Goal: Transaction & Acquisition: Obtain resource

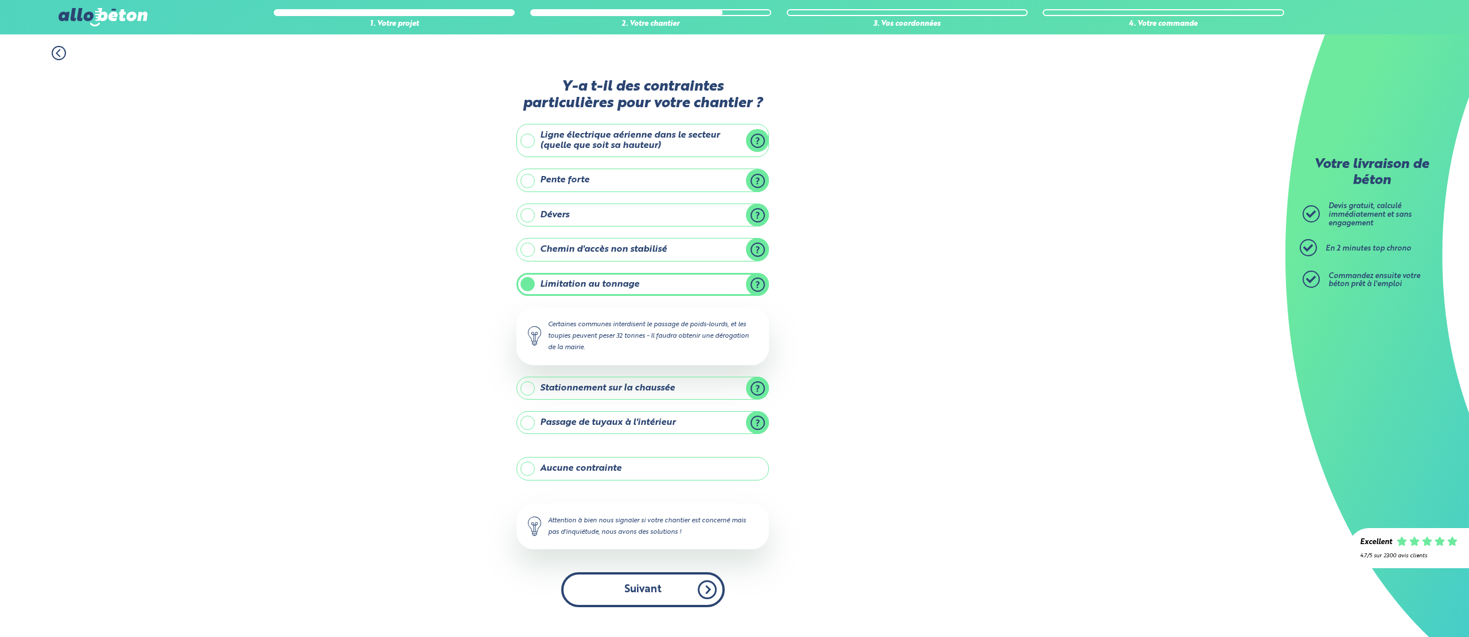
drag, startPoint x: 0, startPoint y: 0, endPoint x: 659, endPoint y: 591, distance: 885.3
click at [659, 591] on button "Suivant" at bounding box center [643, 590] width 164 height 35
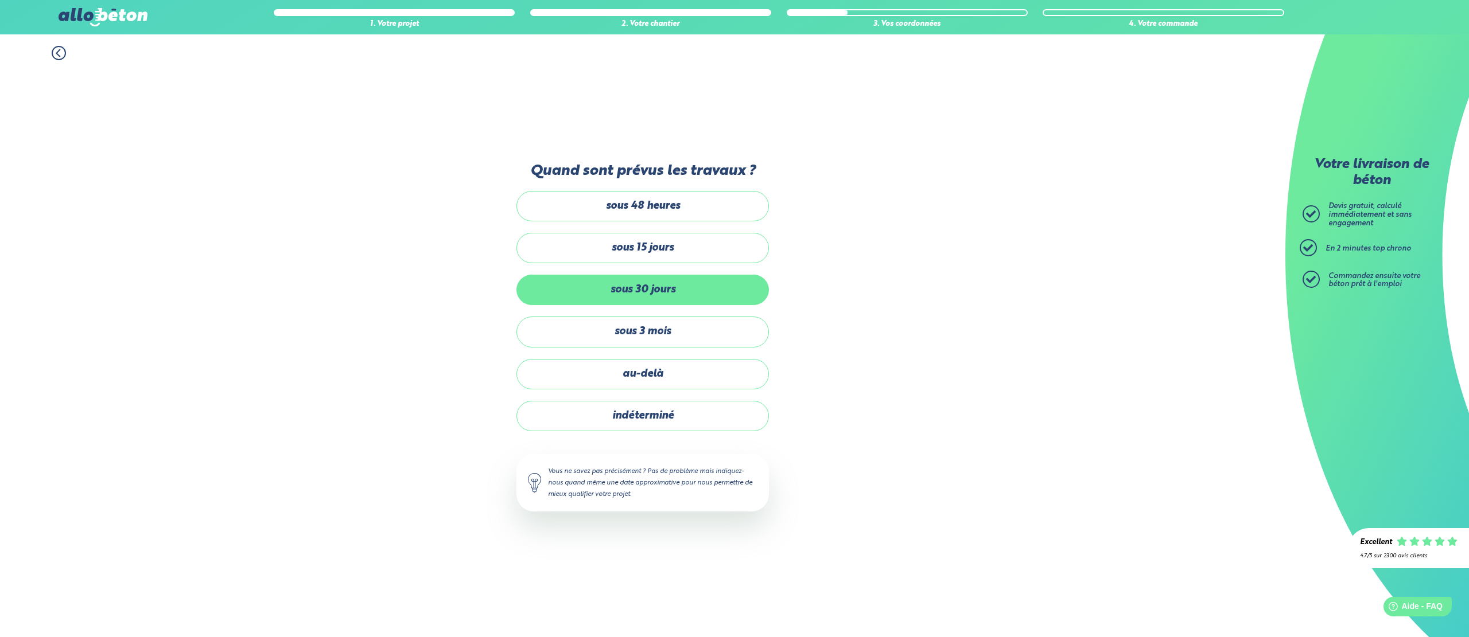
click at [645, 297] on label "sous 30 jours" at bounding box center [642, 290] width 252 height 30
click at [0, 0] on input "sous 30 jours" at bounding box center [0, 0] width 0 height 0
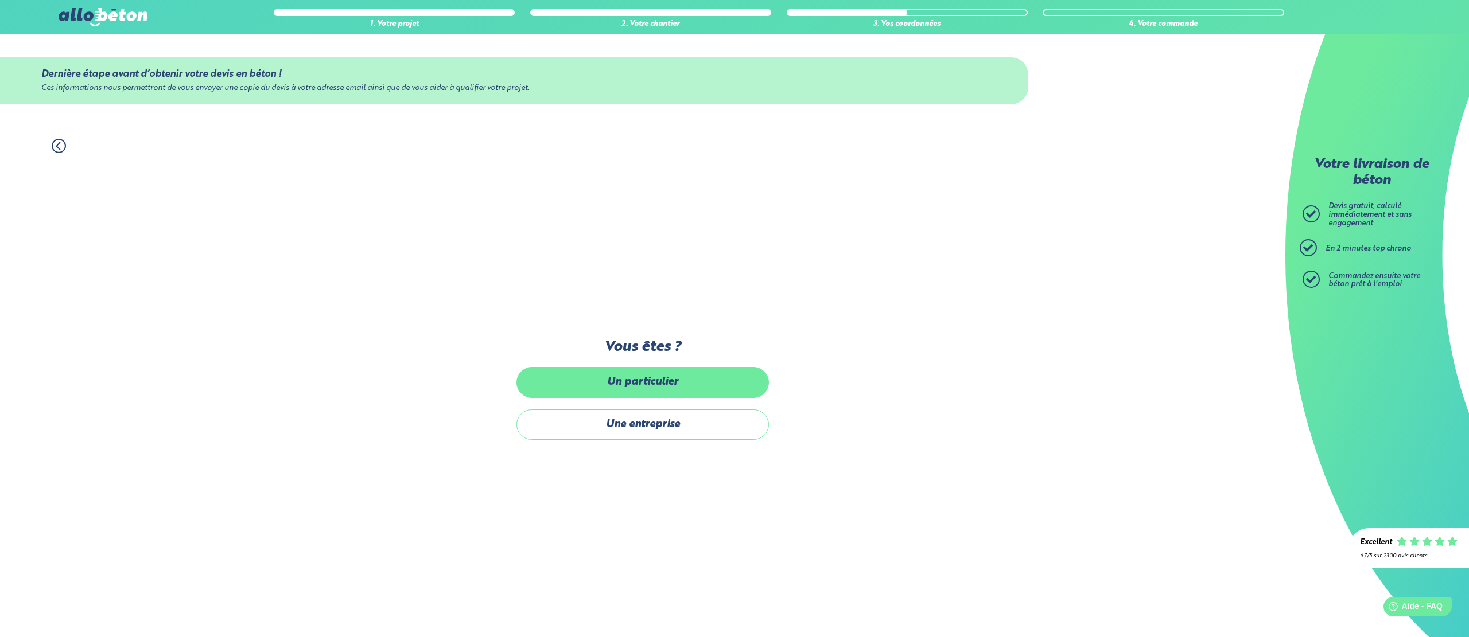
click at [635, 384] on label "Un particulier" at bounding box center [642, 382] width 252 height 30
click at [0, 0] on input "Un particulier" at bounding box center [0, 0] width 0 height 0
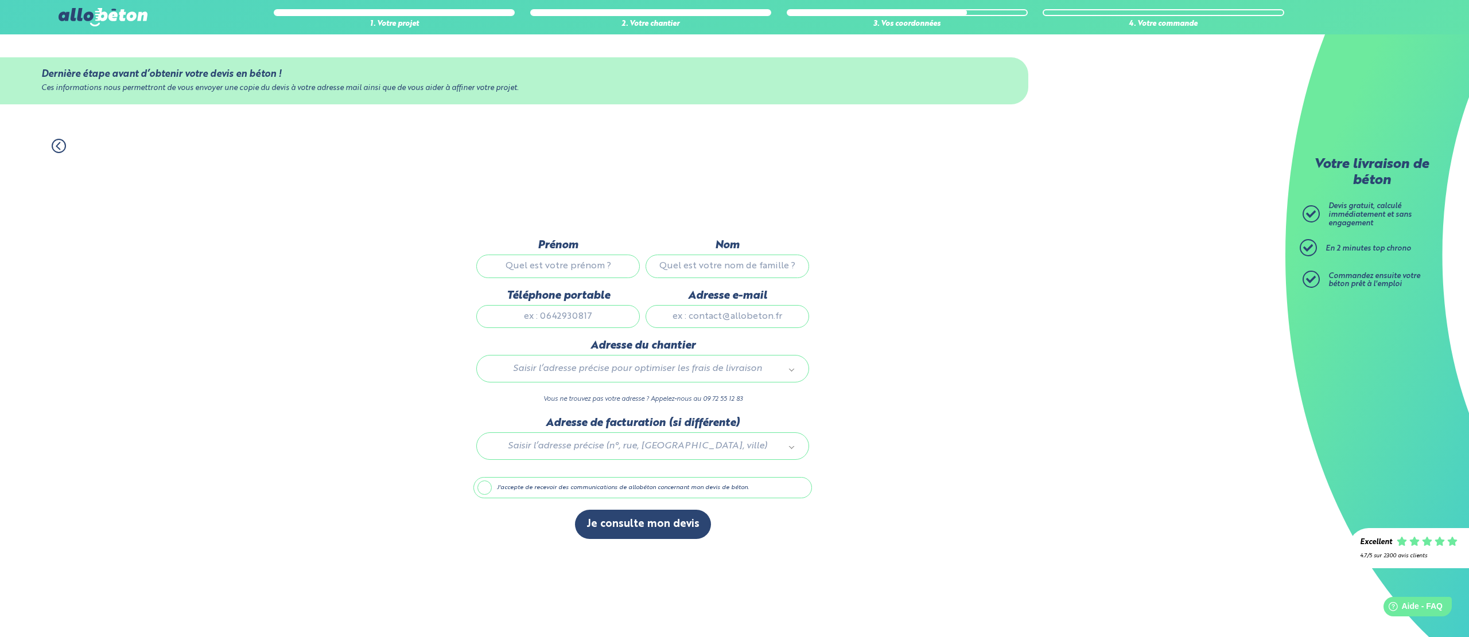
click at [562, 270] on input "Prénom" at bounding box center [558, 266] width 164 height 23
type input "Laurent"
type input "D'ANGELO"
type input "0601314096"
type input "Laurent_13170@hotmail.com"
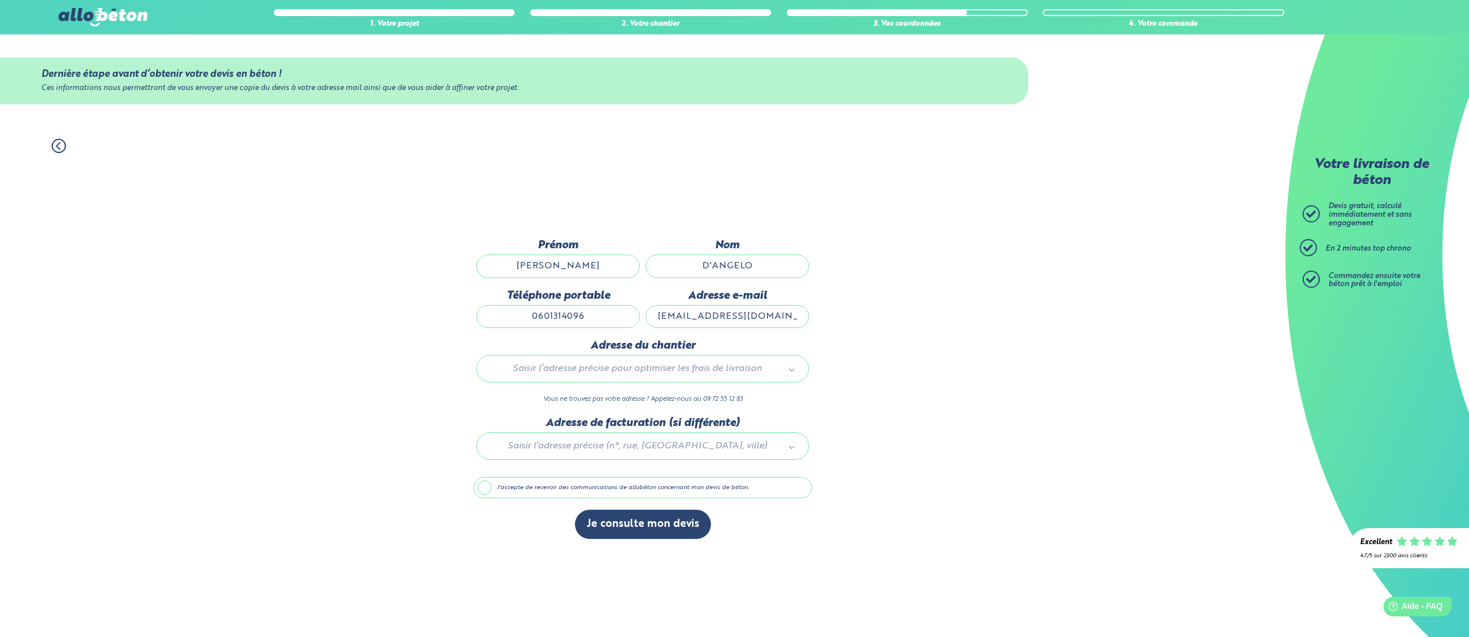
type input "1 Impasse Le Mirabeau"
click at [650, 527] on button "Je consulte mon devis" at bounding box center [643, 524] width 136 height 29
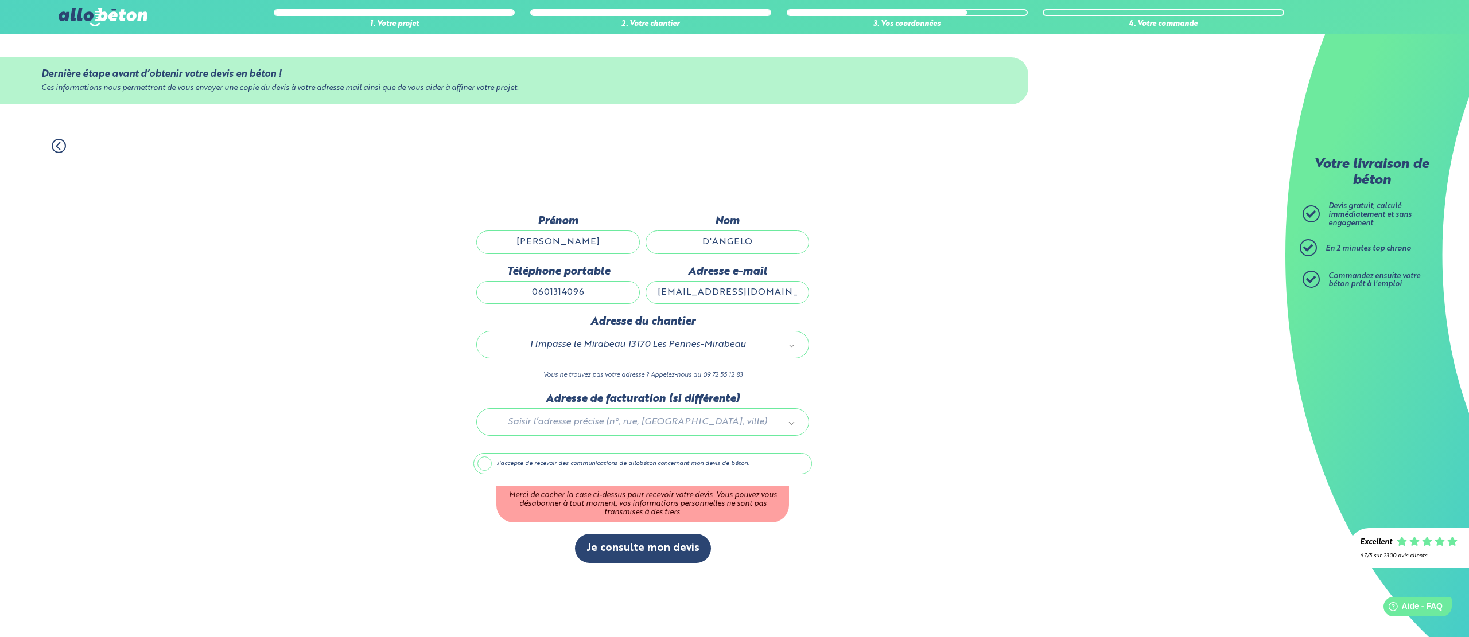
click at [516, 470] on label "J'accepte de recevoir des communications de allobéton concernant mon devis de b…" at bounding box center [642, 464] width 339 height 22
click at [0, 0] on input "J'accepte de recevoir des communications de allobéton concernant mon devis de b…" at bounding box center [0, 0] width 0 height 0
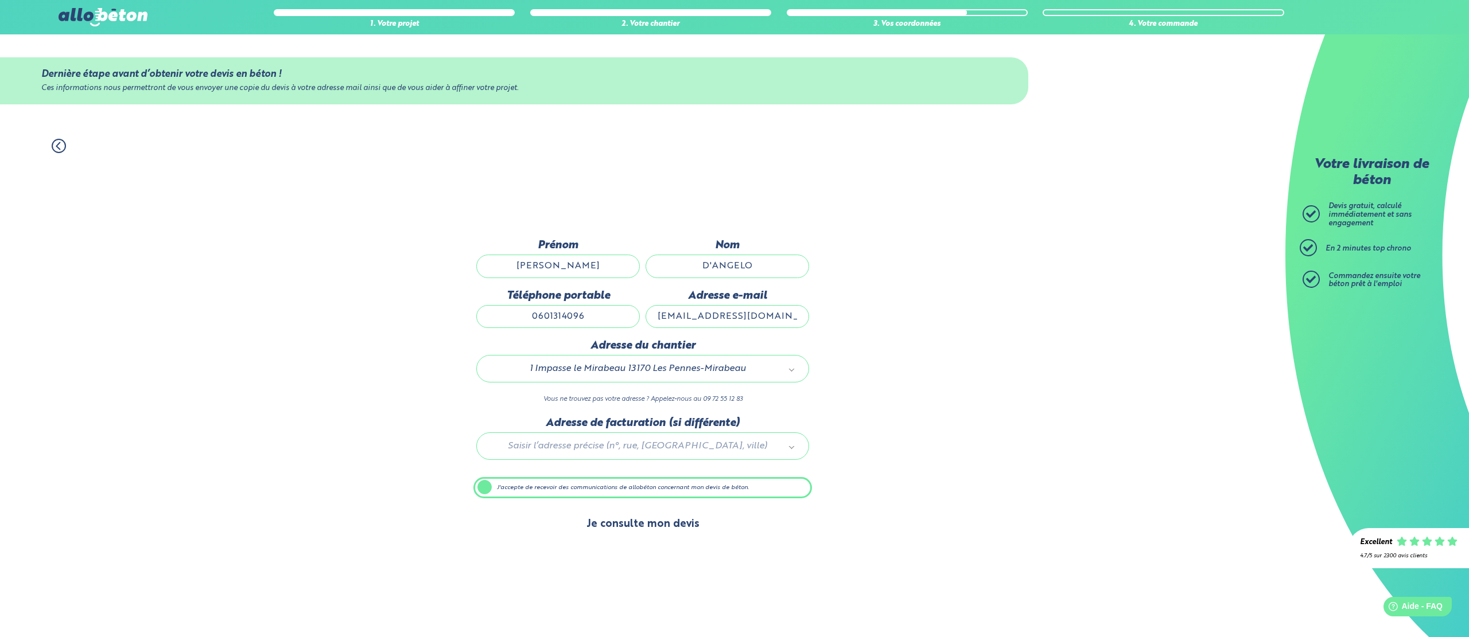
click at [628, 527] on button "Je consulte mon devis" at bounding box center [643, 524] width 136 height 29
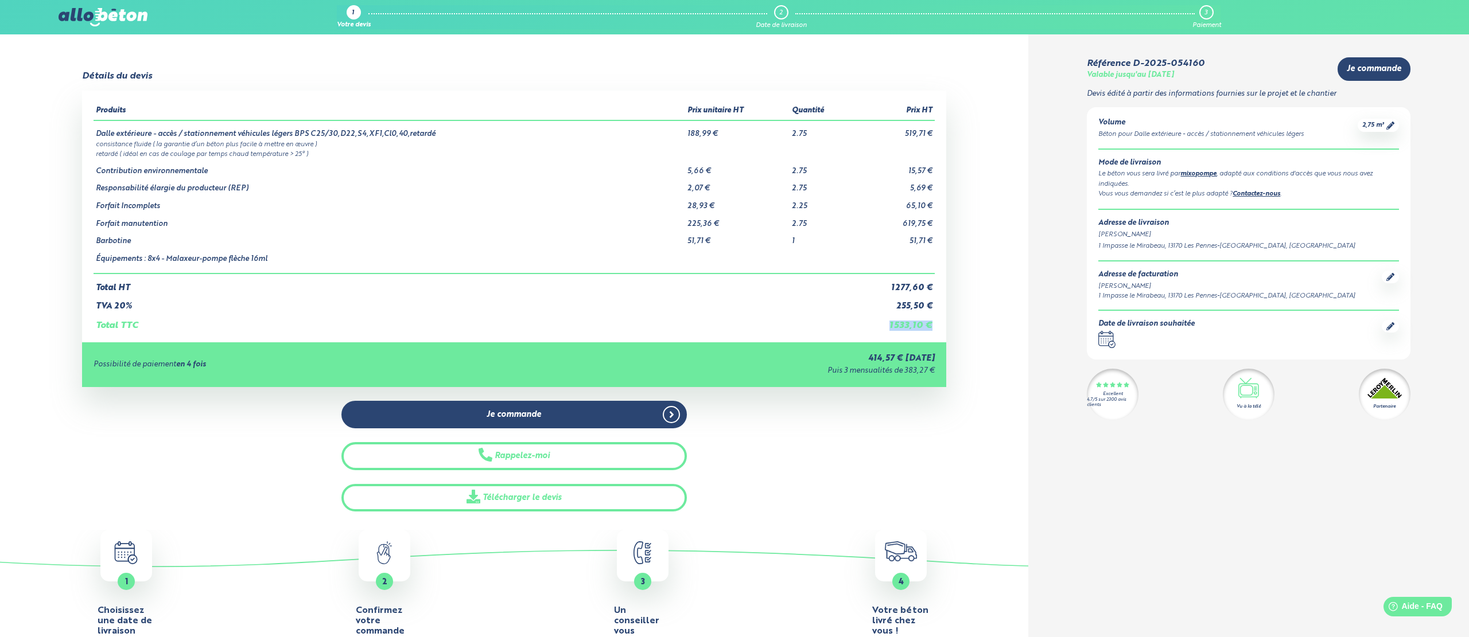
drag, startPoint x: 932, startPoint y: 325, endPoint x: 877, endPoint y: 322, distance: 55.2
click at [877, 322] on td "1 533,10 €" at bounding box center [894, 322] width 82 height 20
click at [890, 325] on td "1 533,10 €" at bounding box center [894, 322] width 82 height 20
drag, startPoint x: 890, startPoint y: 324, endPoint x: 932, endPoint y: 322, distance: 41.3
click at [932, 322] on td "1 533,10 €" at bounding box center [894, 322] width 82 height 20
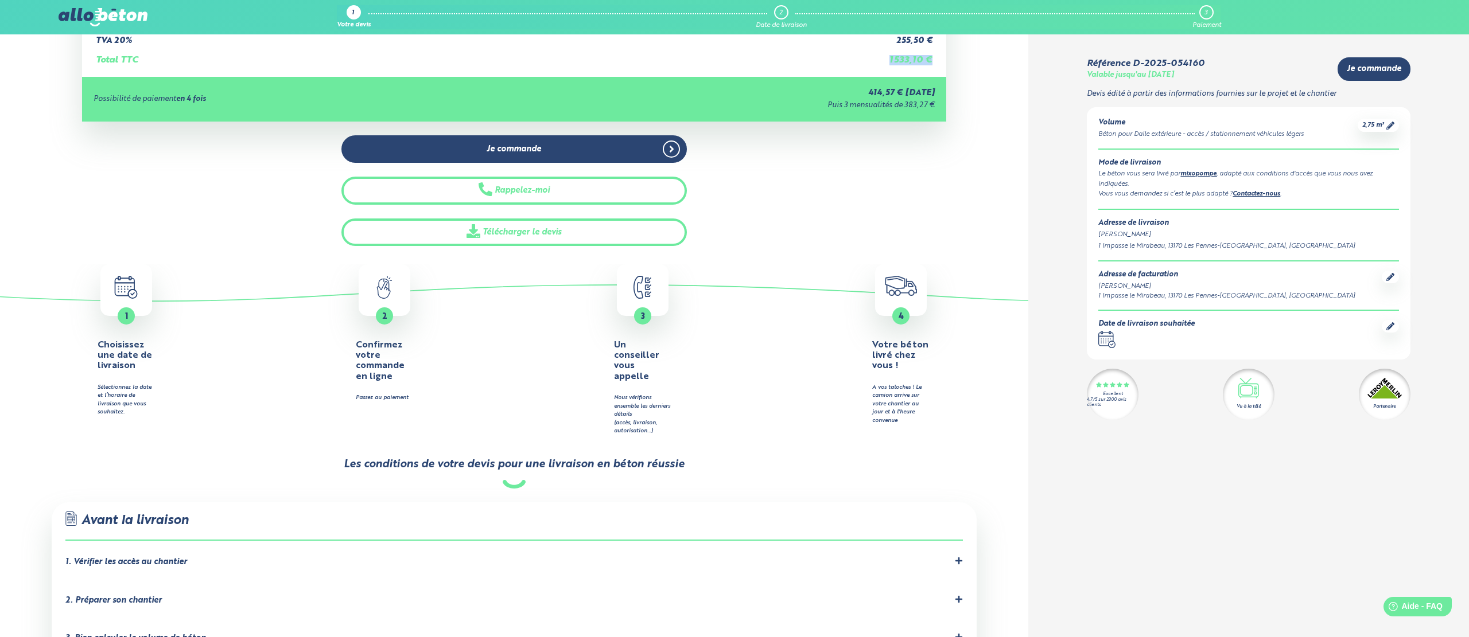
scroll to position [264, 0]
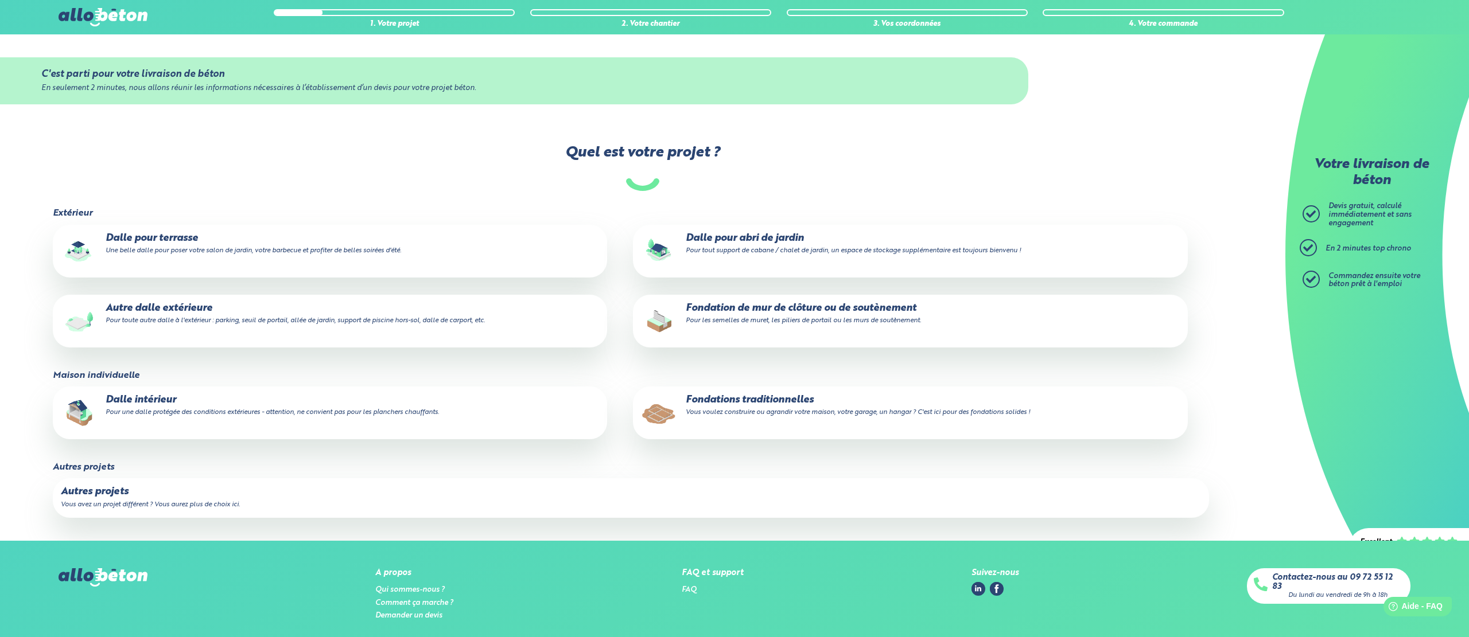
click at [139, 318] on small "Pour toute autre dalle à l'extérieur : parking, seuil de portail, allée de jard…" at bounding box center [295, 320] width 379 height 7
click at [0, 0] on input "Autre dalle extérieure Pour toute autre dalle à l'extérieur : parking, seuil de…" at bounding box center [0, 0] width 0 height 0
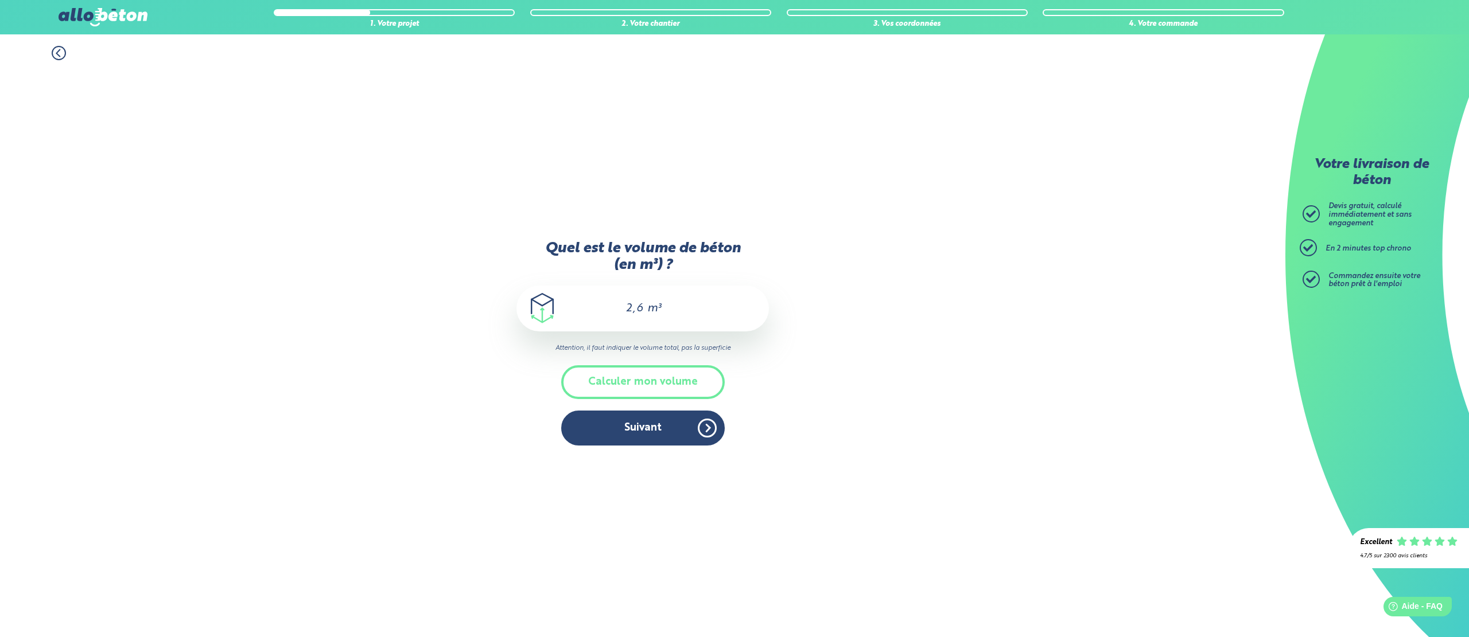
click at [57, 53] on icon at bounding box center [59, 53] width 14 height 14
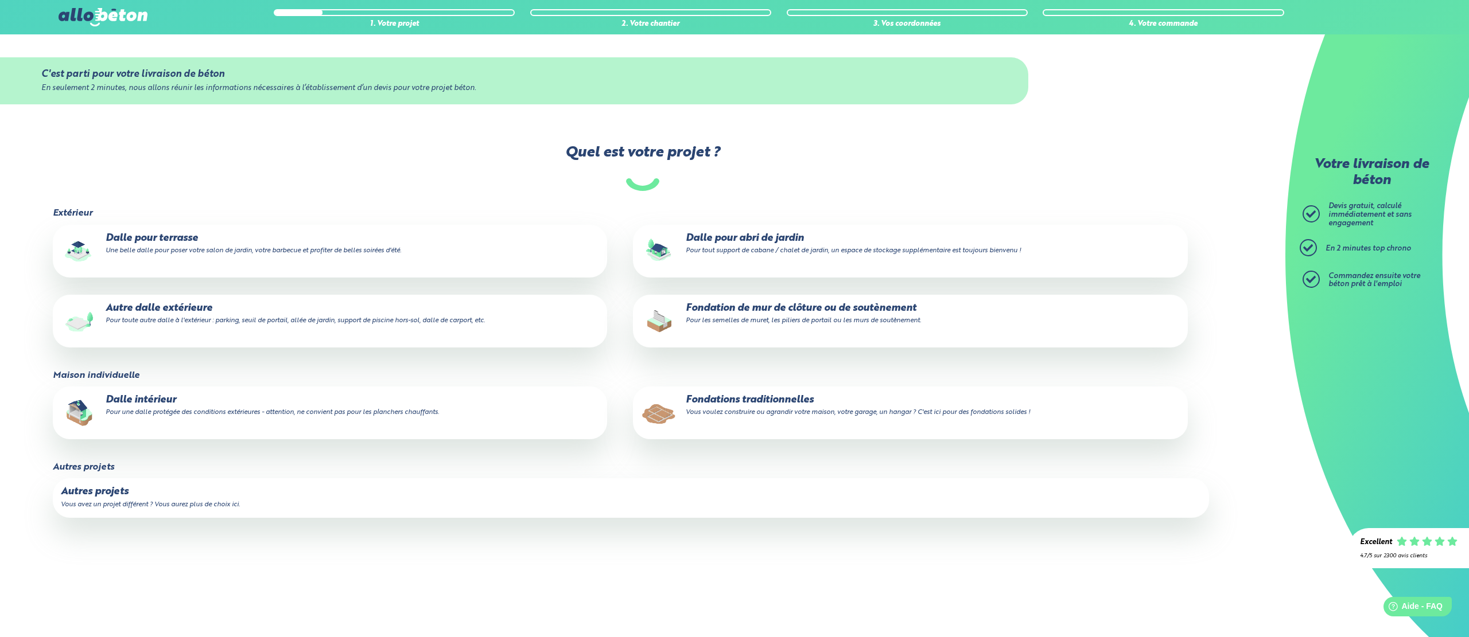
click at [151, 329] on label "Autre dalle extérieure Pour toute autre dalle à l'extérieur : parking, seuil de…" at bounding box center [330, 321] width 555 height 53
click at [0, 0] on input "Autre dalle extérieure Pour toute autre dalle à l'extérieur : parking, seuil de…" at bounding box center [0, 0] width 0 height 0
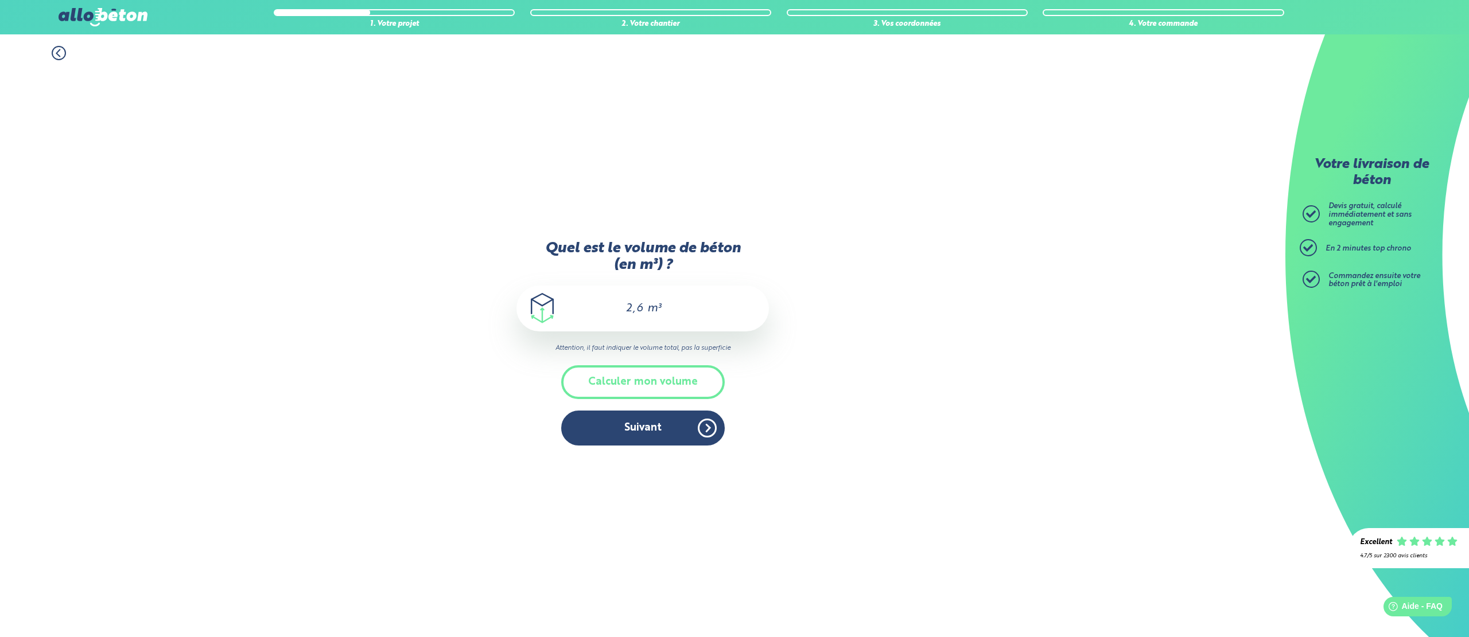
drag, startPoint x: 640, startPoint y: 308, endPoint x: 634, endPoint y: 307, distance: 5.8
click at [634, 307] on div "2,60 m³" at bounding box center [642, 309] width 252 height 46
drag, startPoint x: 636, startPoint y: 306, endPoint x: 610, endPoint y: 306, distance: 25.8
click at [610, 306] on div "2,60 m³" at bounding box center [642, 309] width 252 height 46
type input "3"
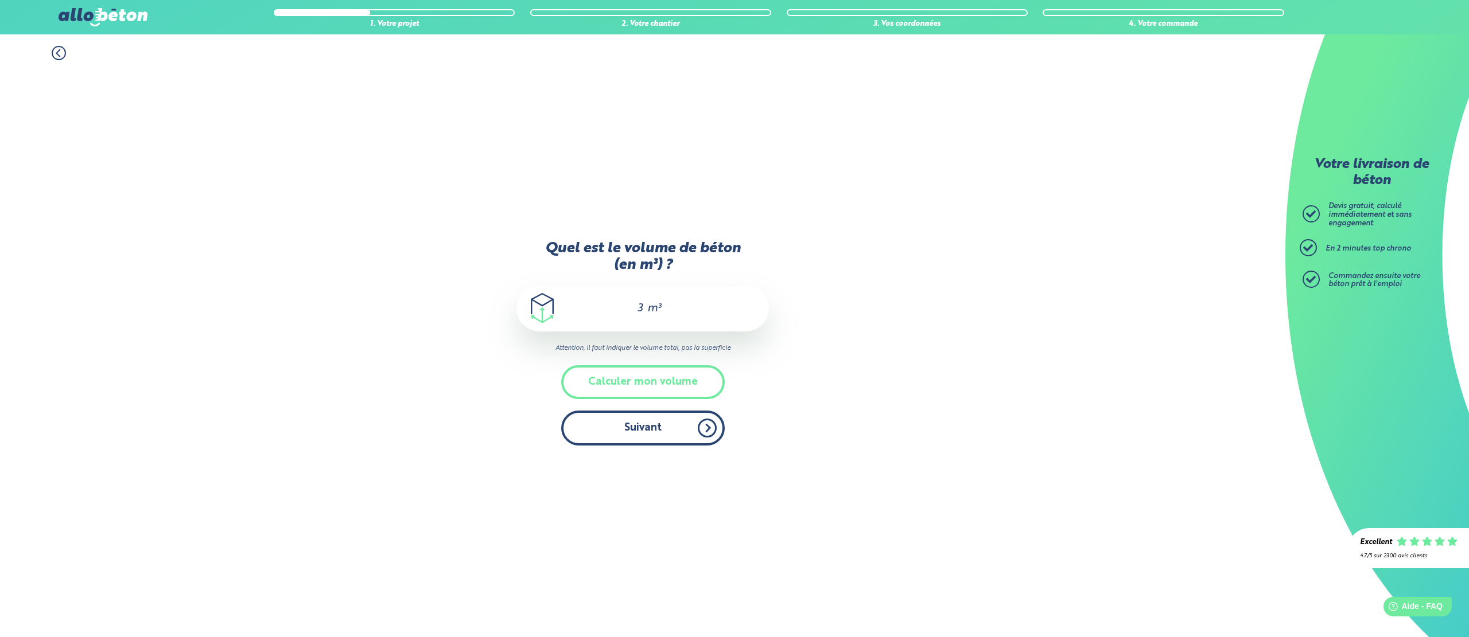
click at [644, 433] on button "Suivant" at bounding box center [643, 428] width 164 height 35
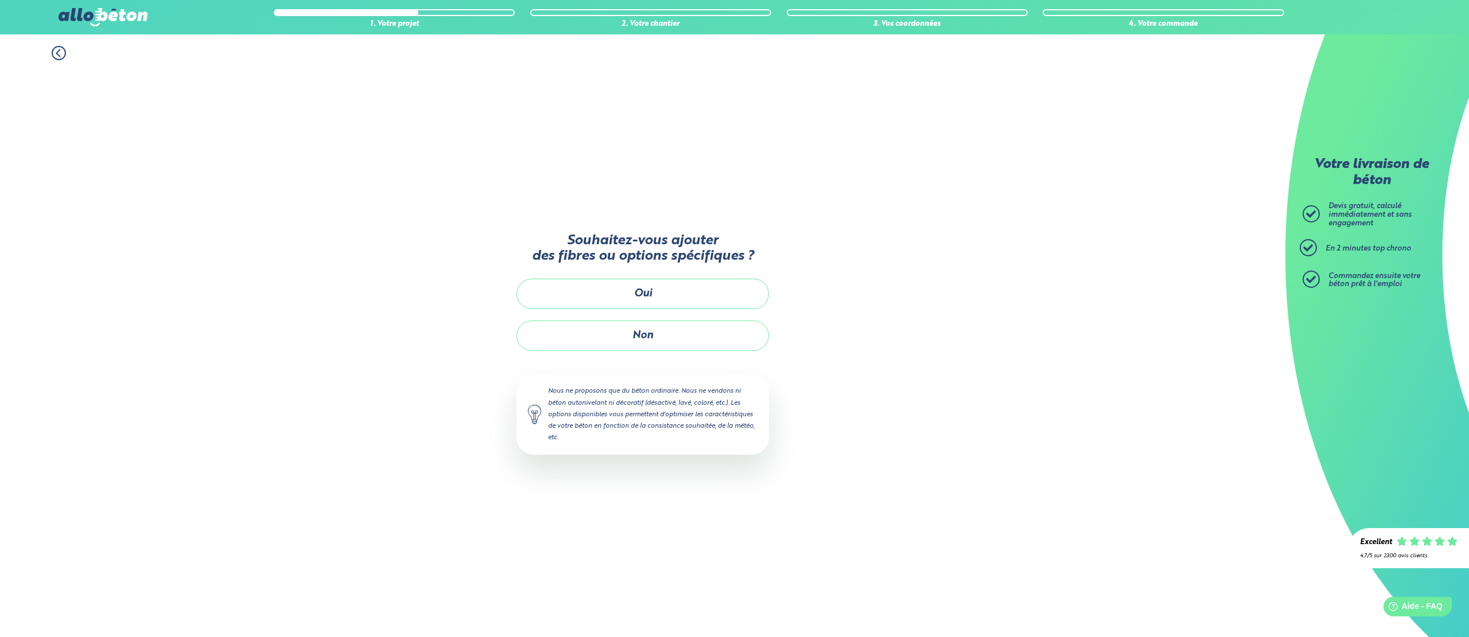
click at [619, 336] on button "Non" at bounding box center [642, 336] width 252 height 30
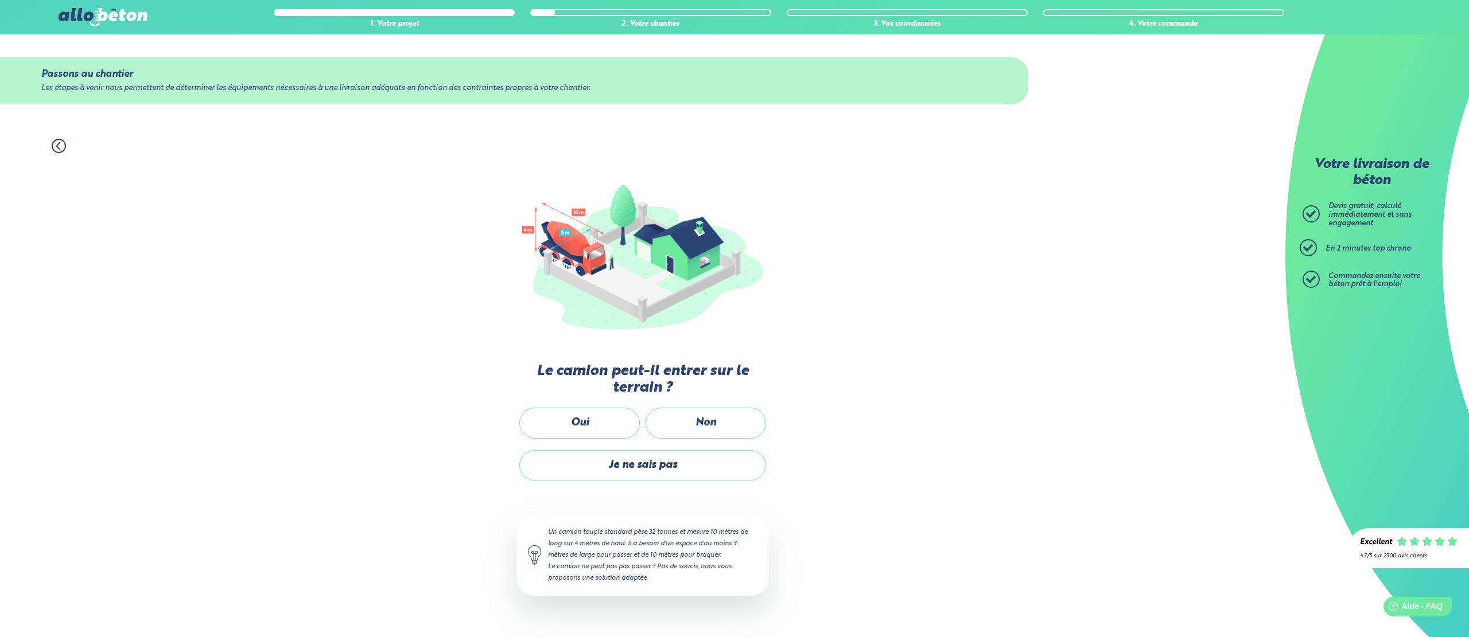
click at [60, 149] on icon at bounding box center [59, 146] width 14 height 14
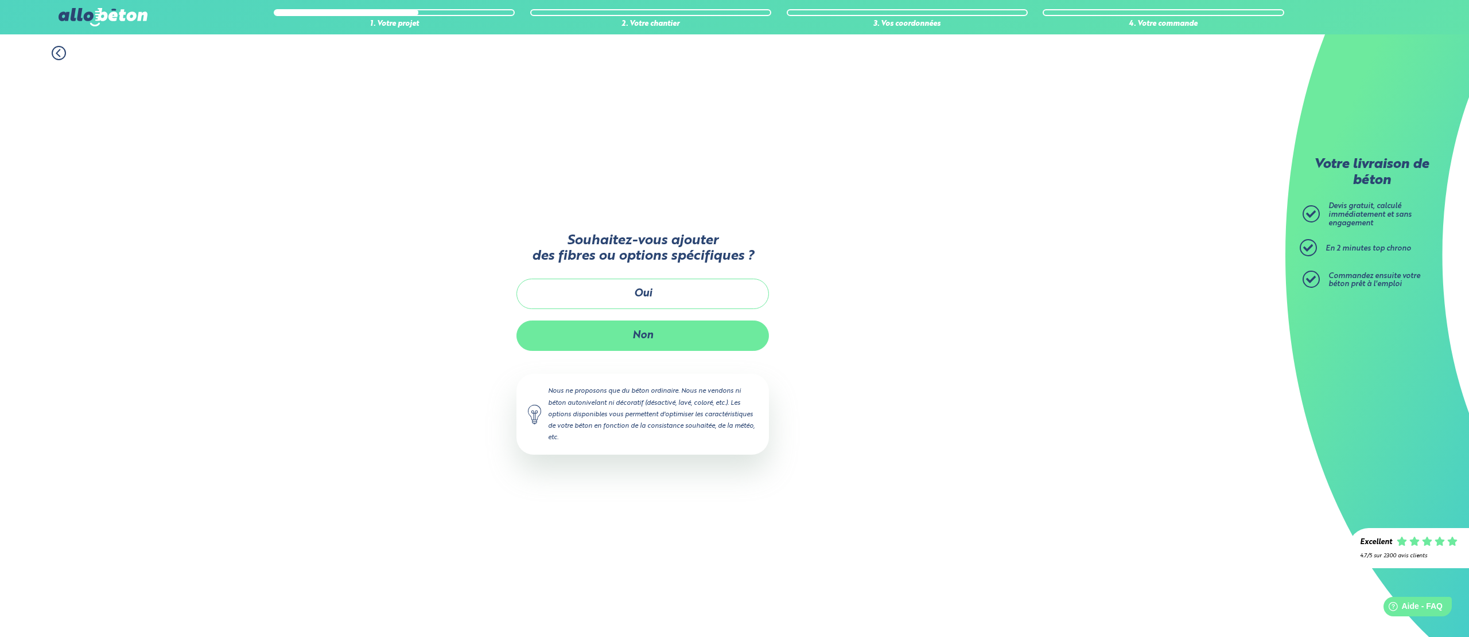
click at [622, 334] on button "Non" at bounding box center [642, 336] width 252 height 30
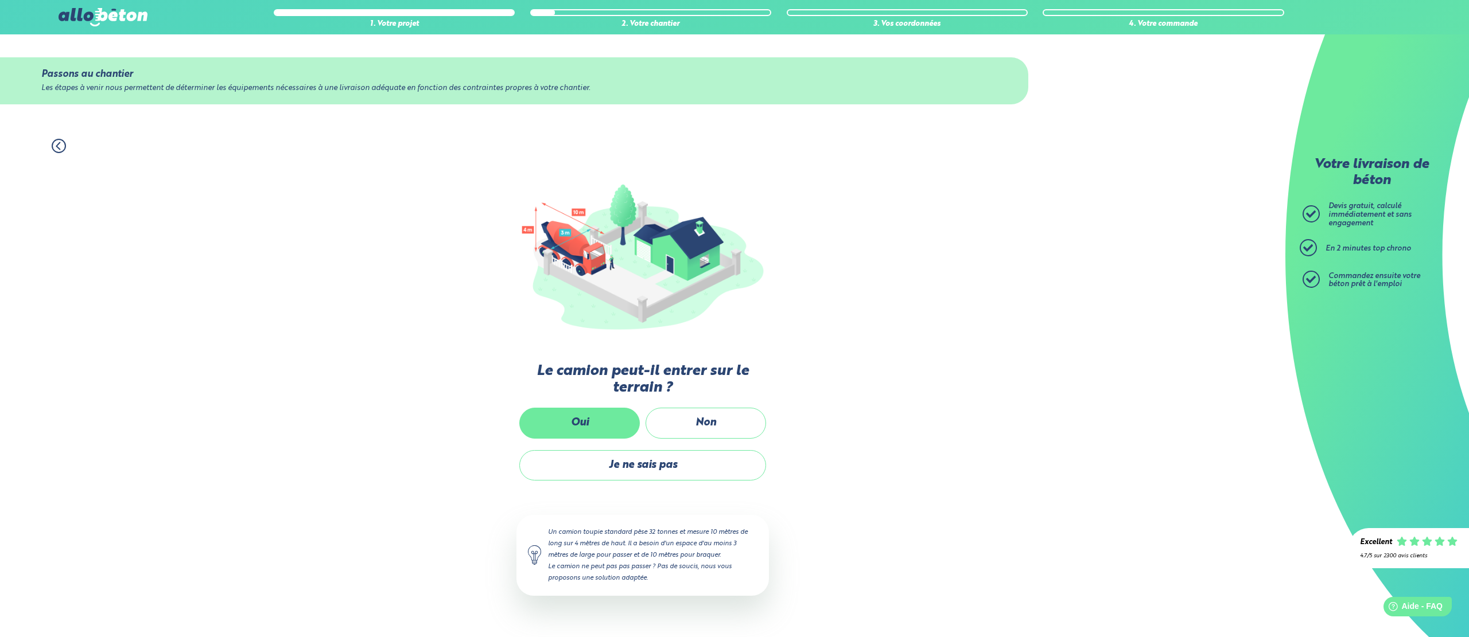
click at [599, 427] on label "Oui" at bounding box center [579, 423] width 120 height 30
click at [0, 0] on input "Oui" at bounding box center [0, 0] width 0 height 0
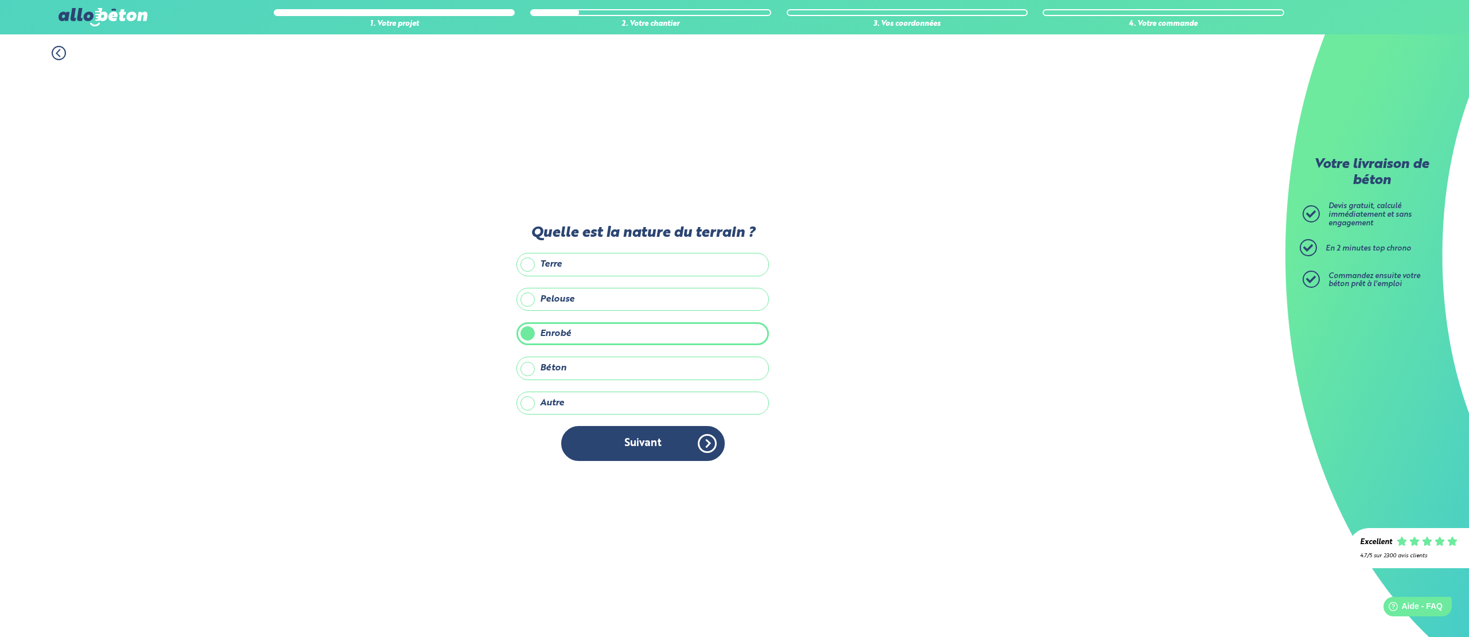
click at [57, 56] on icon at bounding box center [59, 53] width 14 height 14
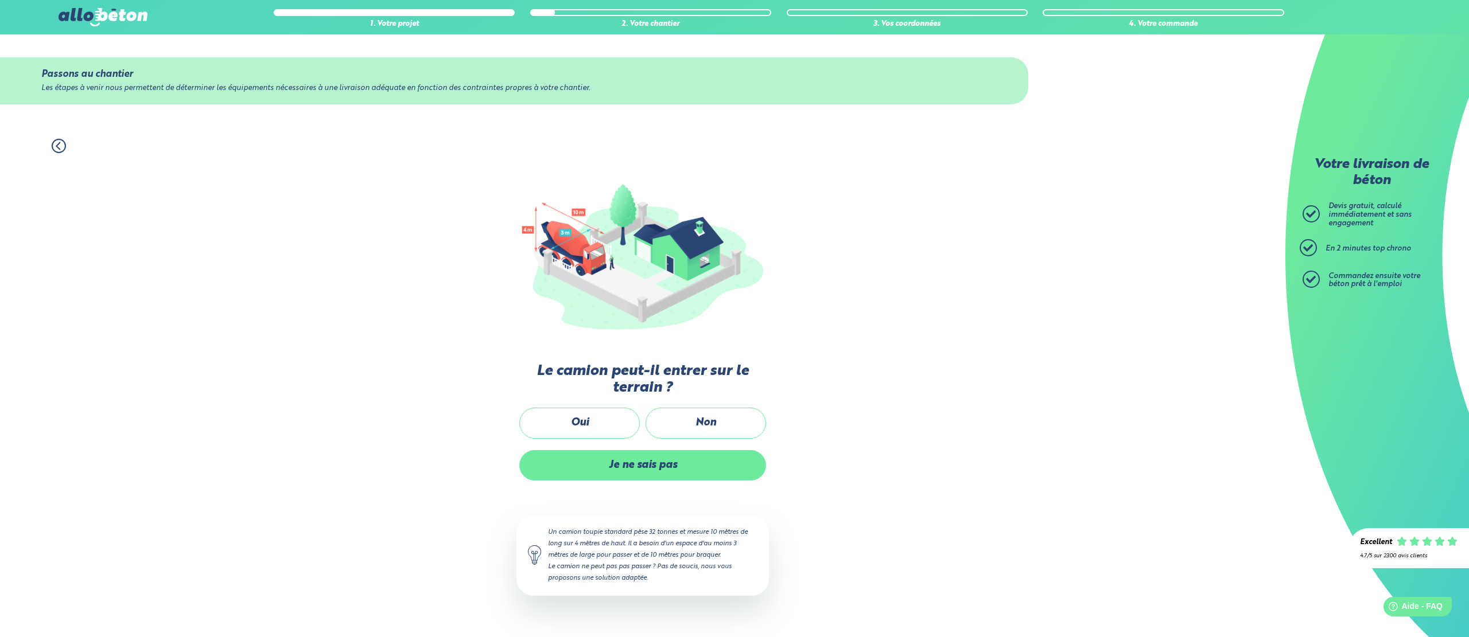
click at [610, 469] on label "Je ne sais pas" at bounding box center [642, 465] width 247 height 30
click at [0, 0] on input "Je ne sais pas" at bounding box center [0, 0] width 0 height 0
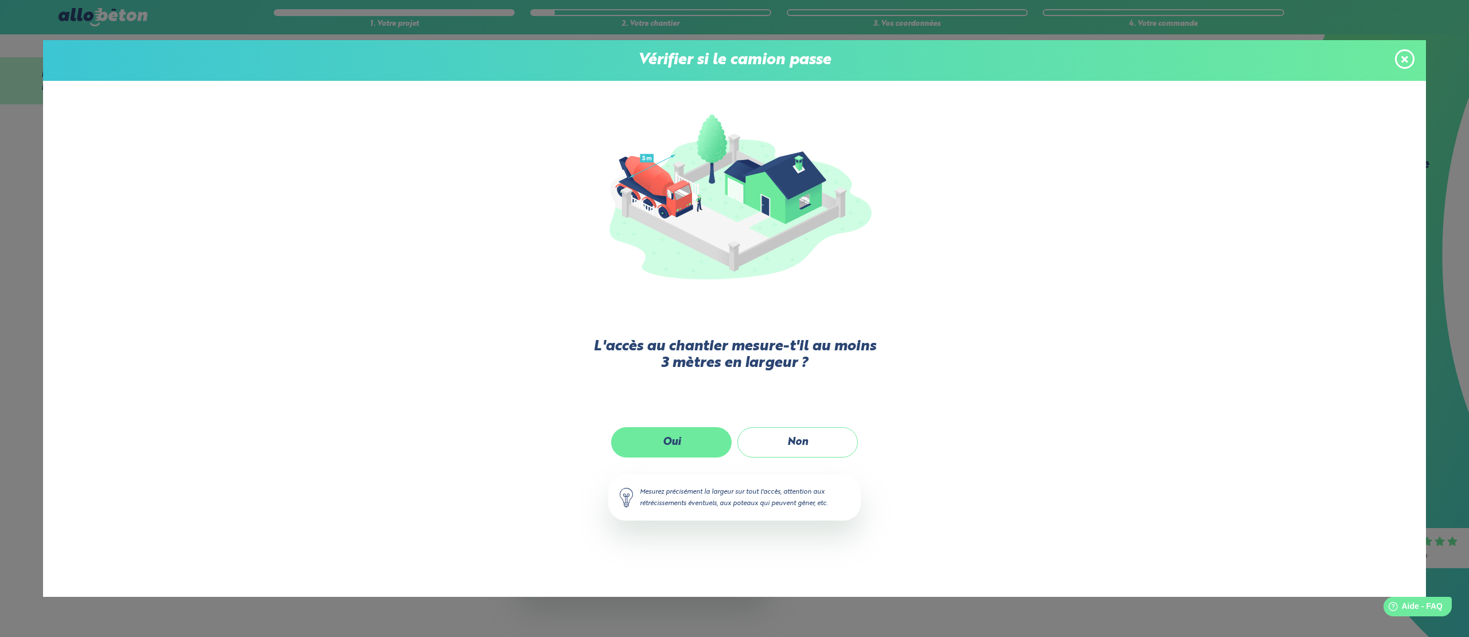
click at [668, 450] on label "Oui" at bounding box center [671, 442] width 120 height 30
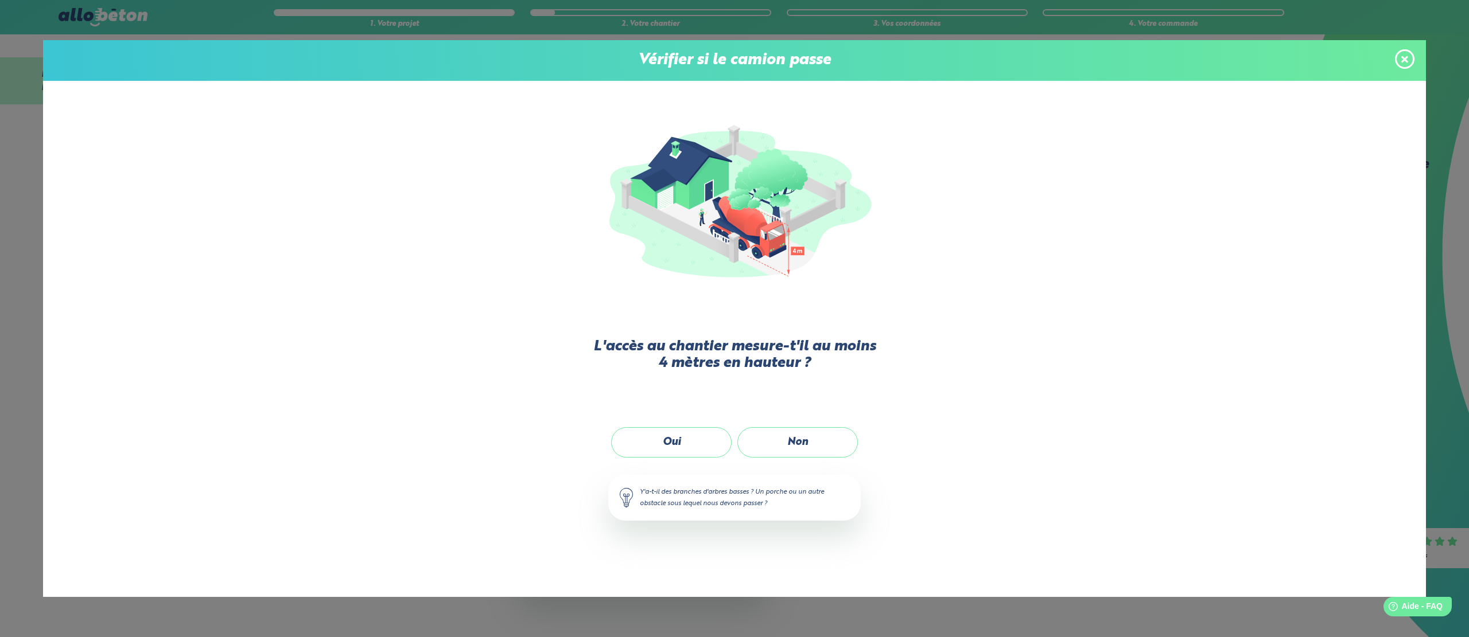
click at [668, 450] on label "Oui" at bounding box center [671, 442] width 120 height 30
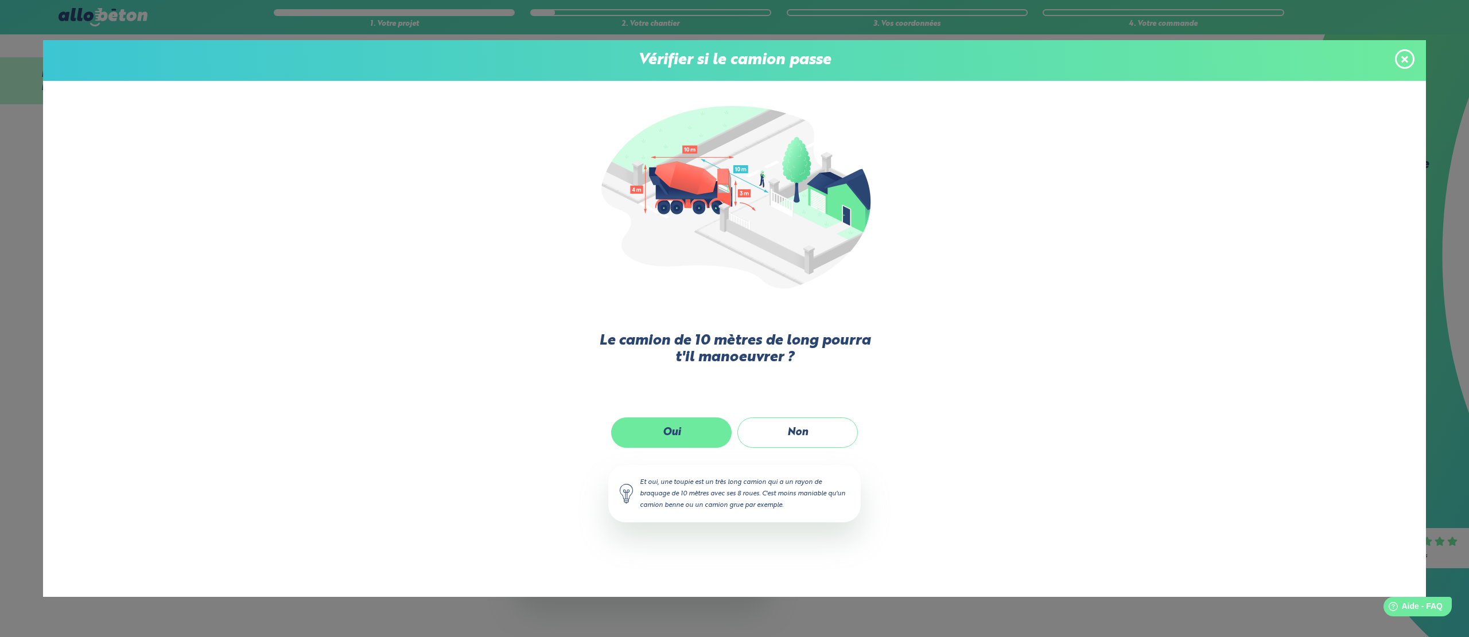
click at [693, 435] on label "Oui" at bounding box center [671, 433] width 120 height 30
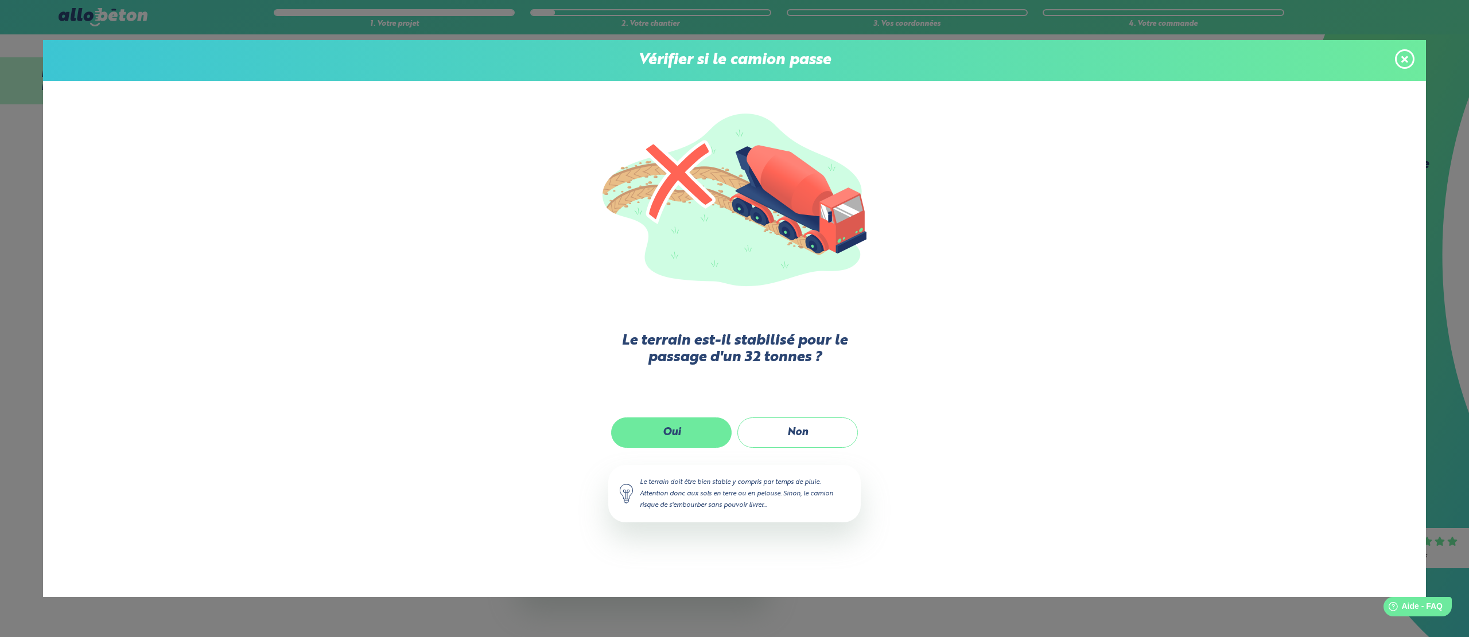
click at [688, 435] on label "Oui" at bounding box center [671, 433] width 120 height 30
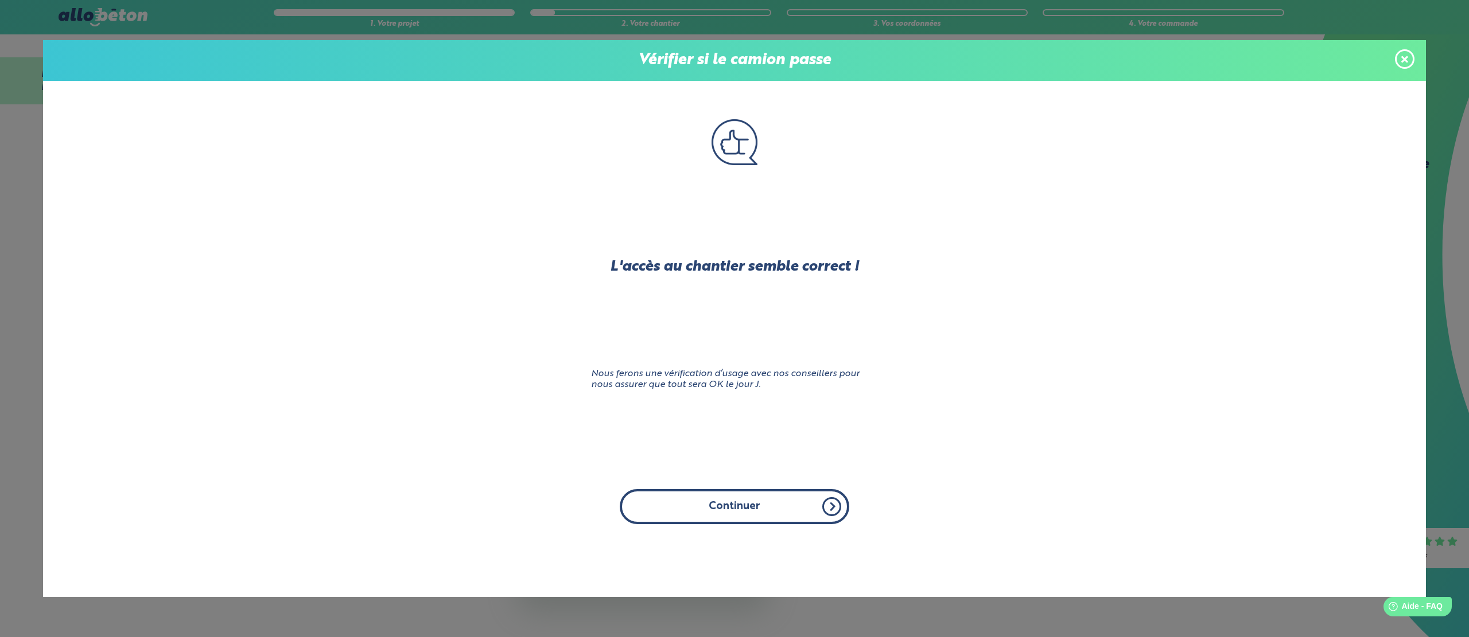
click at [750, 499] on button "Continuer" at bounding box center [734, 506] width 229 height 35
click input "Oui" at bounding box center [0, 0] width 0 height 0
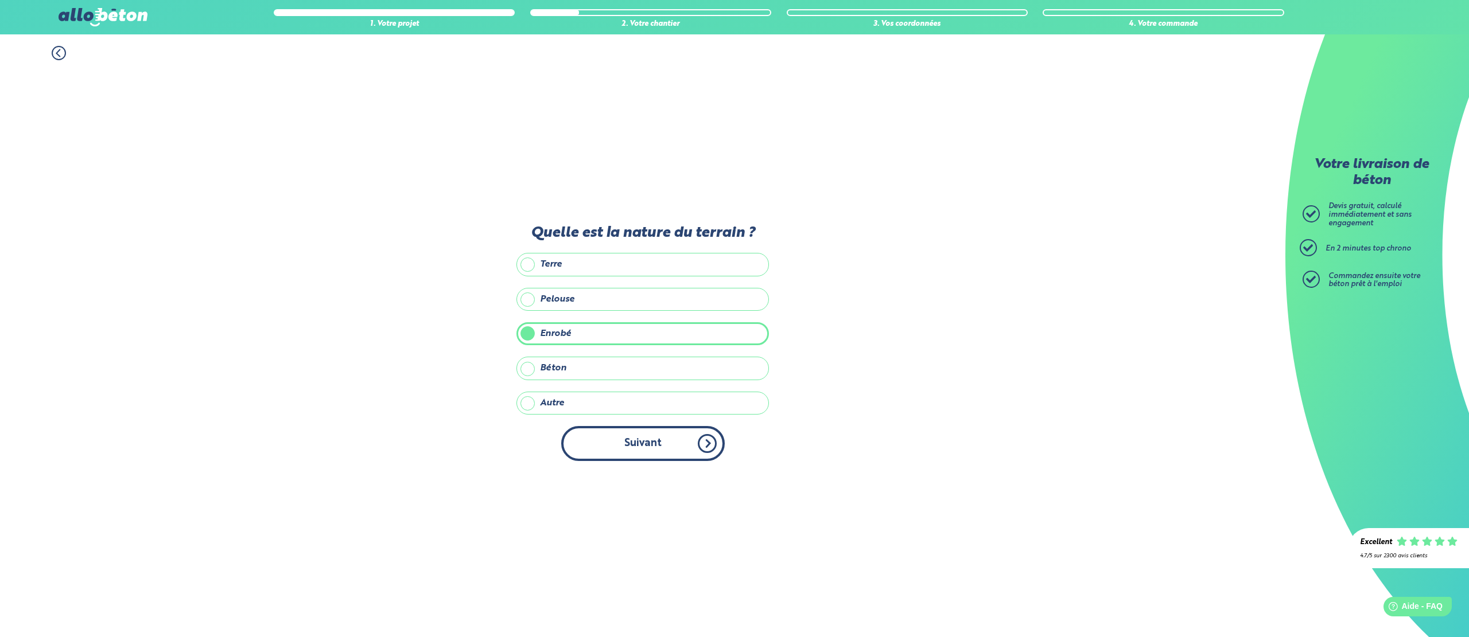
click at [668, 448] on button "Suivant" at bounding box center [643, 443] width 164 height 35
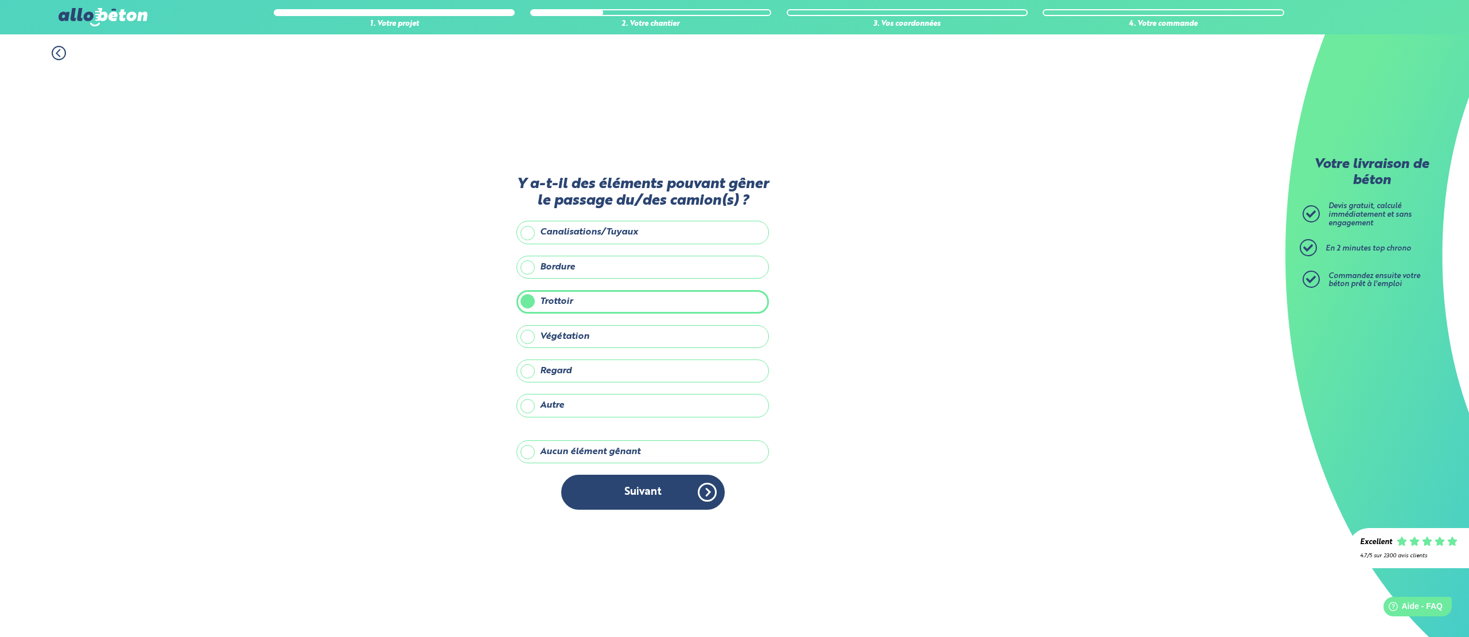
click at [665, 485] on button "Suivant" at bounding box center [643, 492] width 164 height 35
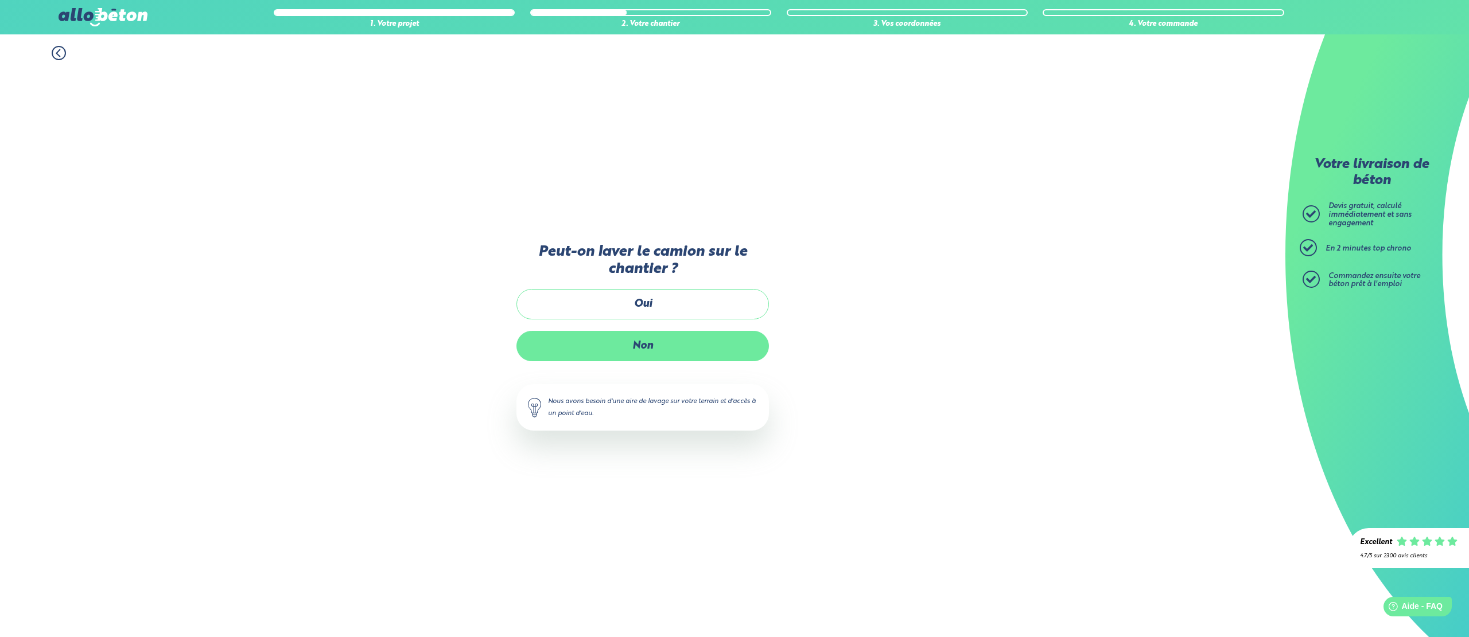
click at [640, 351] on label "Non" at bounding box center [642, 346] width 252 height 30
click at [0, 0] on input "Non" at bounding box center [0, 0] width 0 height 0
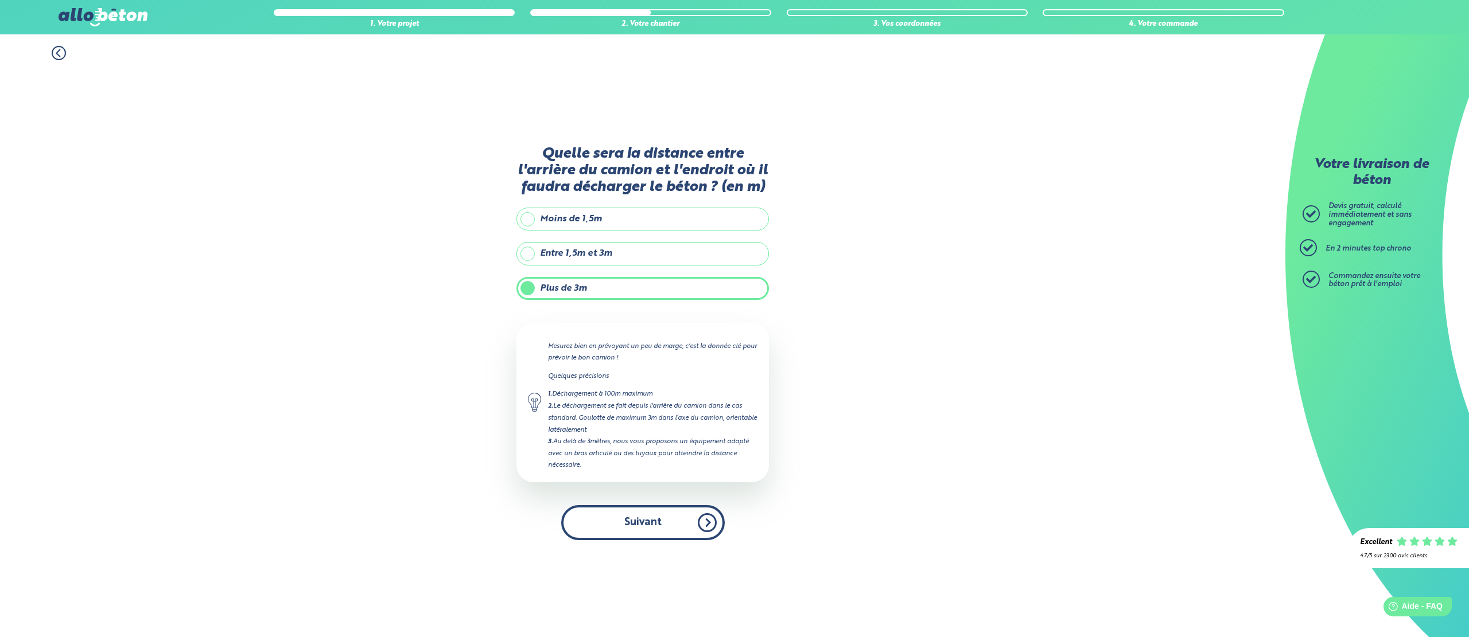
click at [640, 522] on button "Suivant" at bounding box center [643, 522] width 164 height 35
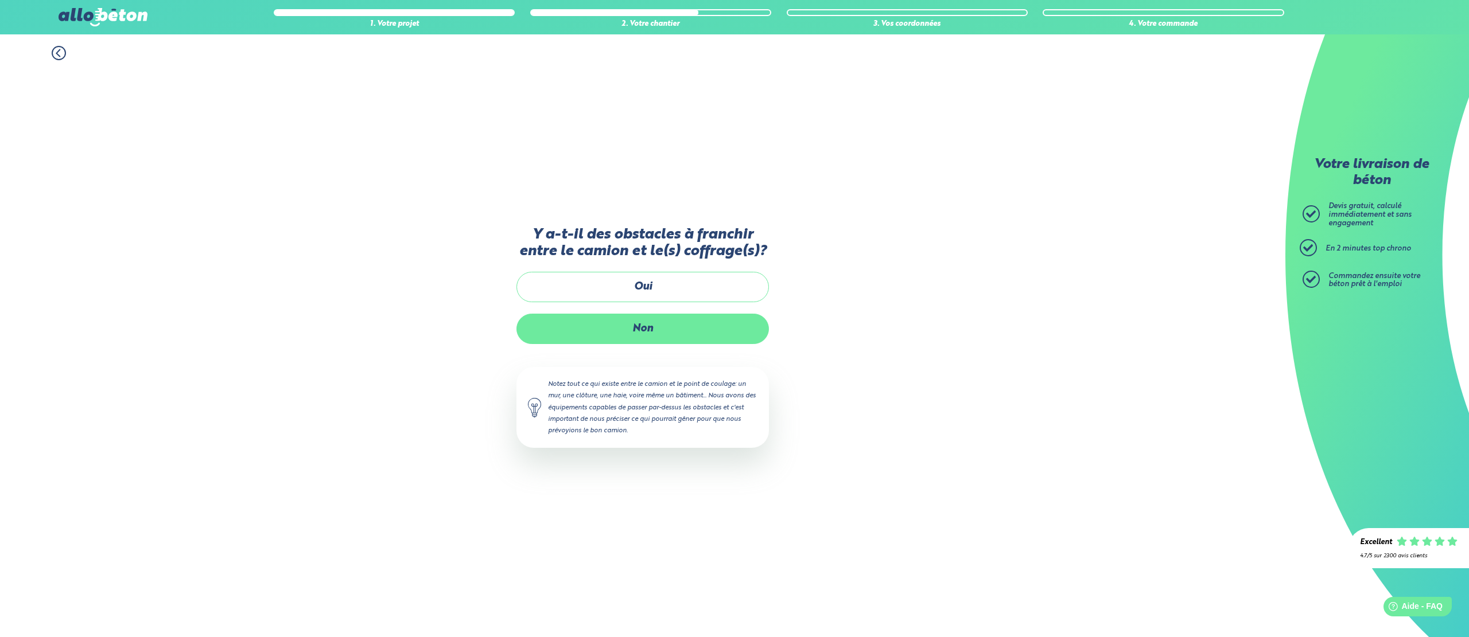
click at [648, 332] on label "Non" at bounding box center [642, 329] width 252 height 30
click at [0, 0] on input "Non" at bounding box center [0, 0] width 0 height 0
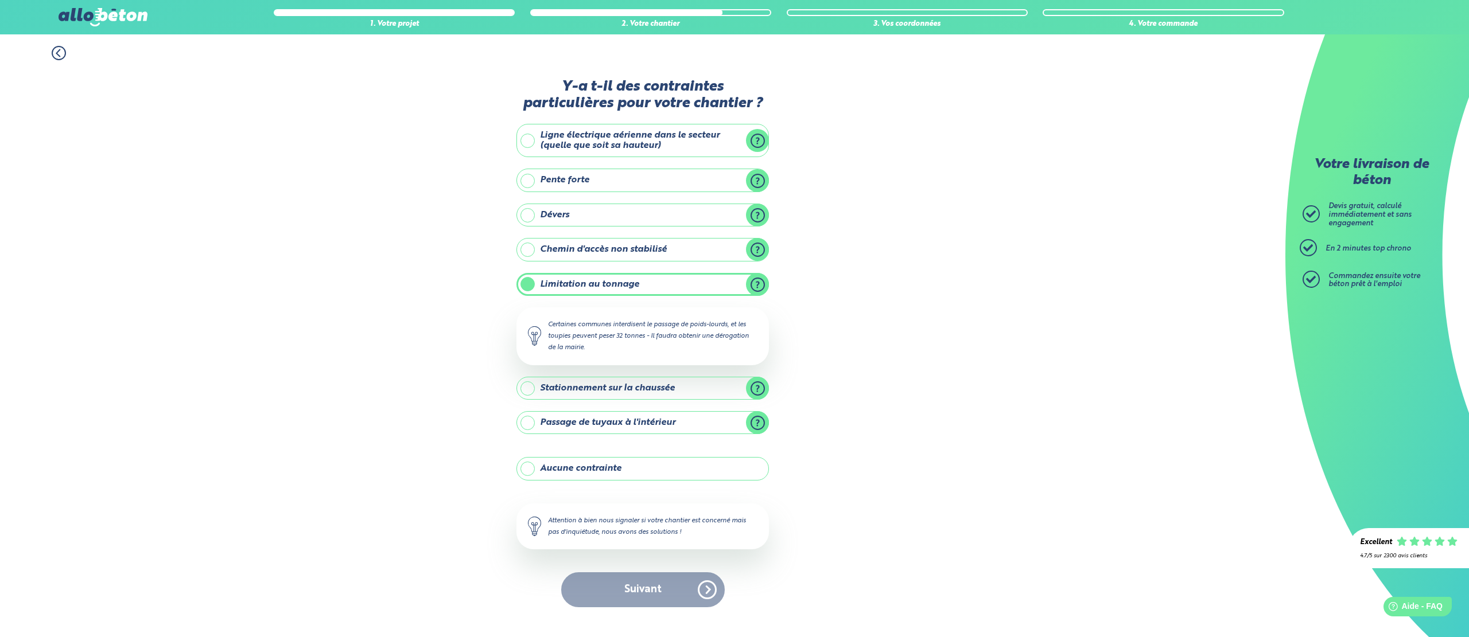
click at [635, 282] on label "Limitation au tonnage" at bounding box center [642, 284] width 252 height 23
click at [0, 0] on input "Limitation au tonnage" at bounding box center [0, 0] width 0 height 0
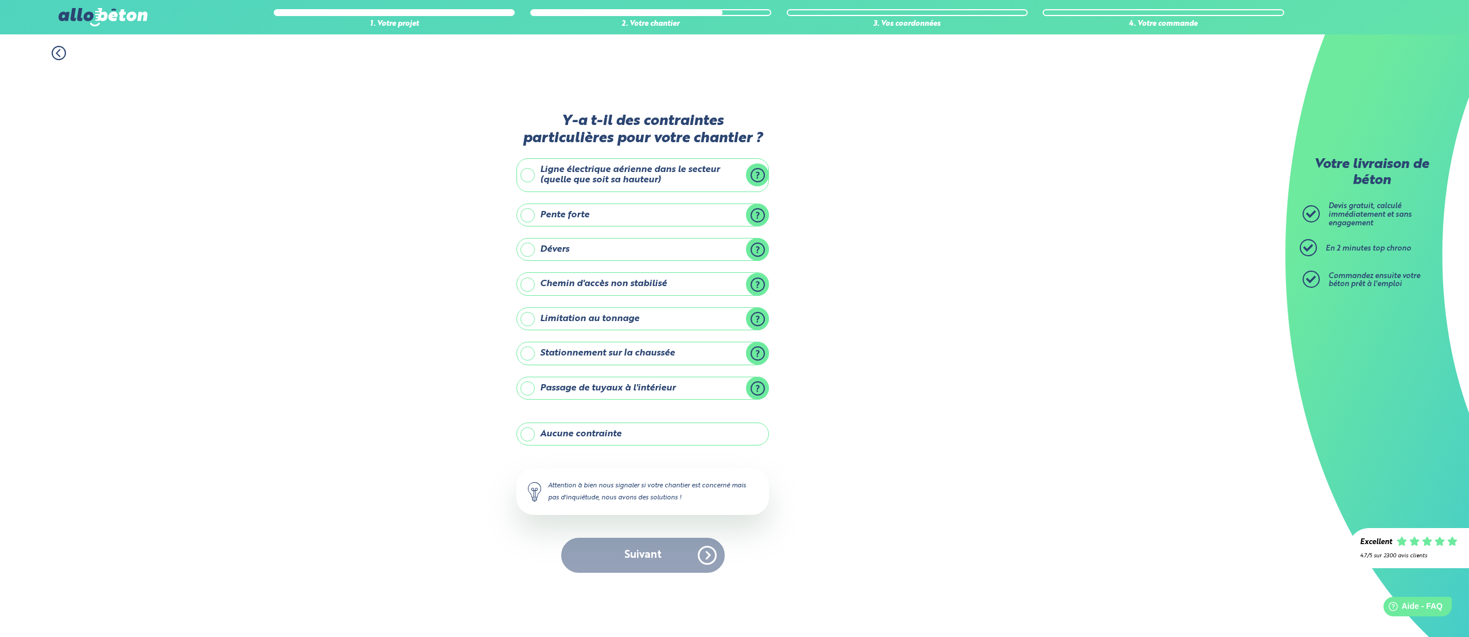
click at [600, 317] on label "Limitation au tonnage" at bounding box center [642, 319] width 252 height 23
click at [0, 0] on input "Limitation au tonnage" at bounding box center [0, 0] width 0 height 0
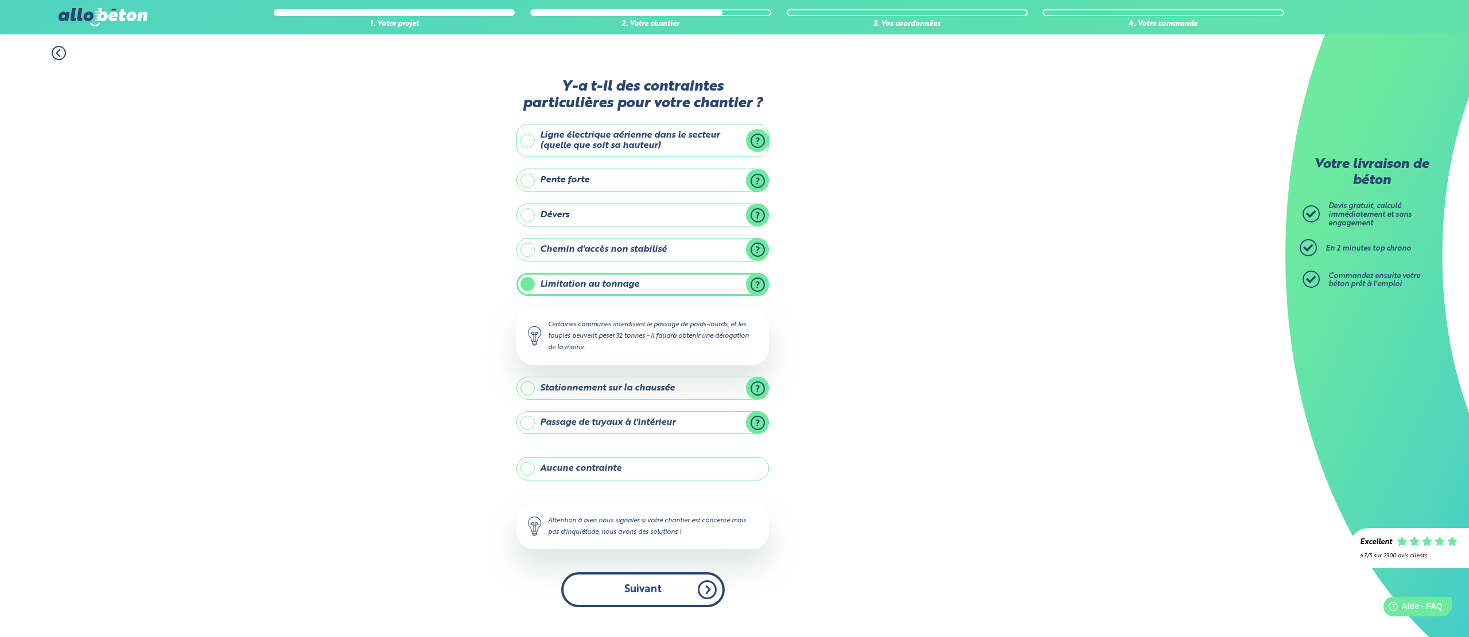
click at [625, 598] on button "Suivant" at bounding box center [643, 590] width 164 height 35
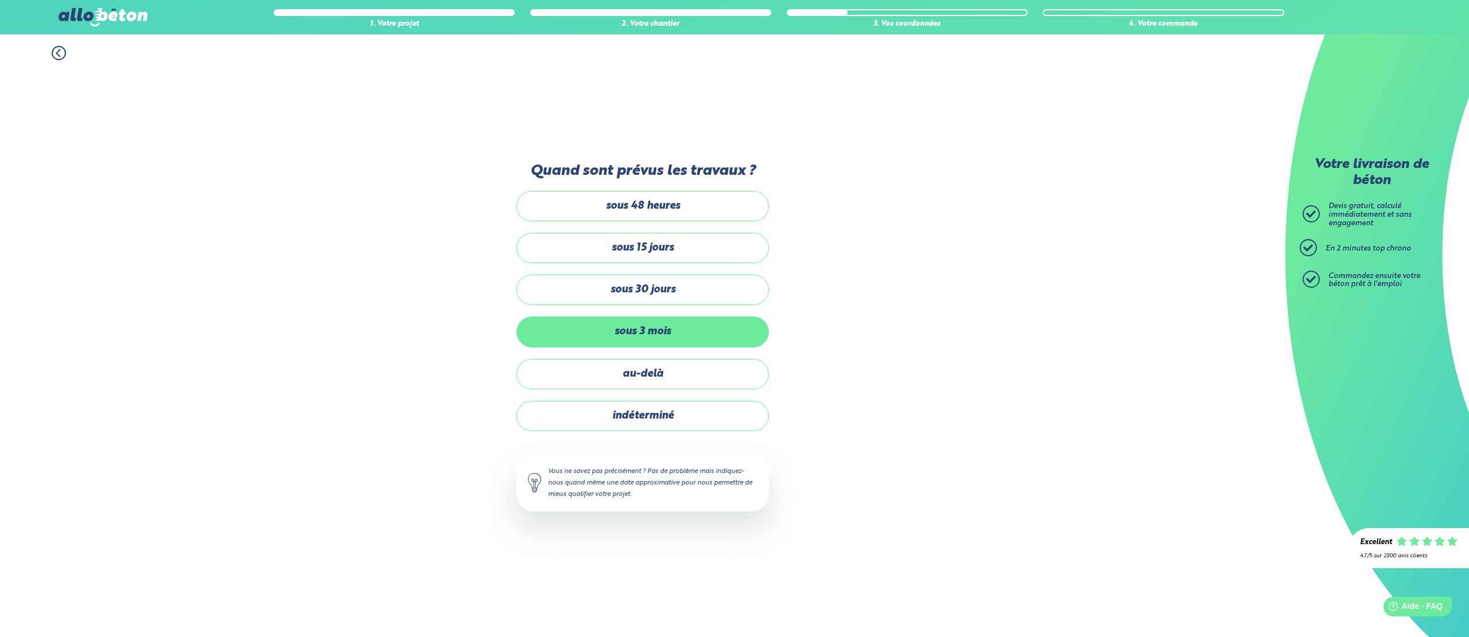
click at [641, 333] on label "sous 3 mois" at bounding box center [642, 332] width 252 height 30
click at [0, 0] on input "sous 3 mois" at bounding box center [0, 0] width 0 height 0
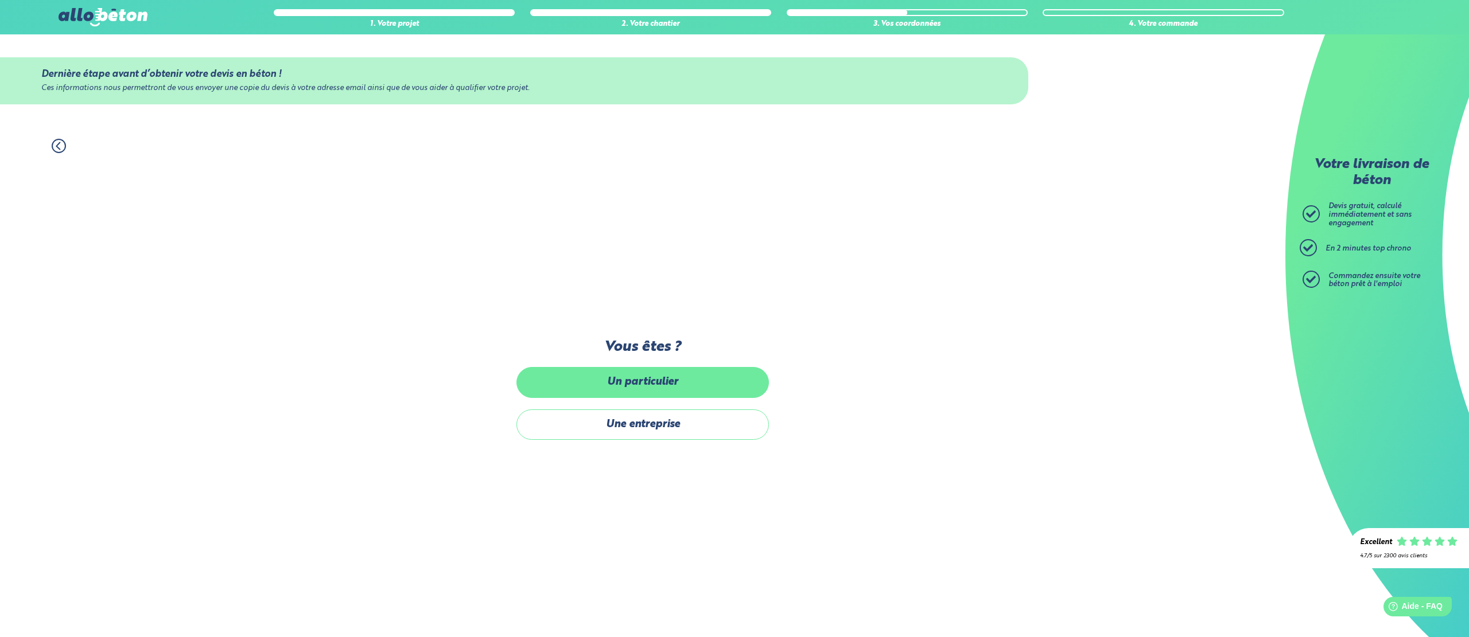
click at [631, 380] on label "Un particulier" at bounding box center [642, 382] width 252 height 30
click at [0, 0] on input "Un particulier" at bounding box center [0, 0] width 0 height 0
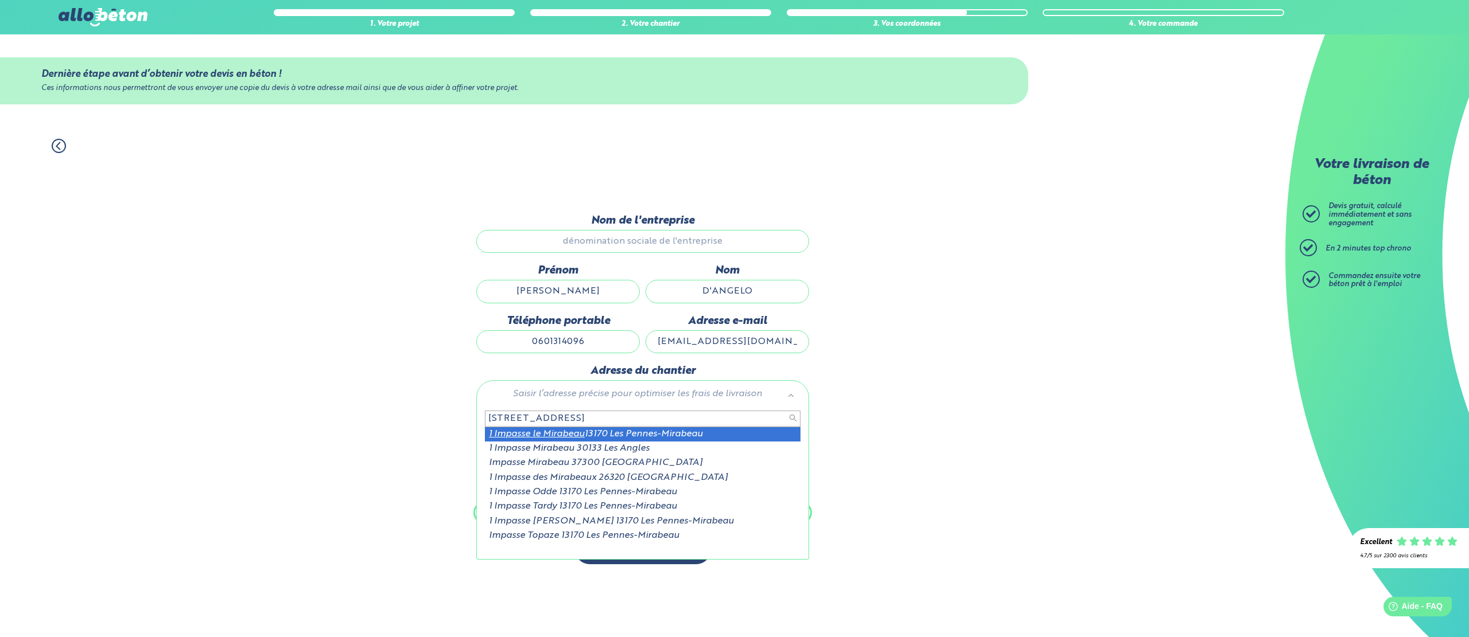
type input "1 impasse le mirabeau"
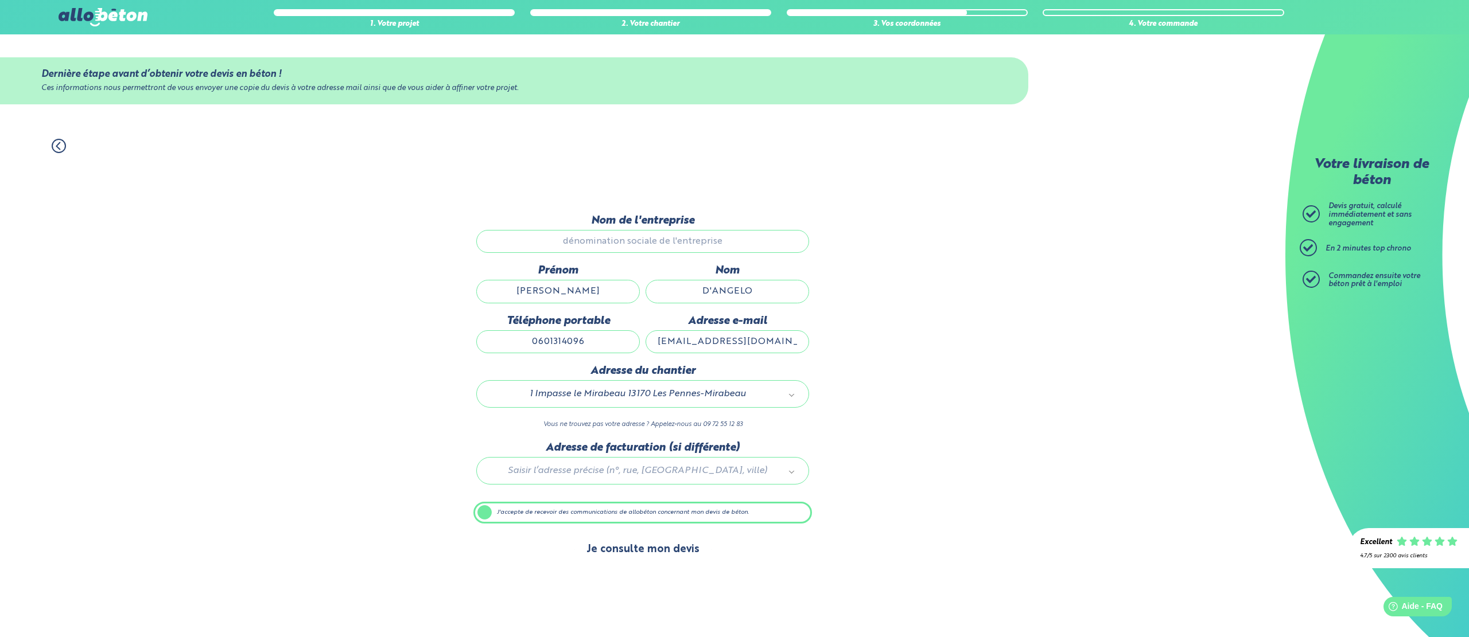
click at [630, 553] on button "Je consulte mon devis" at bounding box center [643, 549] width 136 height 29
click at [613, 473] on div at bounding box center [642, 469] width 339 height 55
click at [57, 151] on circle at bounding box center [58, 145] width 13 height 13
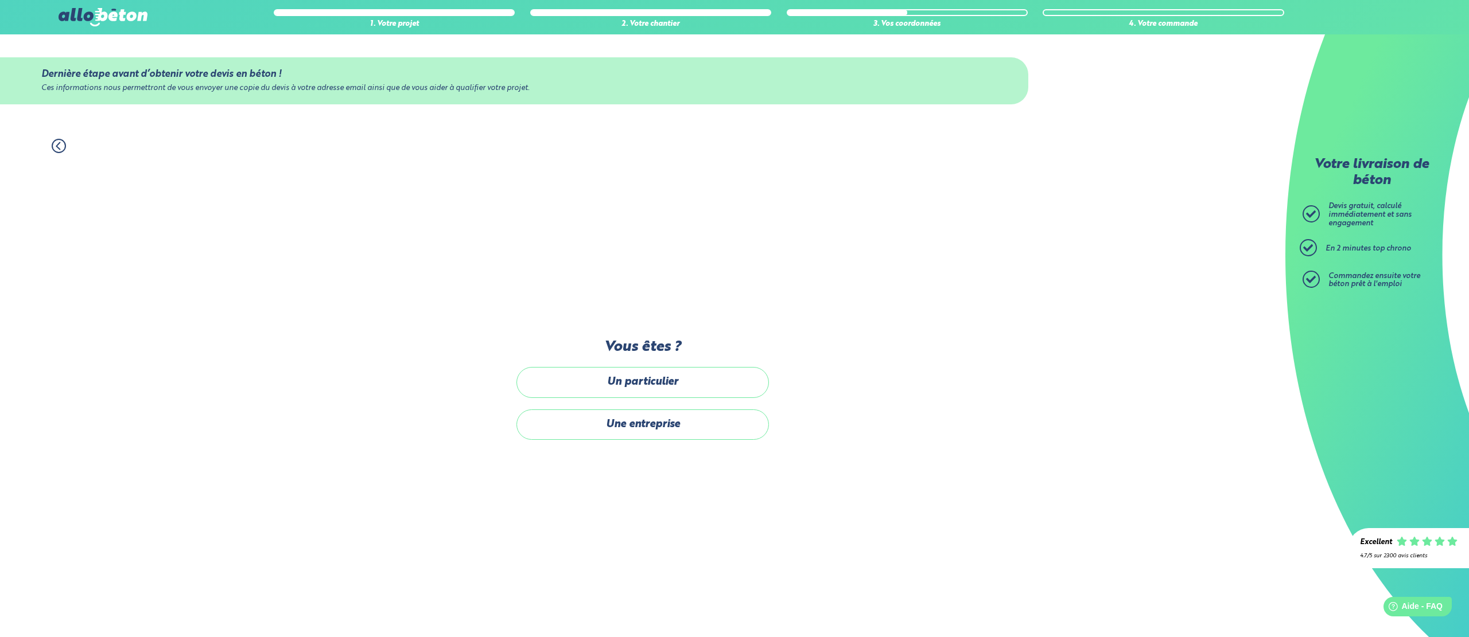
click at [57, 151] on icon at bounding box center [59, 146] width 14 height 14
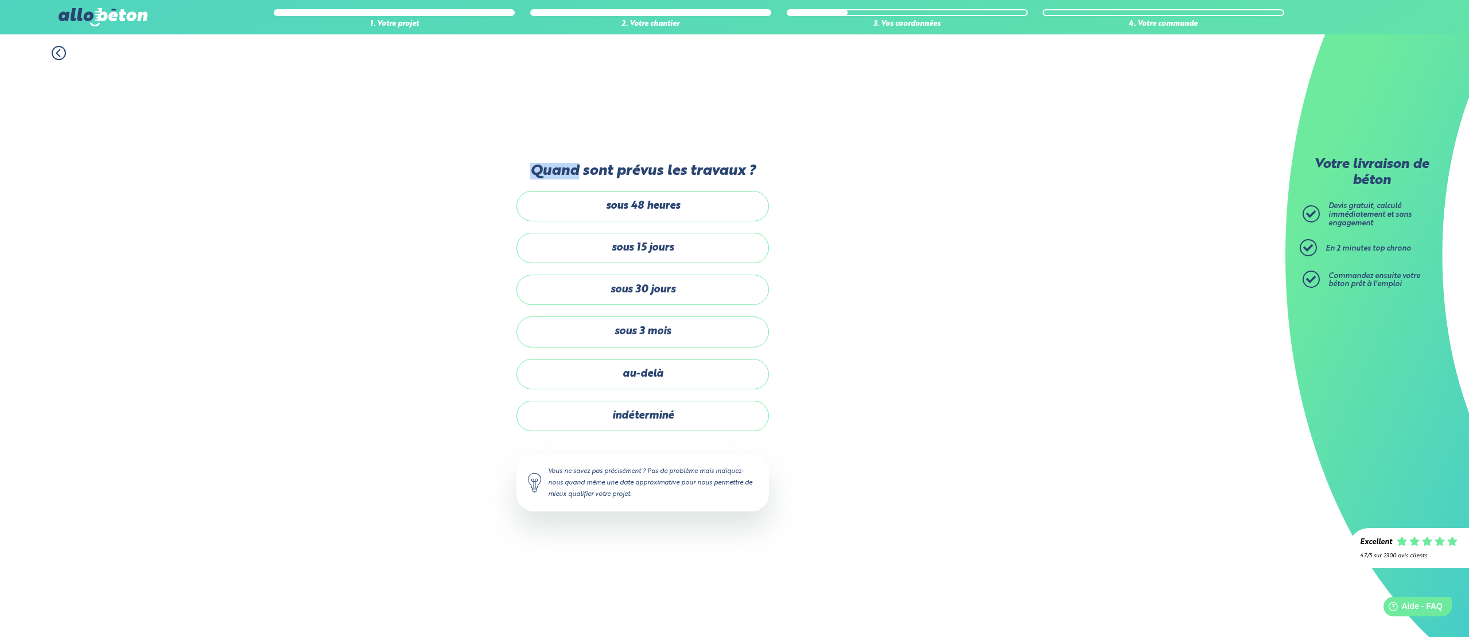
click at [57, 151] on div "1. Votre projet 2. Votre chantier 3. Vos coordonnées 4. Votre commande Quand so…" at bounding box center [642, 335] width 1285 height 603
click at [57, 52] on icon at bounding box center [57, 53] width 3 height 7
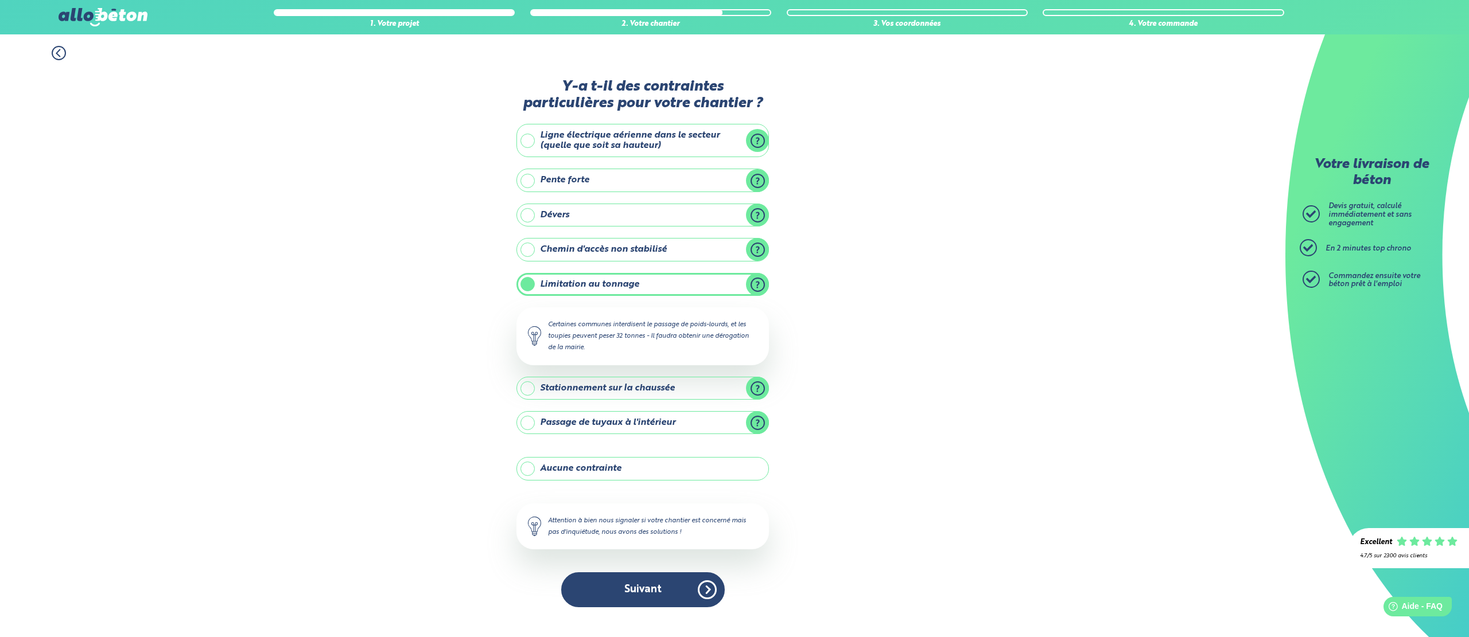
click at [57, 52] on icon at bounding box center [57, 53] width 3 height 7
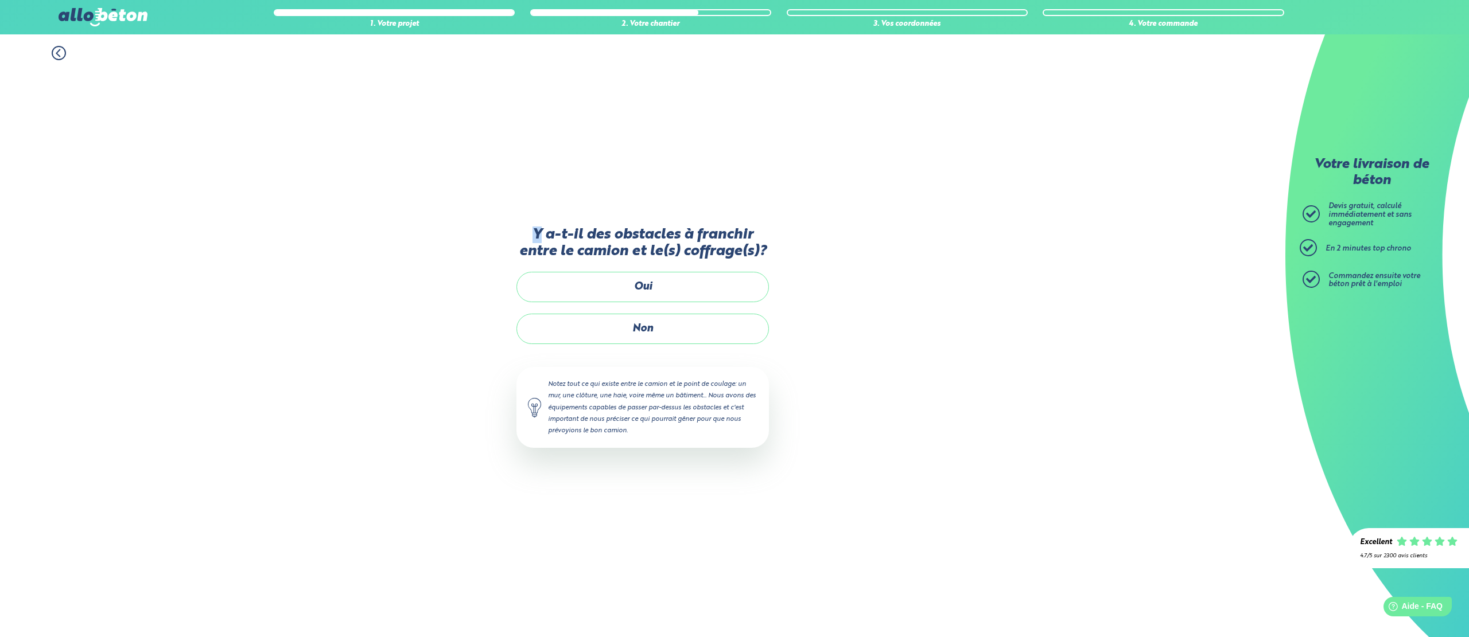
click at [57, 52] on icon at bounding box center [57, 53] width 3 height 7
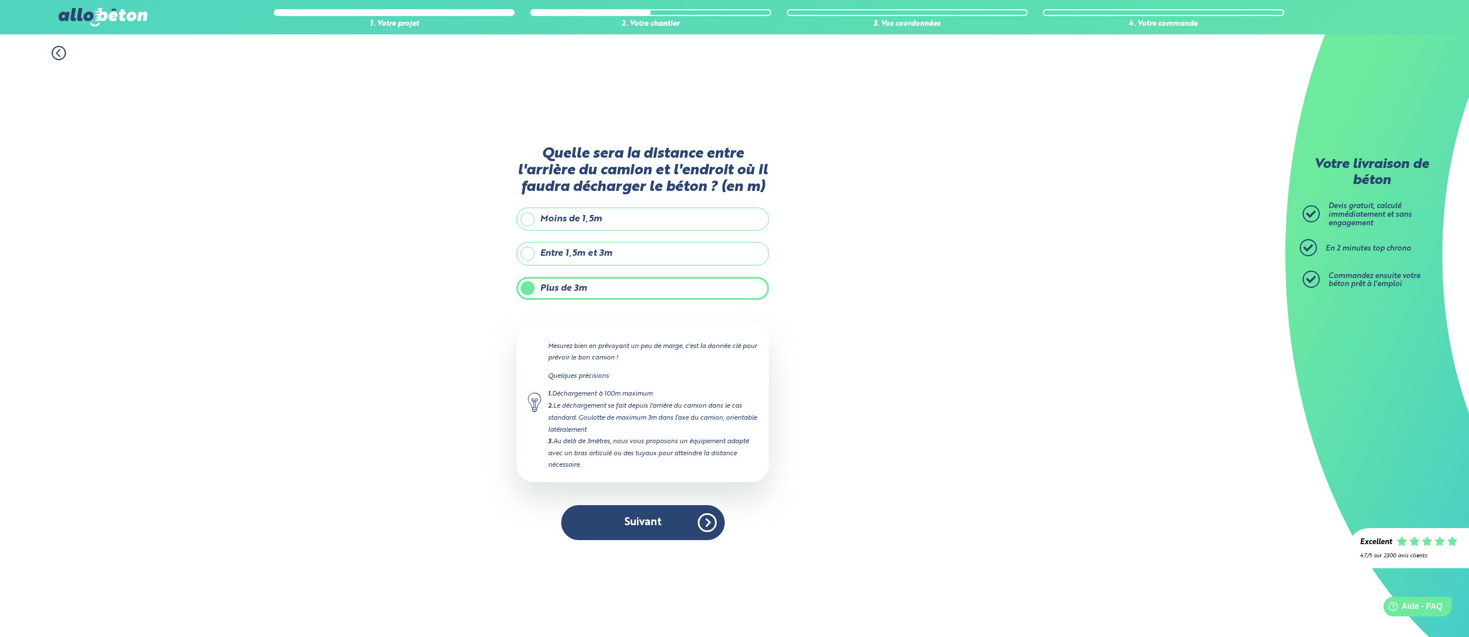
click at [57, 52] on icon at bounding box center [57, 53] width 3 height 7
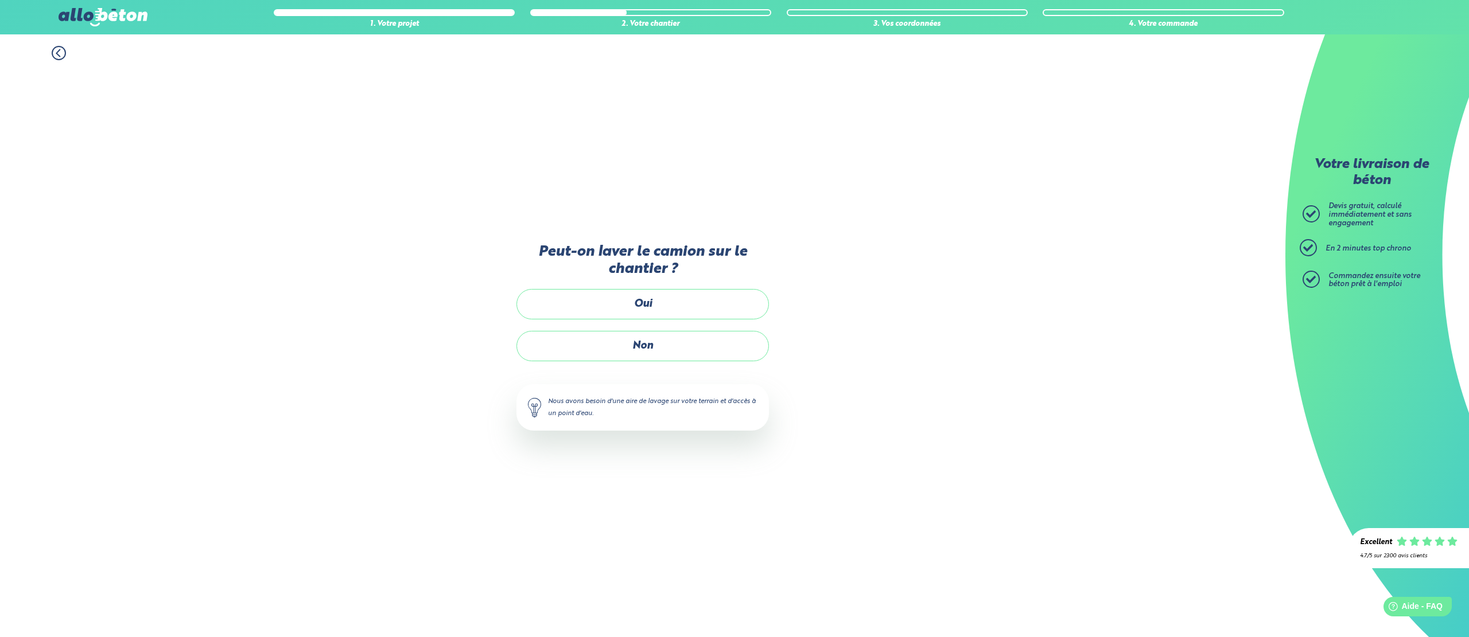
click at [56, 52] on icon at bounding box center [57, 53] width 3 height 7
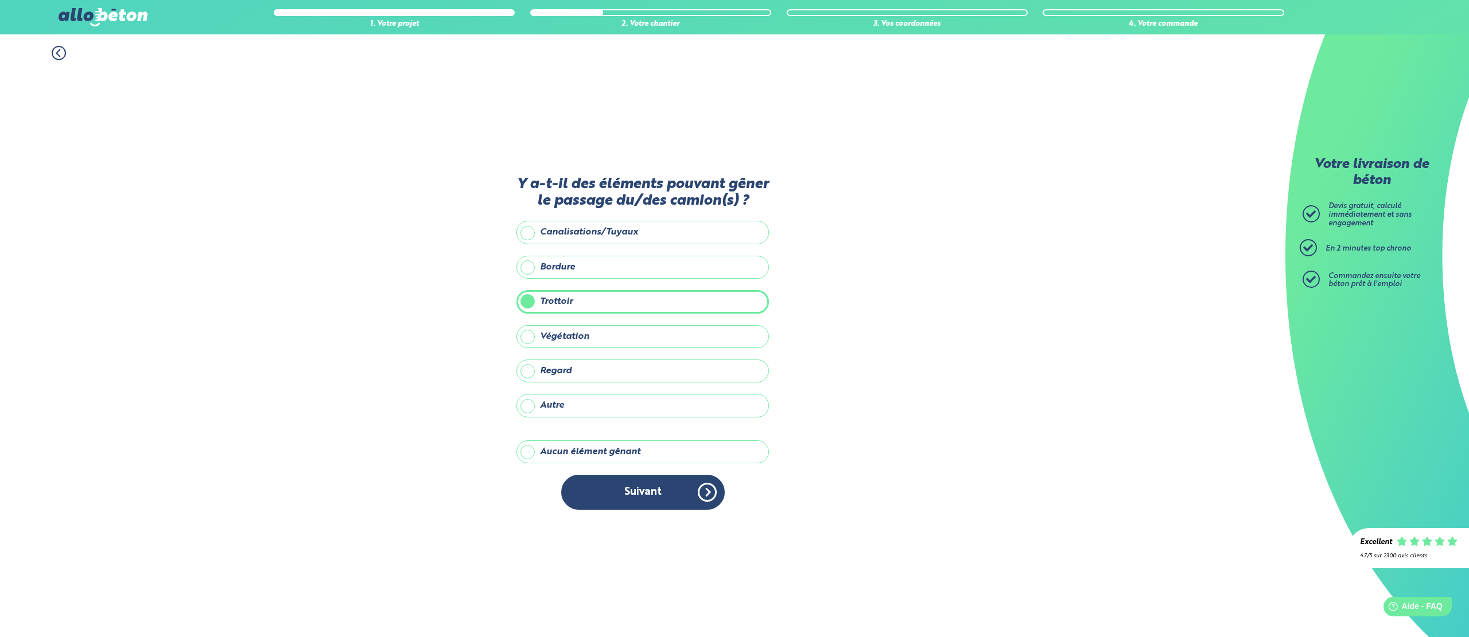
click at [56, 52] on icon at bounding box center [57, 53] width 3 height 7
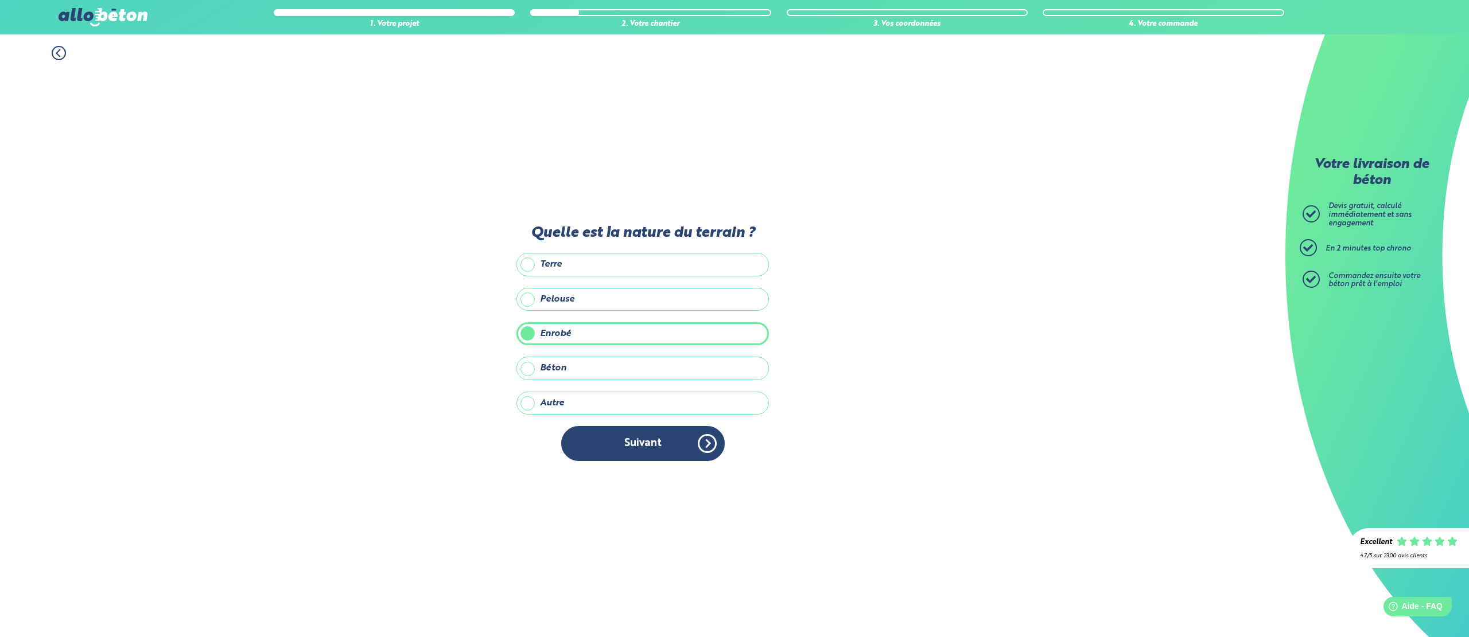
click at [56, 52] on icon at bounding box center [57, 53] width 3 height 7
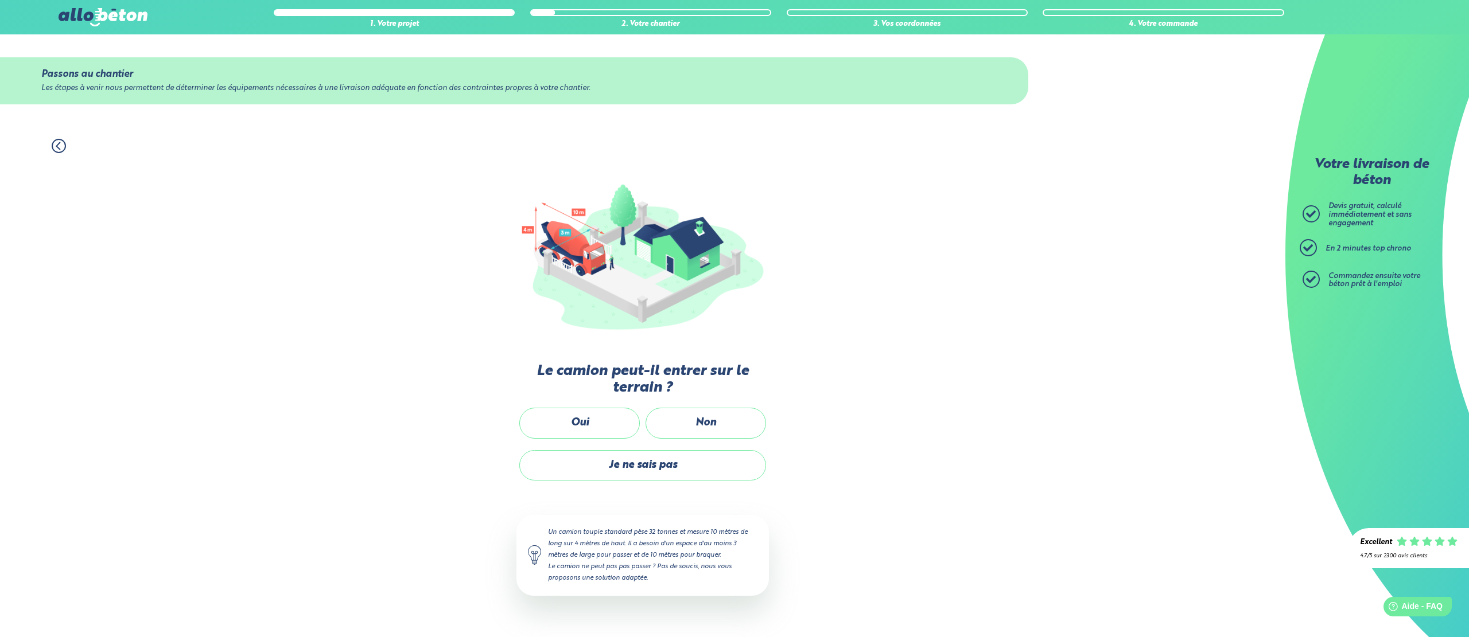
click at [57, 52] on div "Passons au chantier Les étapes à venir nous permettent de déterminer les équipe…" at bounding box center [642, 80] width 1285 height 93
click at [65, 145] on circle at bounding box center [58, 145] width 13 height 13
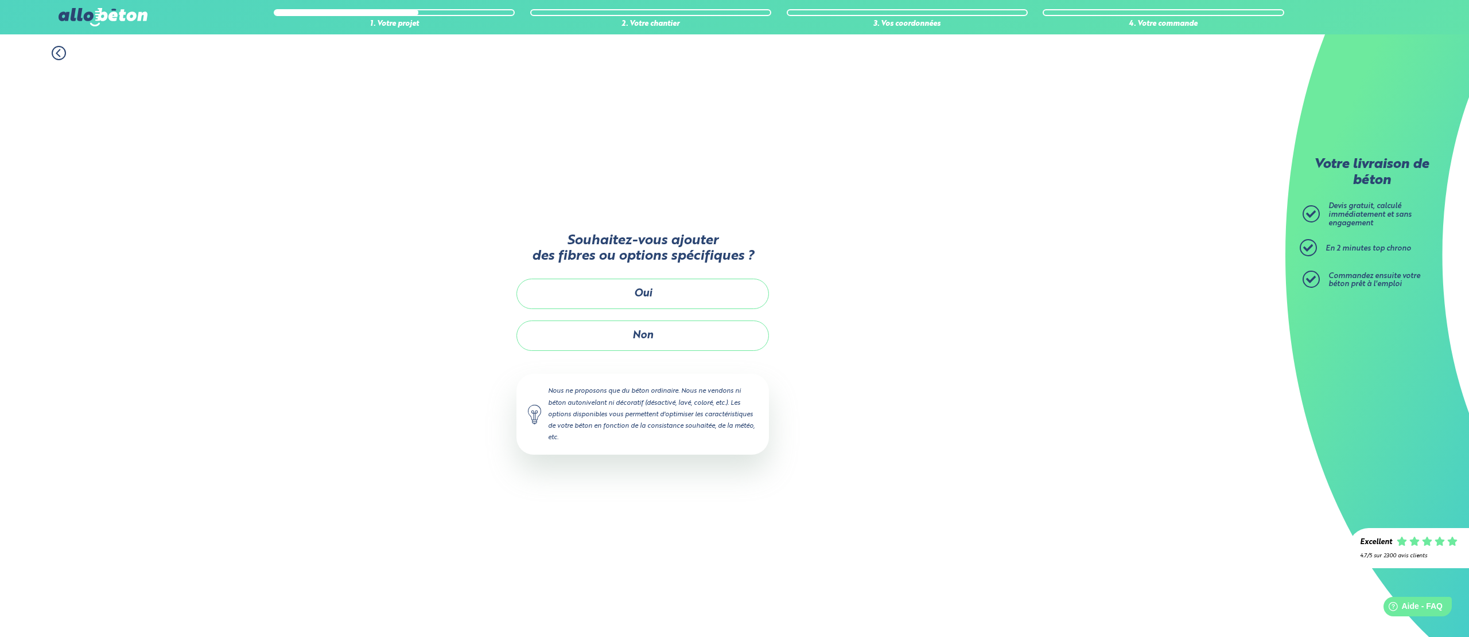
click at [65, 145] on div "1. Votre projet 2. Votre chantier 3. Vos coordonnées 4. Votre commande Souhaite…" at bounding box center [642, 335] width 1285 height 603
click at [56, 54] on icon at bounding box center [57, 53] width 3 height 7
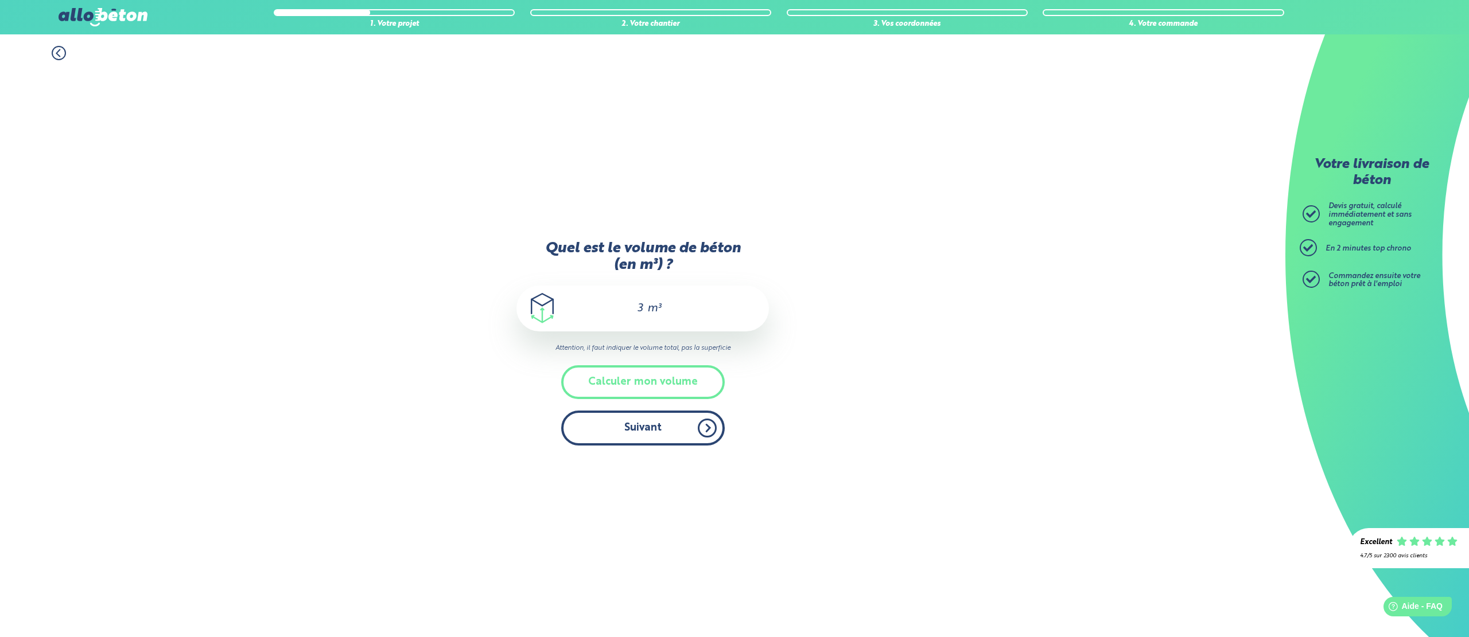
click at [647, 430] on button "Suivant" at bounding box center [643, 428] width 164 height 35
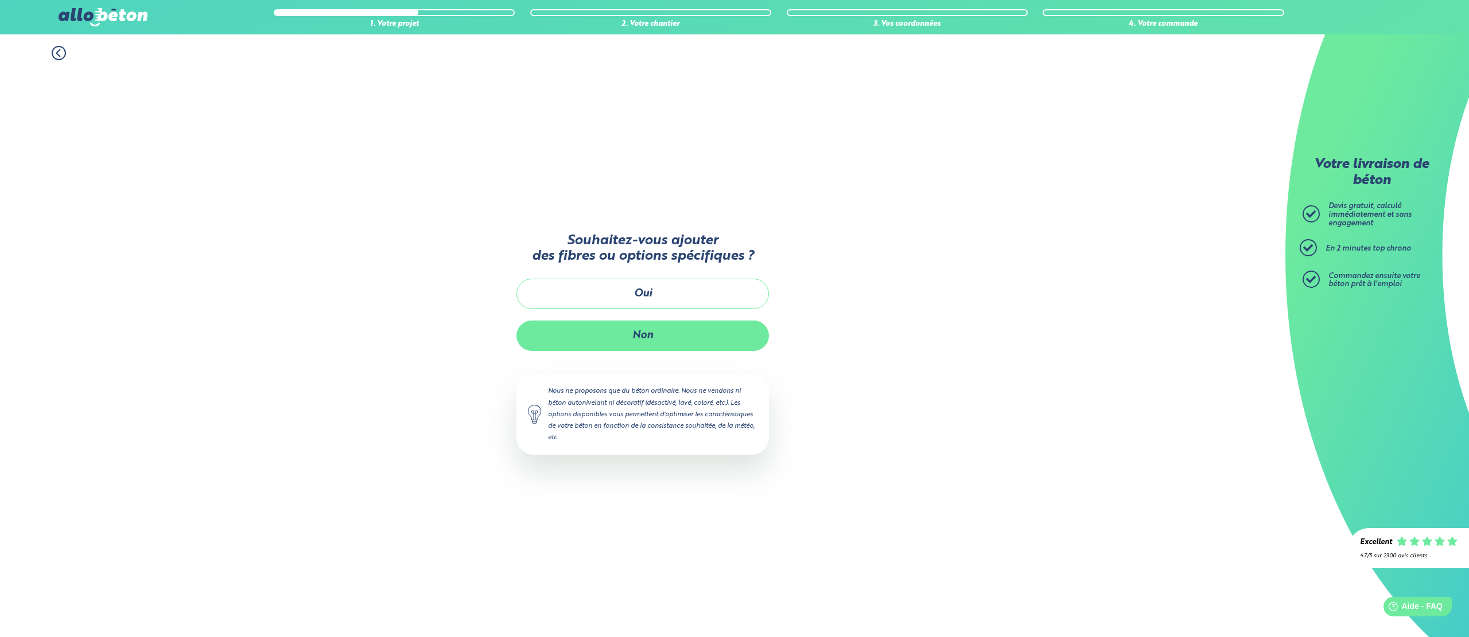
click at [648, 343] on button "Non" at bounding box center [642, 336] width 252 height 30
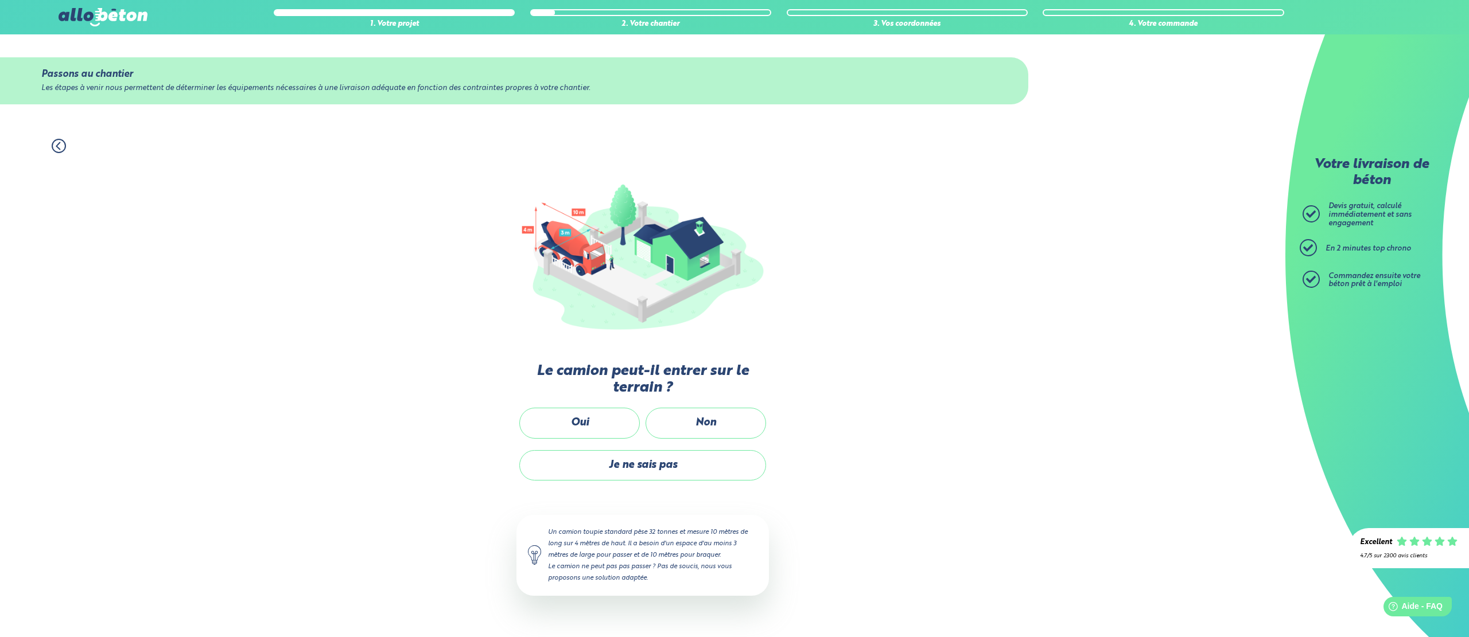
click at [56, 146] on icon at bounding box center [59, 146] width 14 height 14
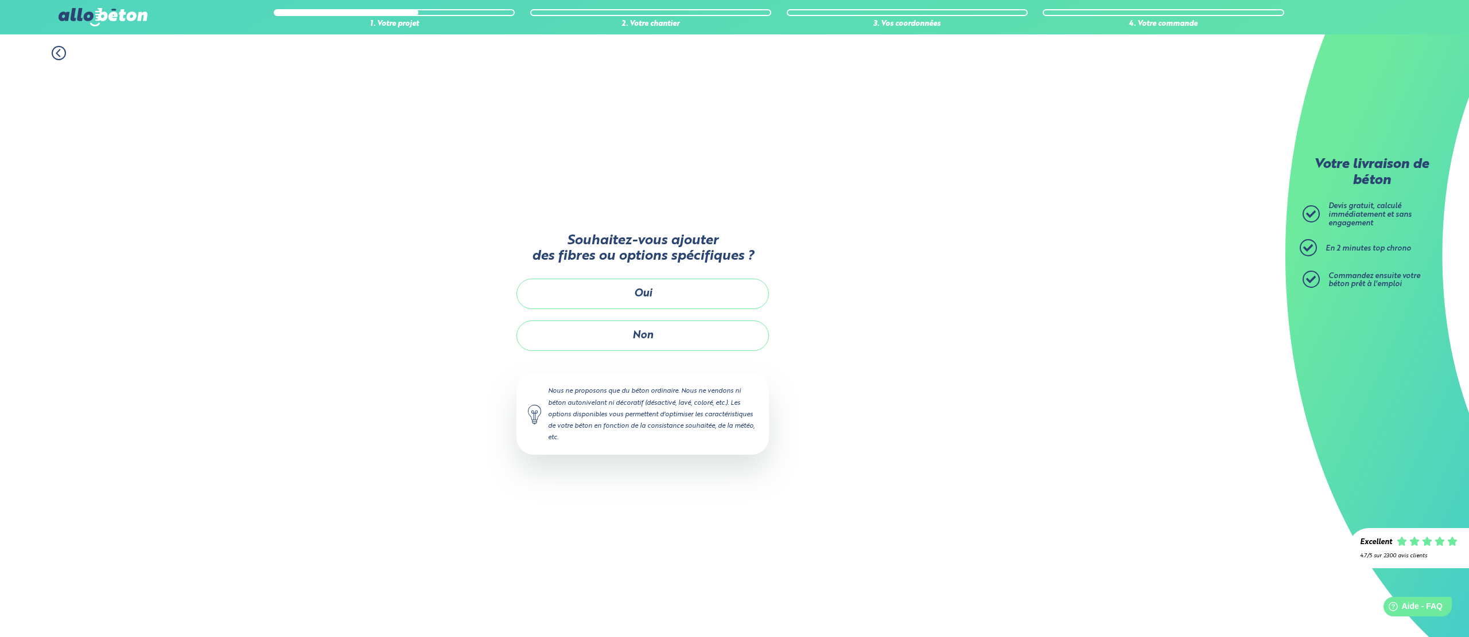
click at [57, 146] on div "1. Votre projet 2. Votre chantier 3. Vos coordonnées 4. Votre commande Souhaite…" at bounding box center [642, 335] width 1285 height 603
click at [58, 58] on icon at bounding box center [59, 53] width 14 height 14
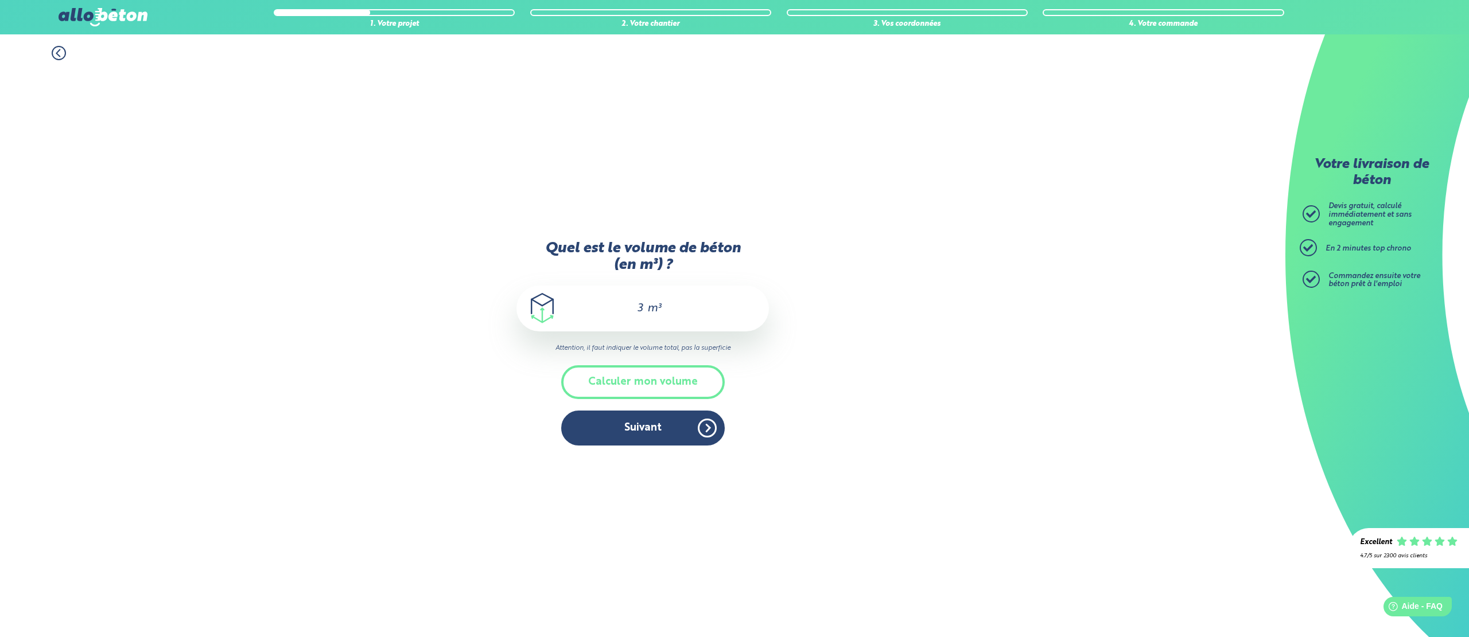
click at [59, 52] on icon at bounding box center [59, 53] width 14 height 14
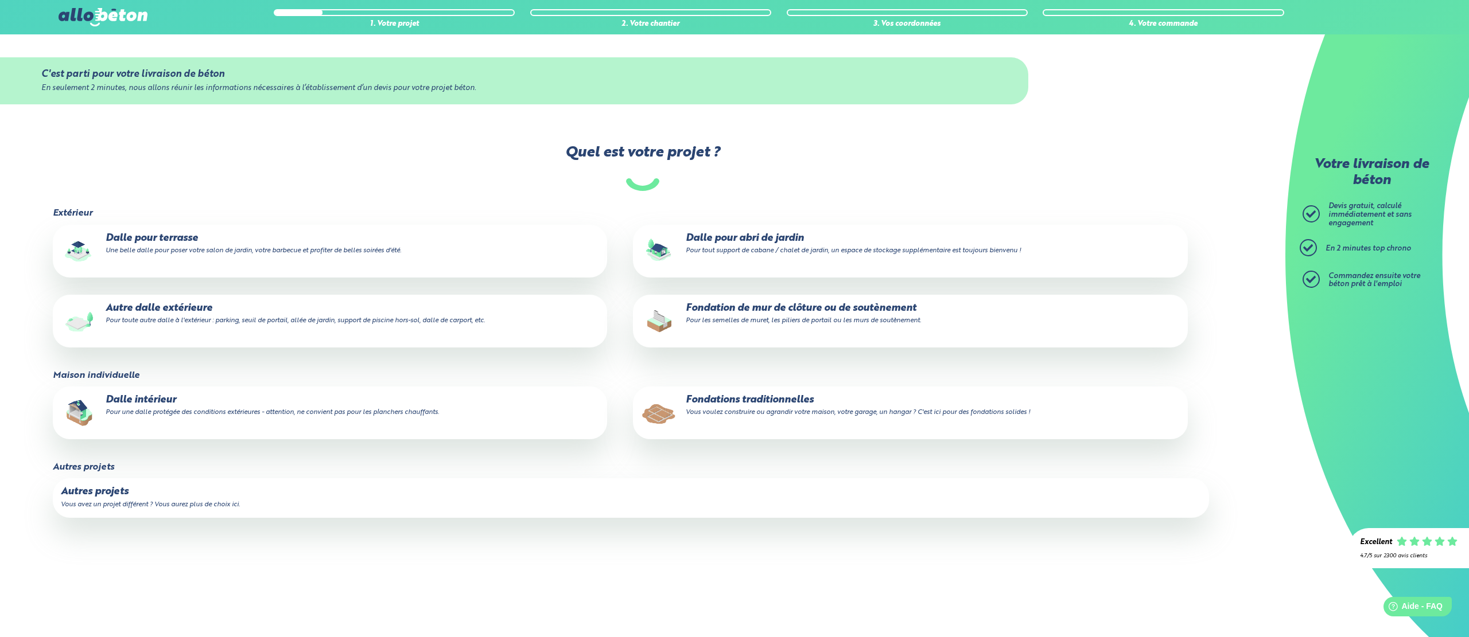
click at [127, 323] on small "Pour toute autre dalle à l'extérieur : parking, seuil de portail, allée de jard…" at bounding box center [295, 320] width 379 height 7
click at [0, 0] on input "Autre dalle extérieure Pour toute autre dalle à l'extérieur : parking, seuil de…" at bounding box center [0, 0] width 0 height 0
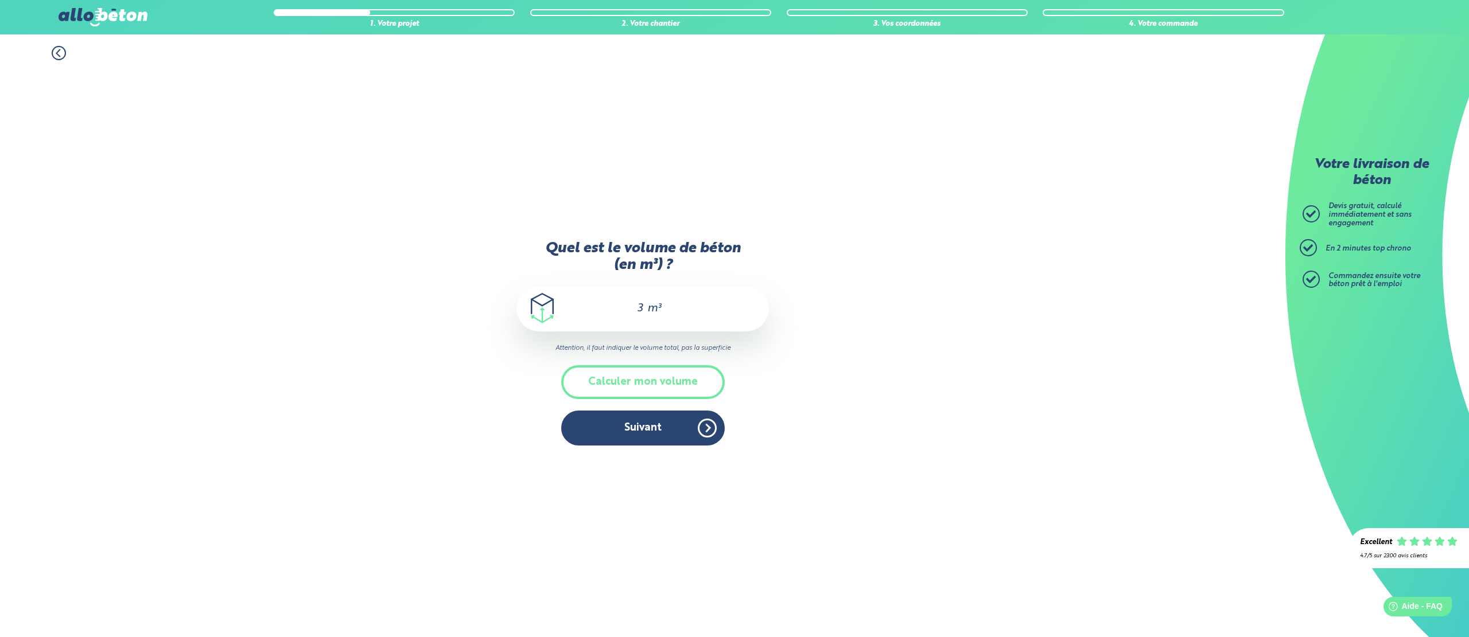
click at [53, 59] on icon at bounding box center [59, 53] width 14 height 14
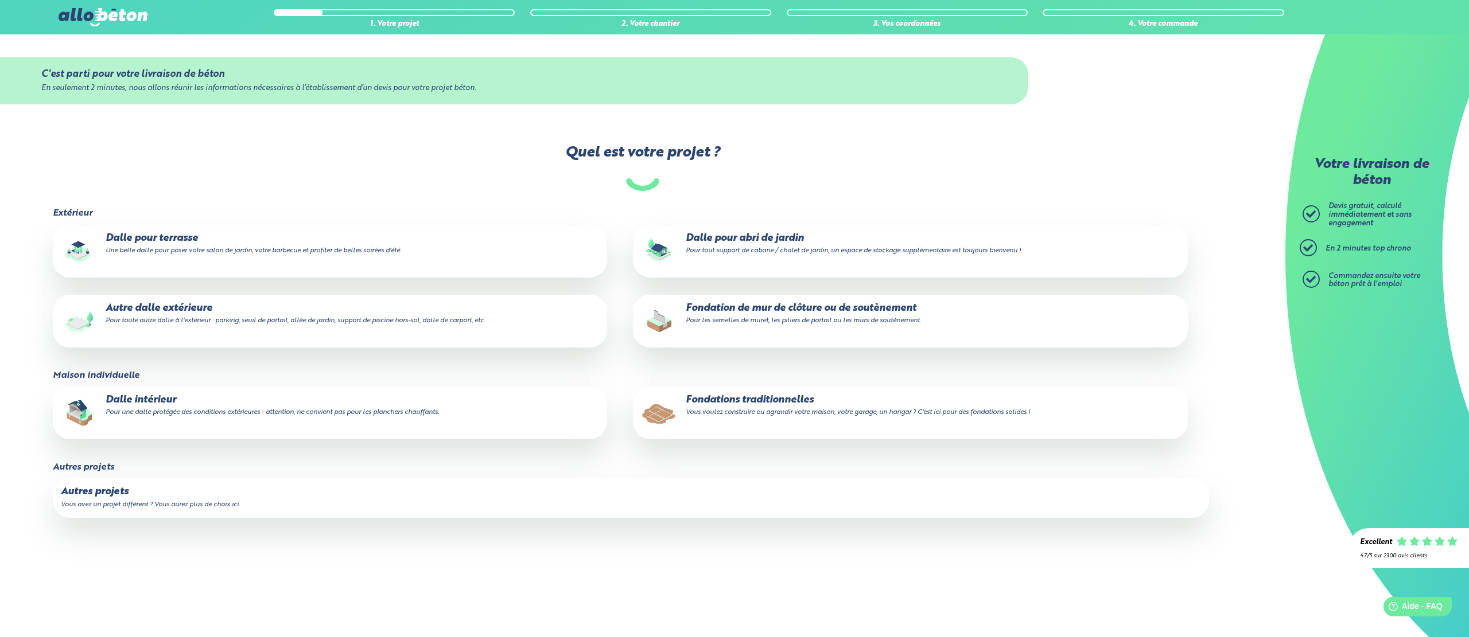
click at [222, 330] on label "Autre dalle extérieure Pour toute autre dalle à l'extérieur : parking, seuil de…" at bounding box center [330, 321] width 555 height 53
click at [0, 0] on input "Autre dalle extérieure Pour toute autre dalle à l'extérieur : parking, seuil de…" at bounding box center [0, 0] width 0 height 0
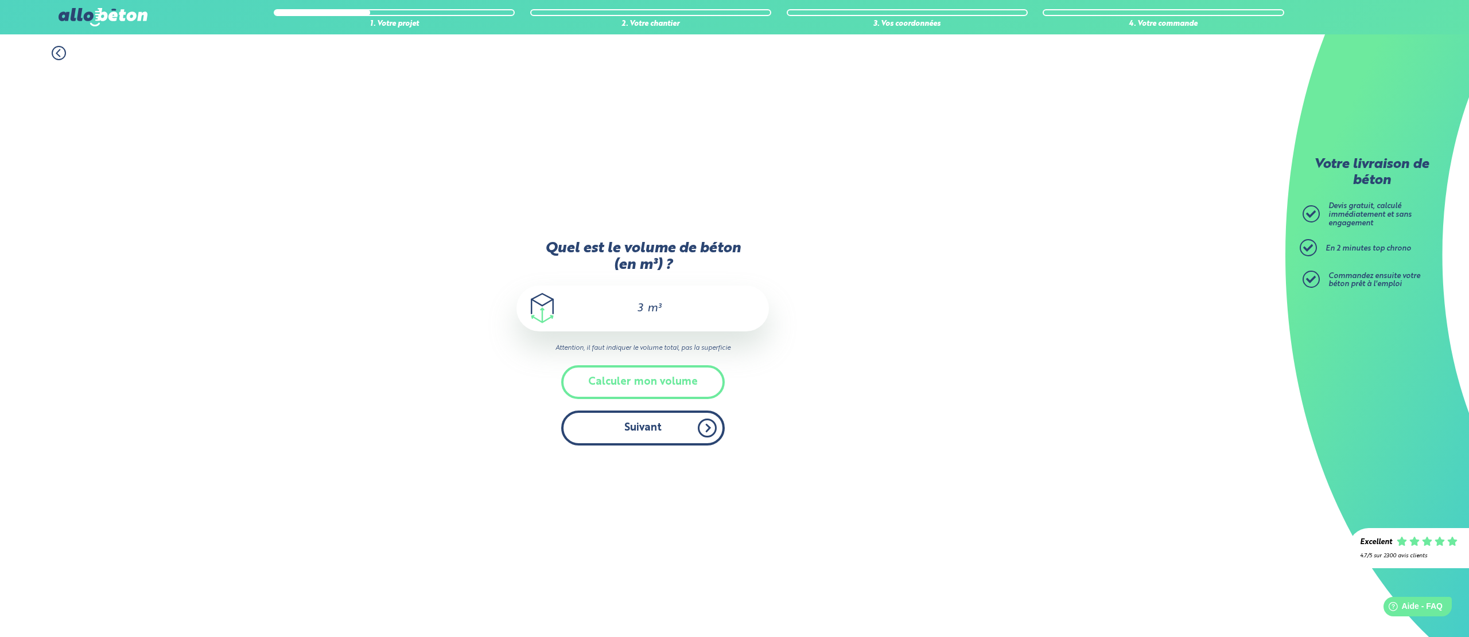
click at [653, 435] on button "Suivant" at bounding box center [643, 428] width 164 height 35
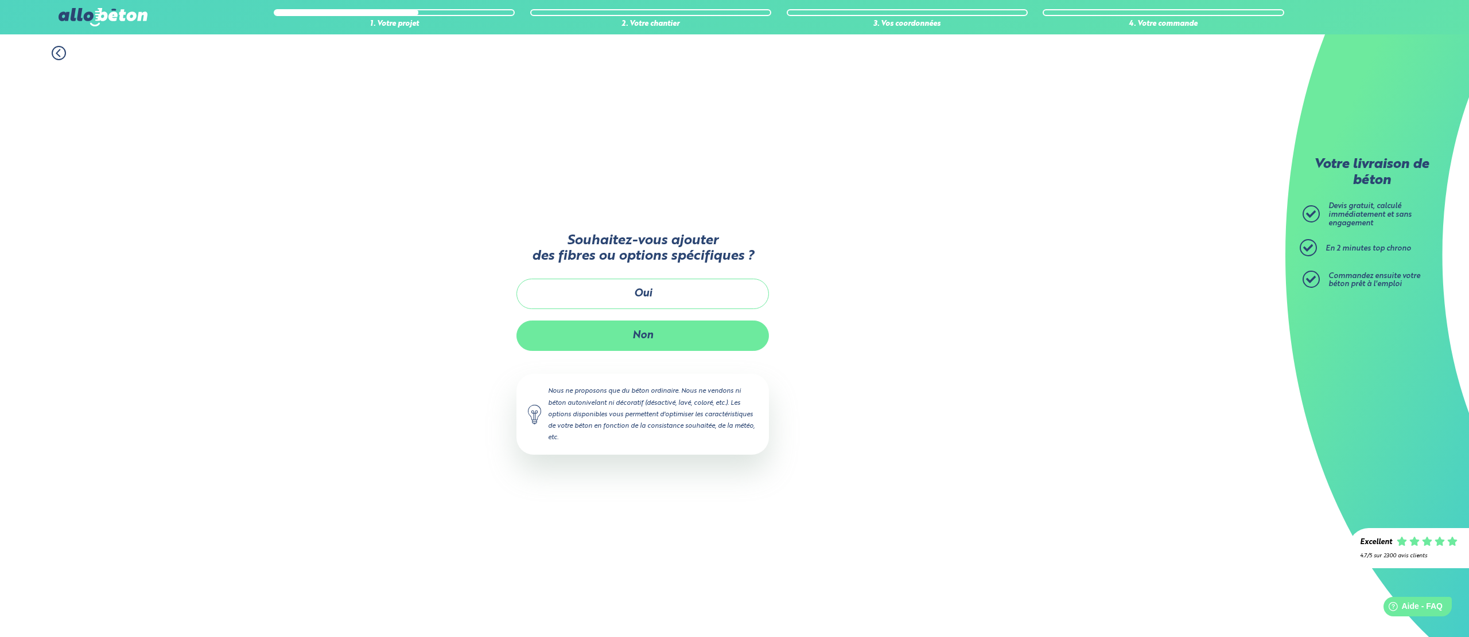
click at [638, 331] on button "Non" at bounding box center [642, 336] width 252 height 30
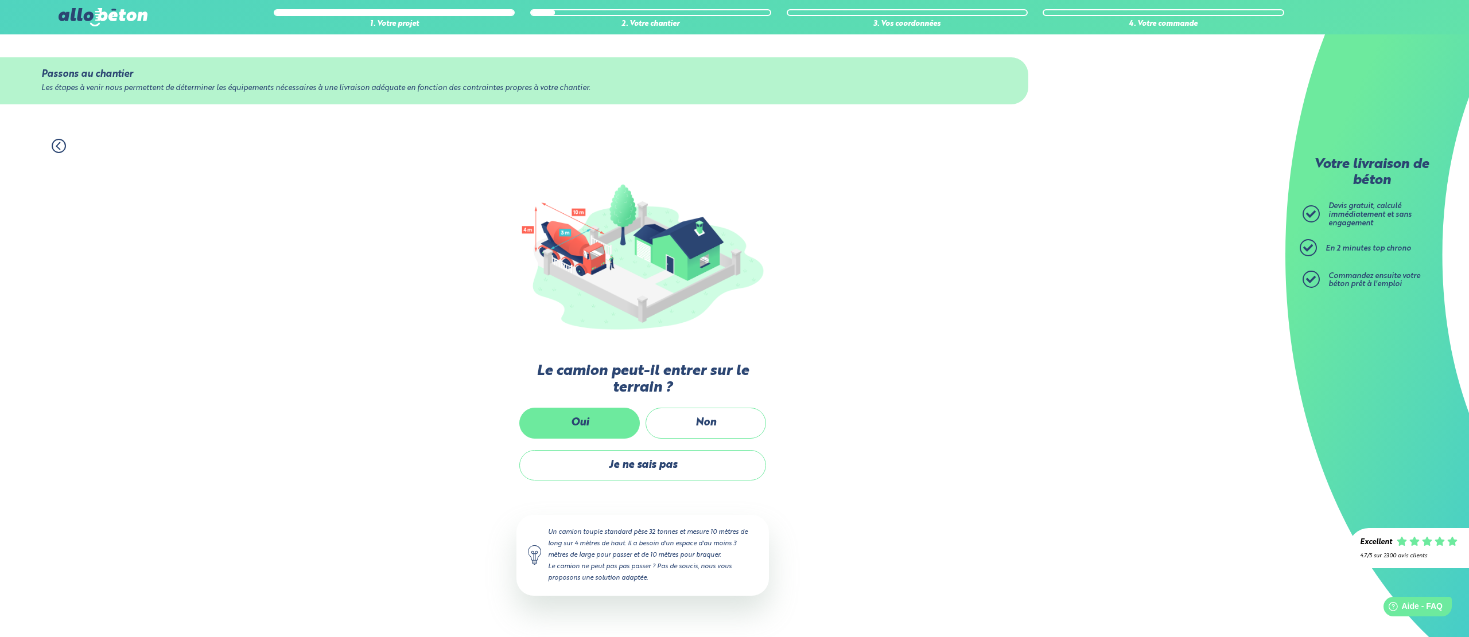
click at [605, 430] on label "Oui" at bounding box center [579, 423] width 120 height 30
click at [0, 0] on input "Oui" at bounding box center [0, 0] width 0 height 0
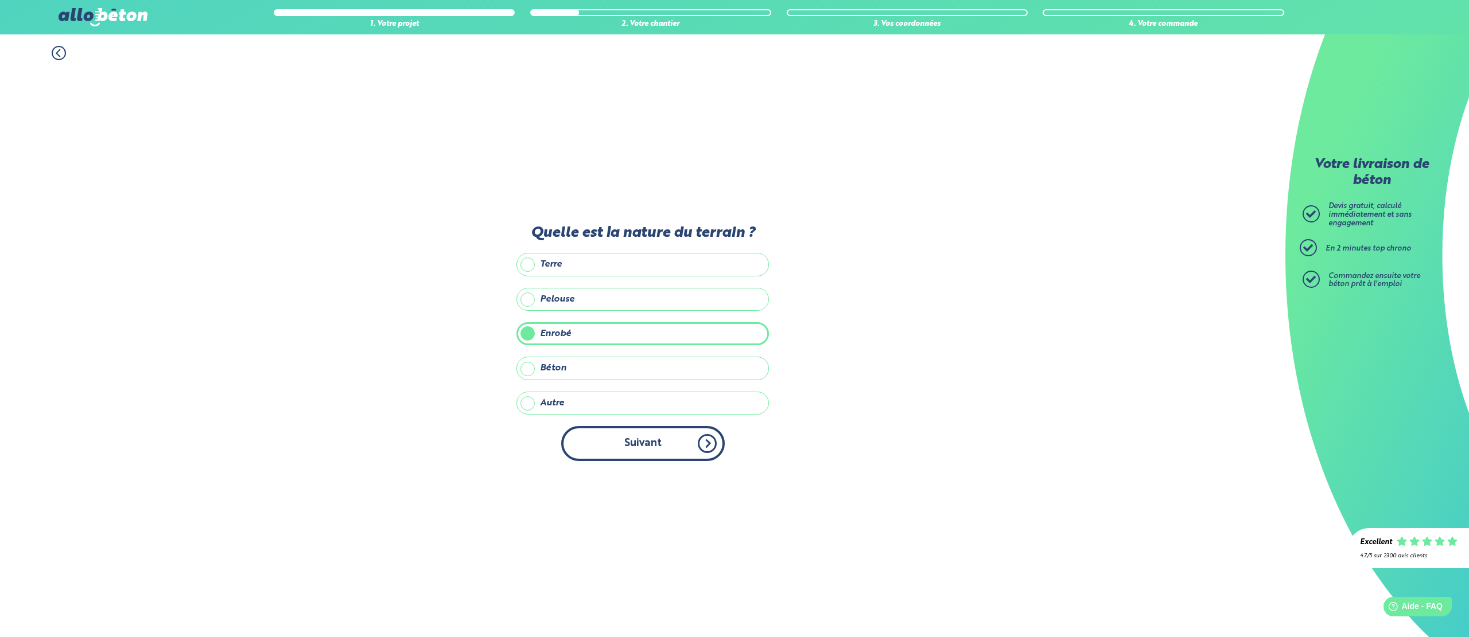
click at [637, 437] on button "Suivant" at bounding box center [643, 443] width 164 height 35
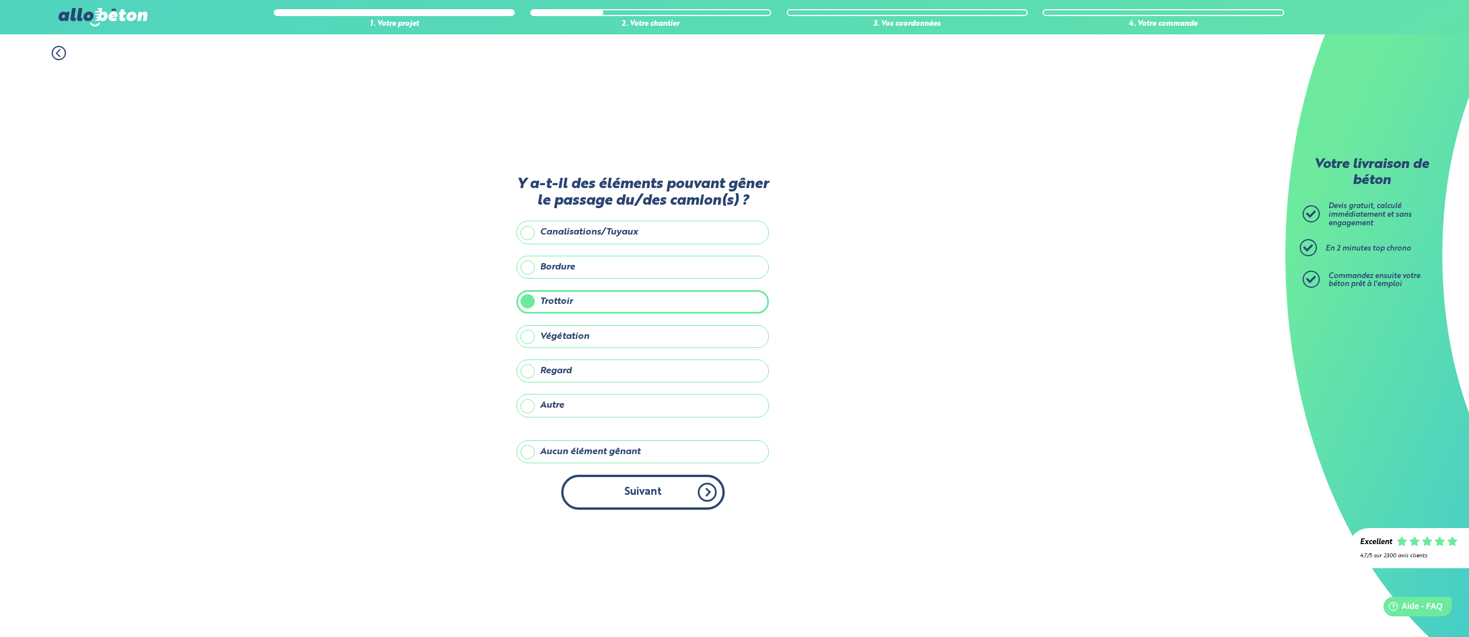
click at [638, 509] on button "Suivant" at bounding box center [643, 492] width 164 height 35
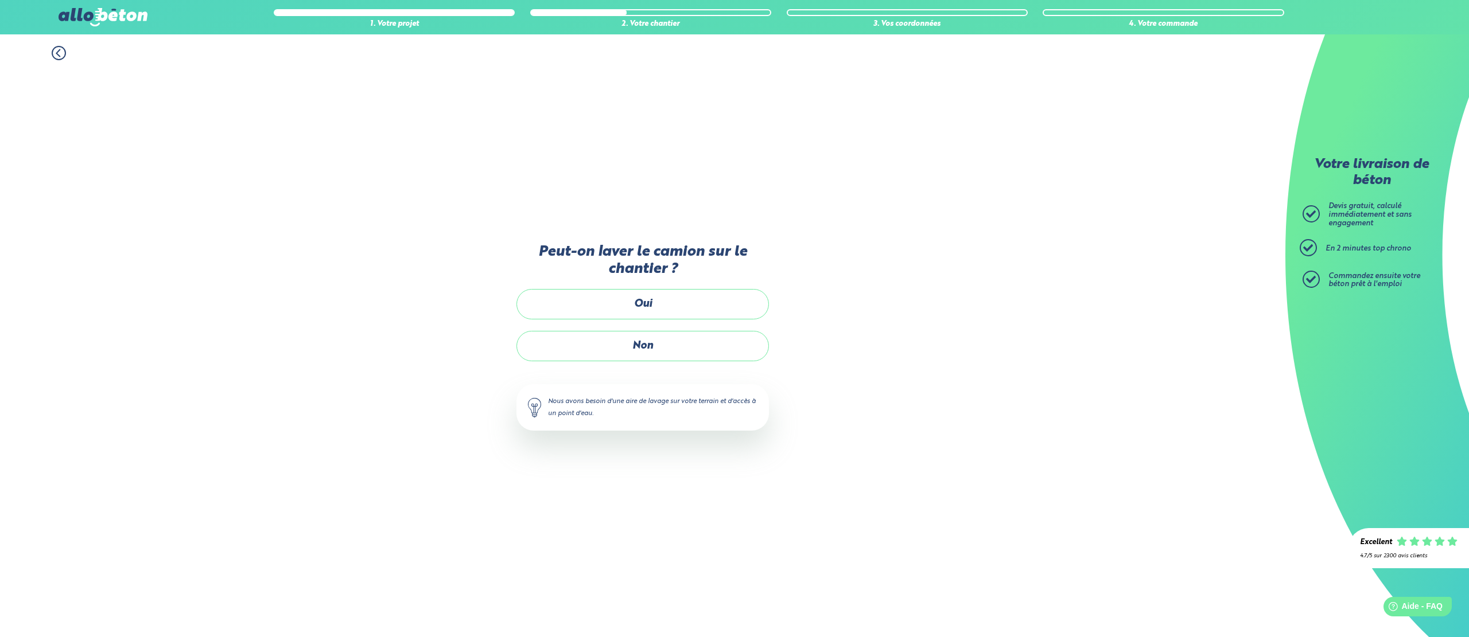
click at [640, 348] on label "Non" at bounding box center [642, 346] width 252 height 30
click at [0, 0] on input "Non" at bounding box center [0, 0] width 0 height 0
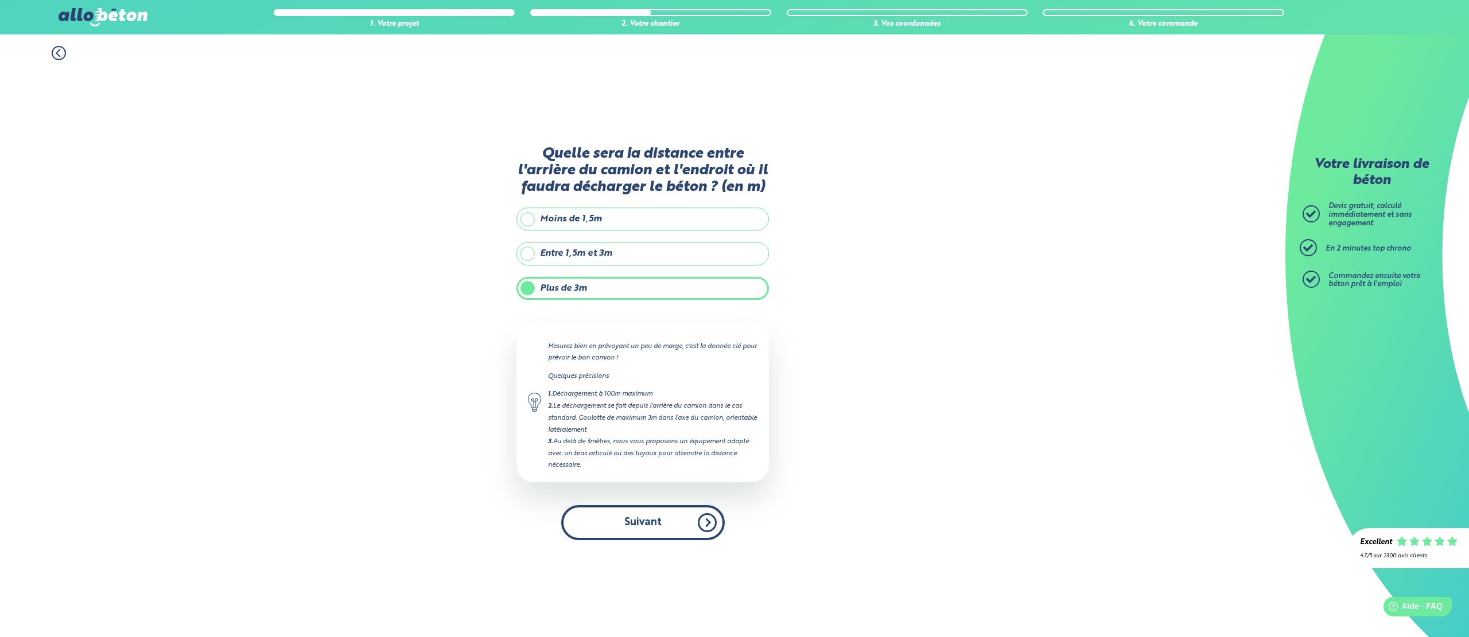
click at [642, 527] on button "Suivant" at bounding box center [643, 522] width 164 height 35
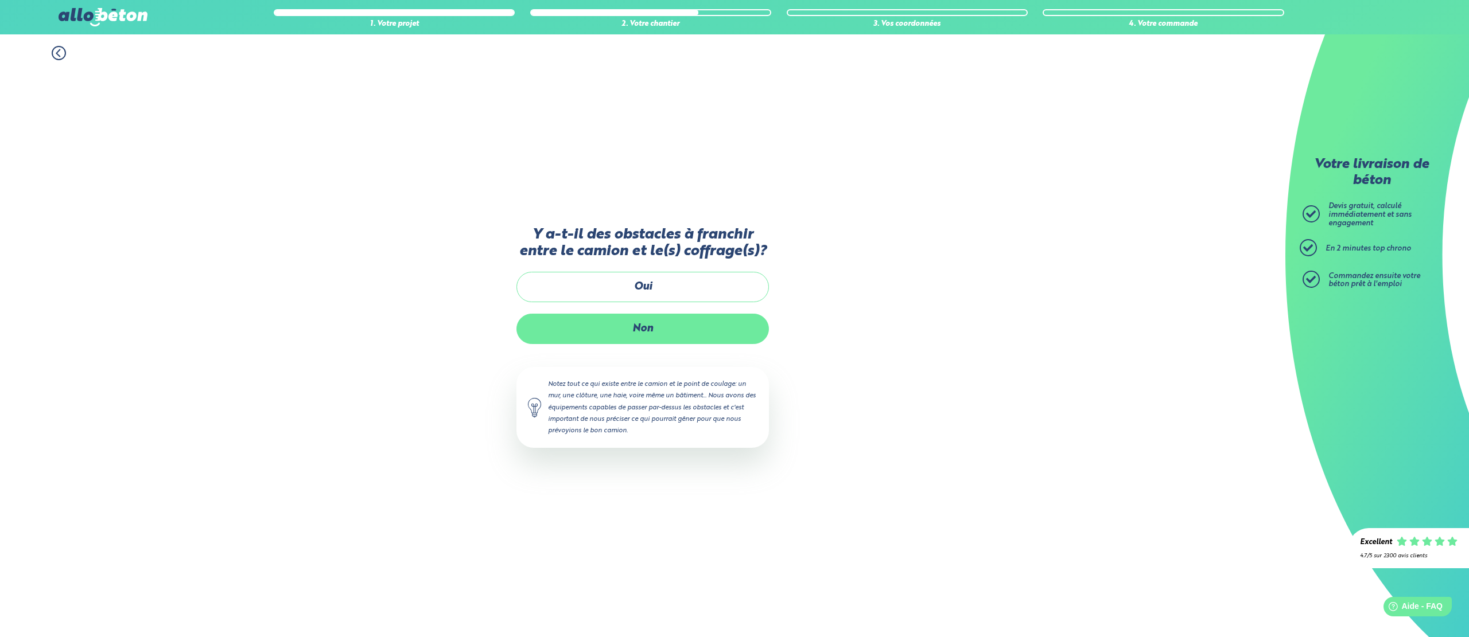
click at [633, 333] on label "Non" at bounding box center [642, 329] width 252 height 30
click at [0, 0] on input "Non" at bounding box center [0, 0] width 0 height 0
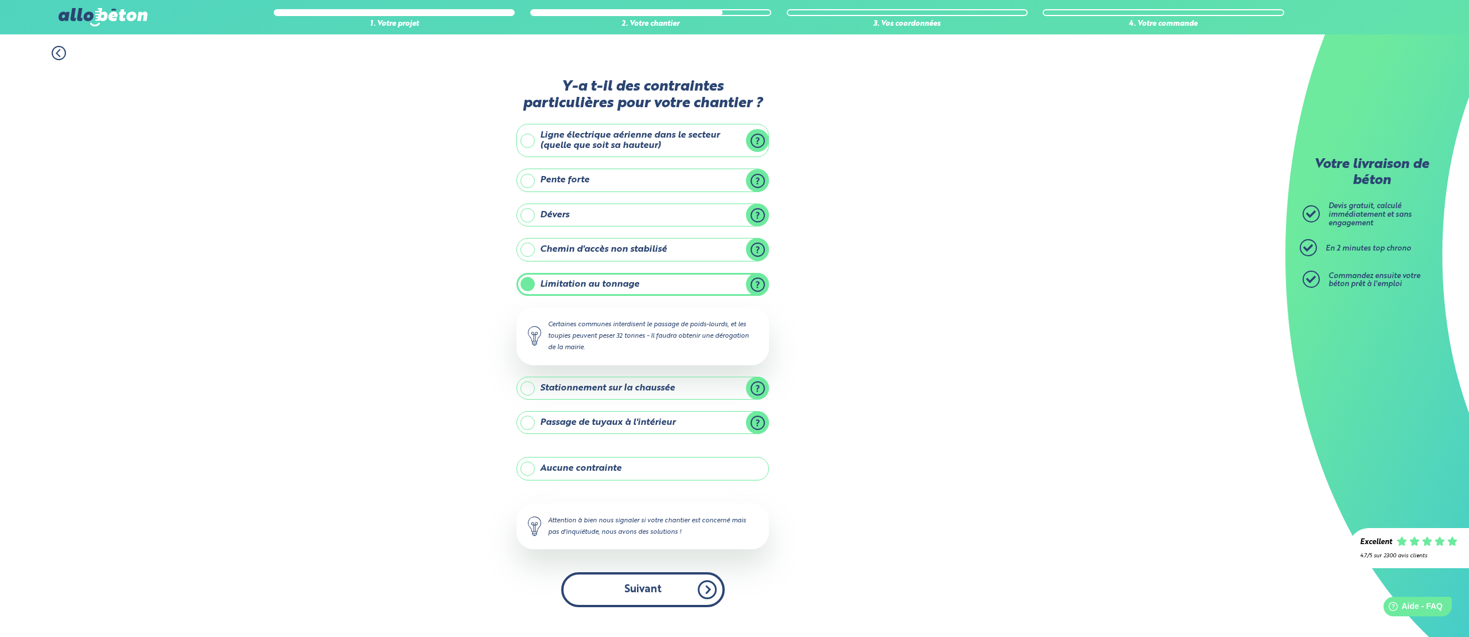
click at [649, 589] on button "Suivant" at bounding box center [643, 590] width 164 height 35
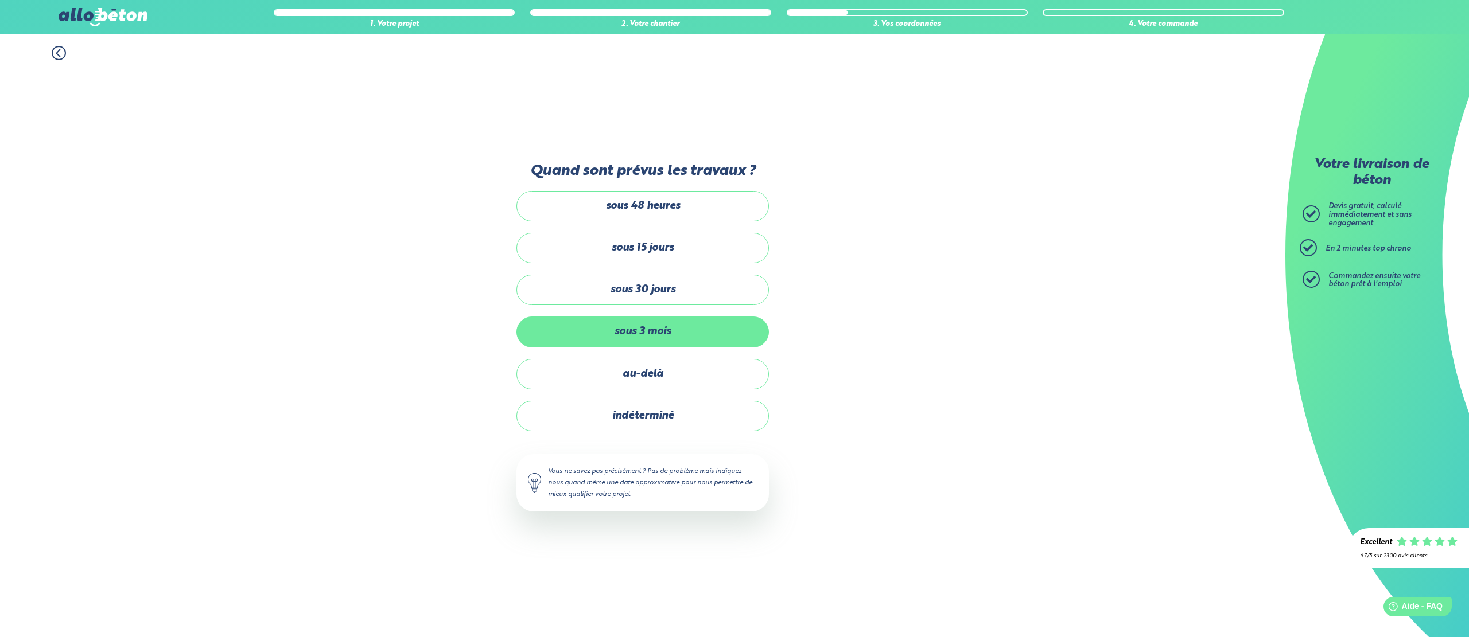
click at [644, 326] on label "sous 3 mois" at bounding box center [642, 332] width 252 height 30
click at [0, 0] on input "sous 3 mois" at bounding box center [0, 0] width 0 height 0
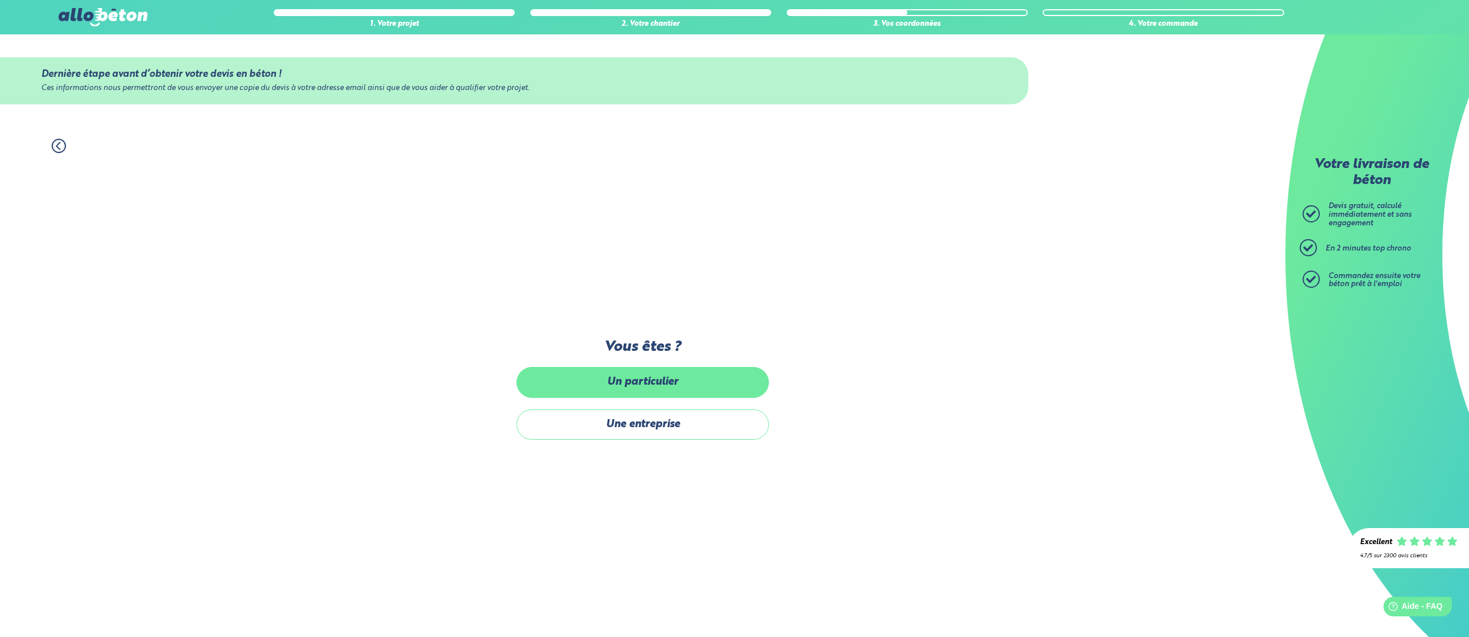
click at [636, 384] on label "Un particulier" at bounding box center [642, 382] width 252 height 30
click at [0, 0] on input "Un particulier" at bounding box center [0, 0] width 0 height 0
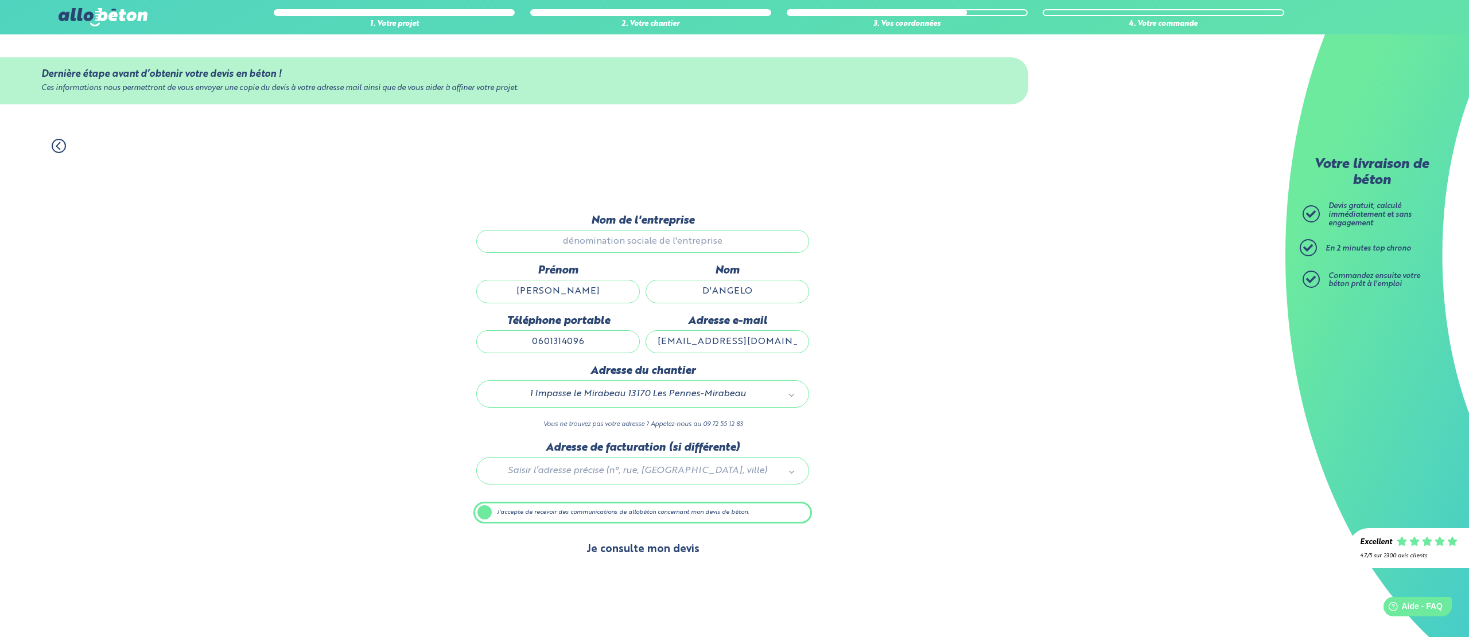
click at [645, 551] on button "Je consulte mon devis" at bounding box center [643, 549] width 136 height 29
click at [644, 551] on button "Je consulte mon devis" at bounding box center [643, 549] width 136 height 29
click at [670, 554] on button "Je consulte mon devis" at bounding box center [643, 549] width 136 height 29
click at [491, 514] on label "J'accepte de recevoir des communications de allobéton concernant mon devis de b…" at bounding box center [642, 513] width 339 height 22
click at [0, 0] on input "J'accepte de recevoir des communications de allobéton concernant mon devis de b…" at bounding box center [0, 0] width 0 height 0
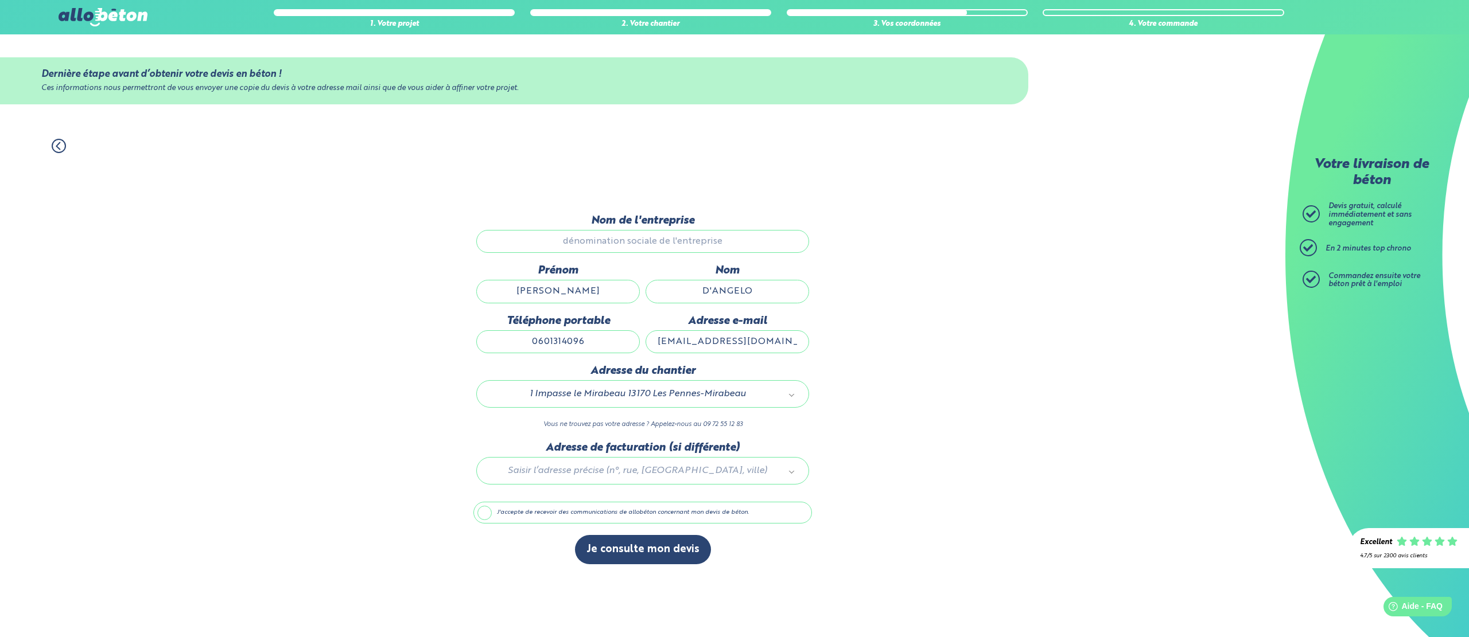
click at [489, 513] on label "J'accepte de recevoir des communications de allobéton concernant mon devis de b…" at bounding box center [642, 513] width 339 height 22
click at [0, 0] on input "J'accepte de recevoir des communications de allobéton concernant mon devis de b…" at bounding box center [0, 0] width 0 height 0
click at [664, 555] on button "Je consulte mon devis" at bounding box center [643, 549] width 136 height 29
click at [623, 548] on button "Je consulte mon devis" at bounding box center [643, 549] width 136 height 29
click at [656, 550] on button "Je consulte mon devis" at bounding box center [643, 549] width 136 height 29
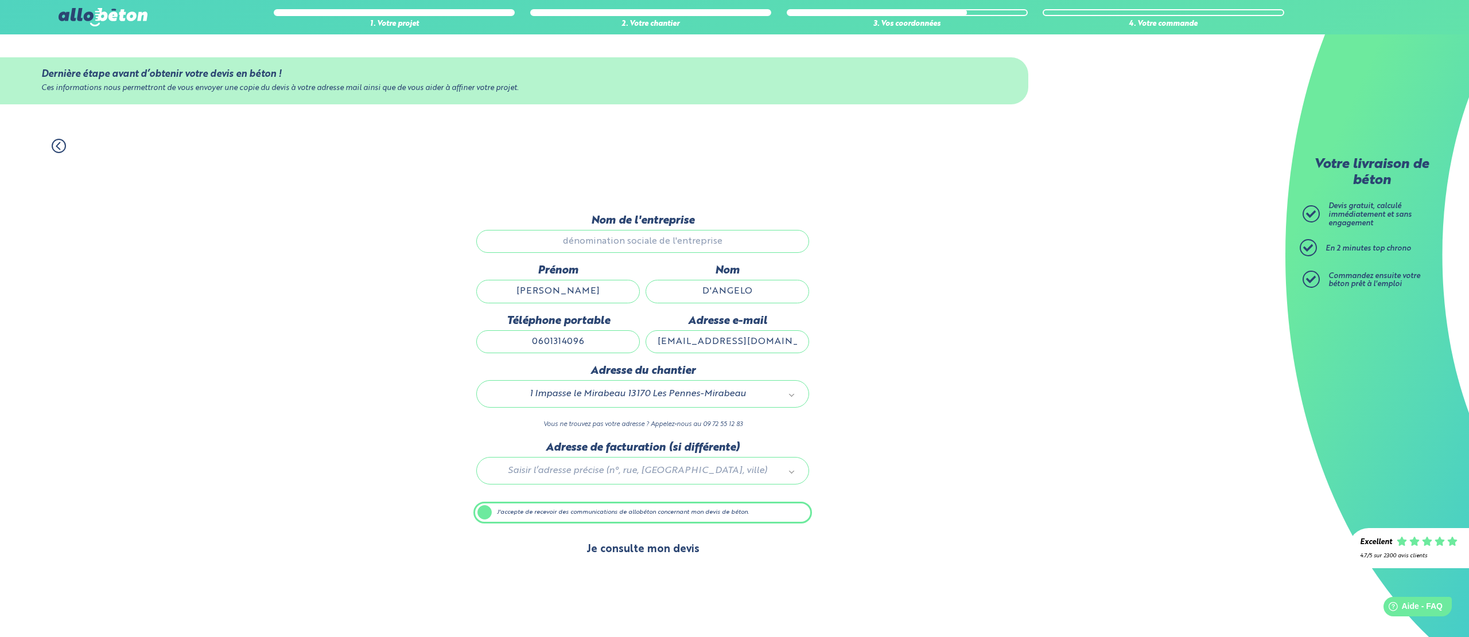
click at [656, 546] on button "Je consulte mon devis" at bounding box center [643, 549] width 136 height 29
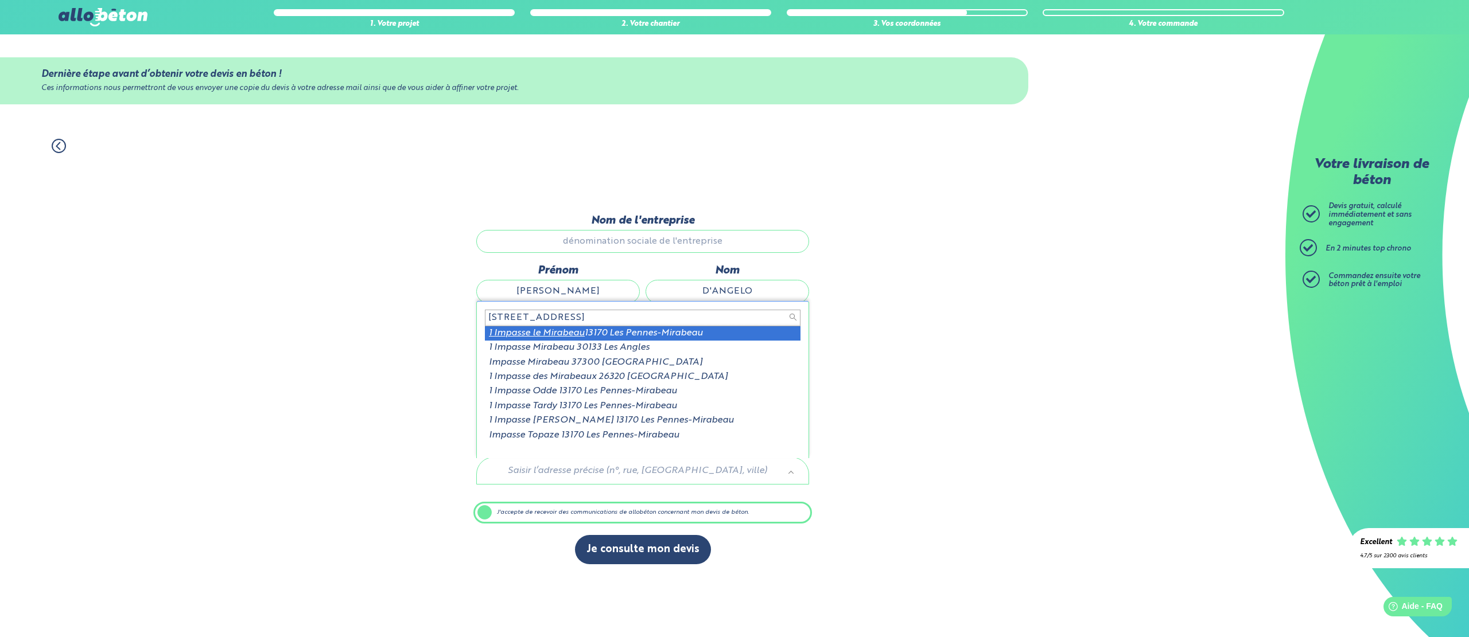
type input "1 impasse le mirabeau"
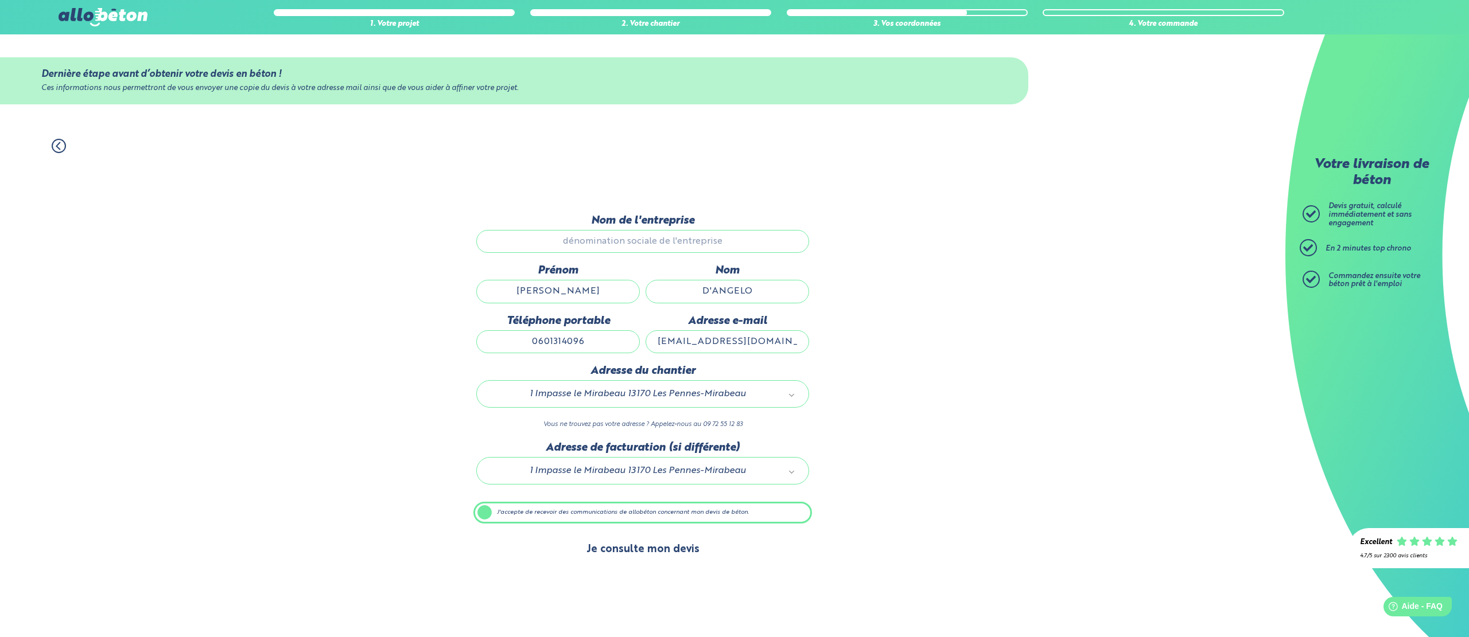
click at [636, 557] on button "Je consulte mon devis" at bounding box center [643, 549] width 136 height 29
click at [662, 553] on button "Je consulte mon devis" at bounding box center [643, 549] width 136 height 29
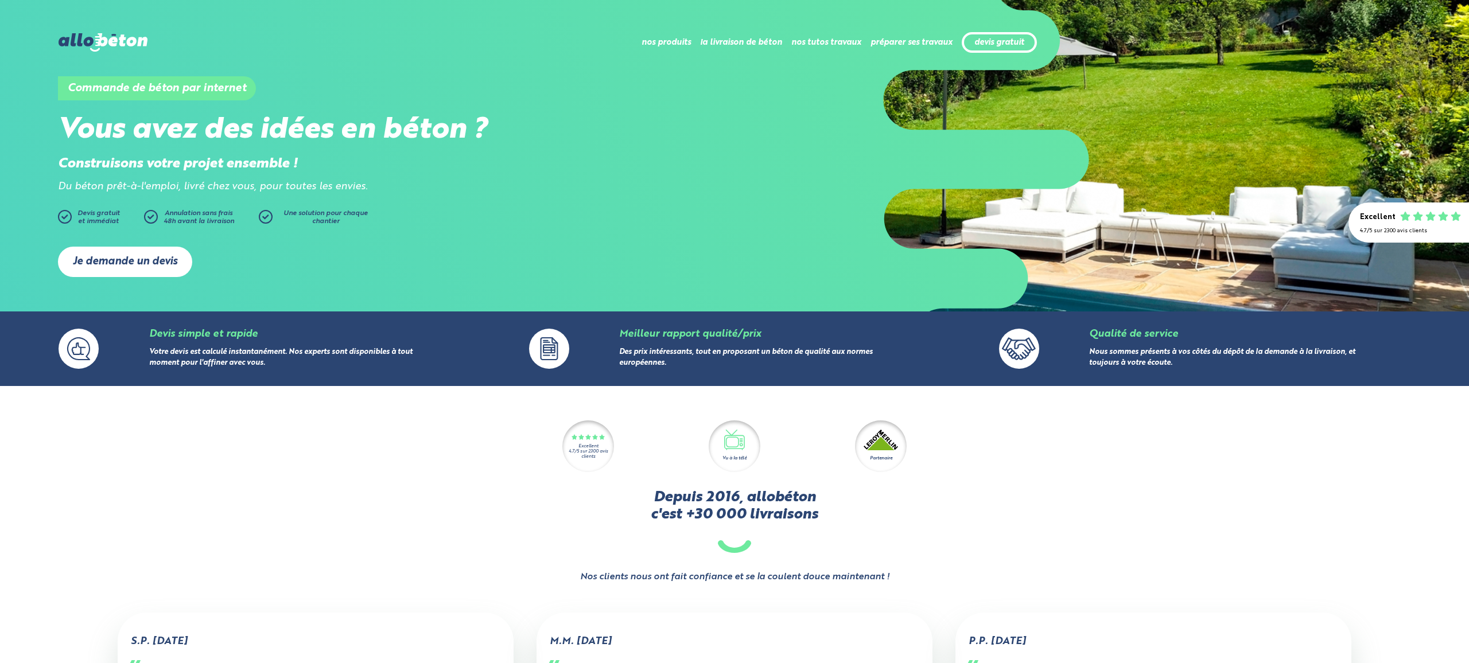
click at [153, 267] on link "Je demande un devis" at bounding box center [125, 262] width 134 height 30
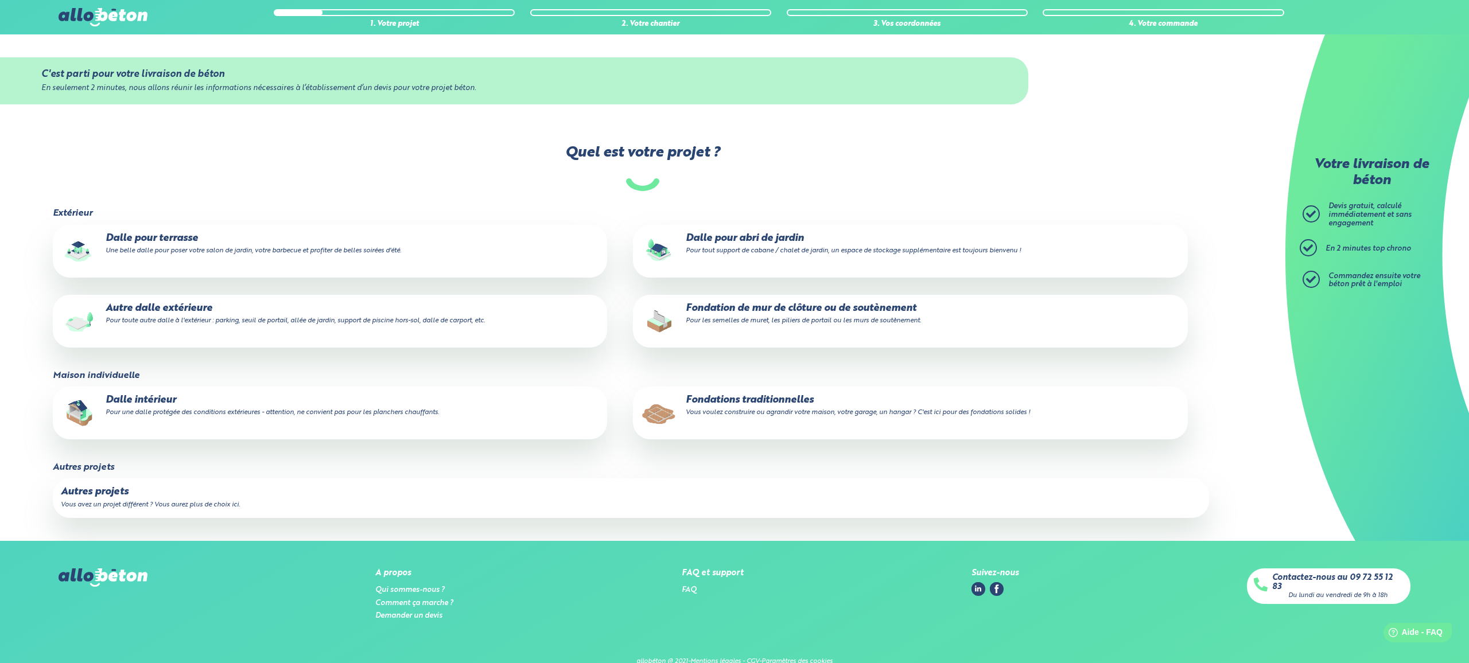
click at [153, 320] on small "Pour toute autre dalle à l'extérieur : parking, seuil de portail, allée de jard…" at bounding box center [295, 320] width 379 height 7
click at [0, 0] on input "Autre dalle extérieure Pour toute autre dalle à l'extérieur : parking, seuil de…" at bounding box center [0, 0] width 0 height 0
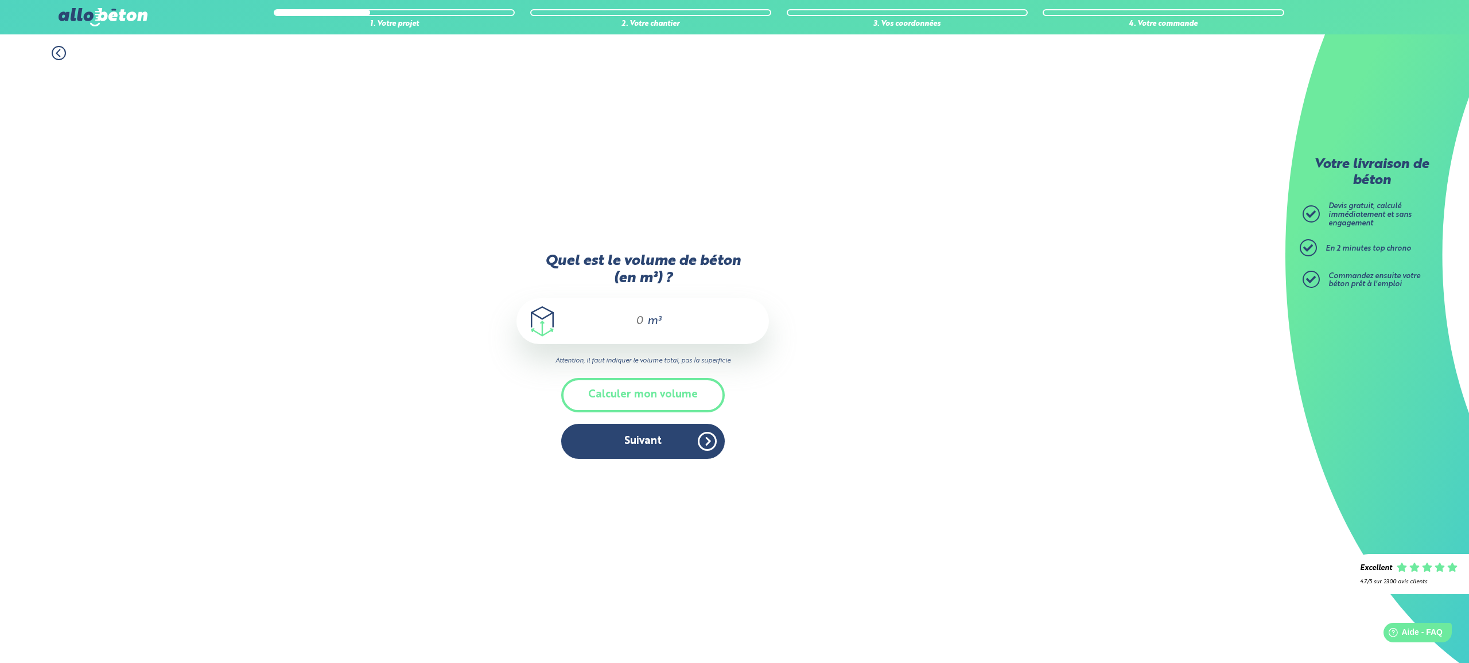
click at [640, 322] on div "m³" at bounding box center [642, 321] width 252 height 46
type input "3"
click at [636, 449] on button "Suivant" at bounding box center [643, 441] width 164 height 35
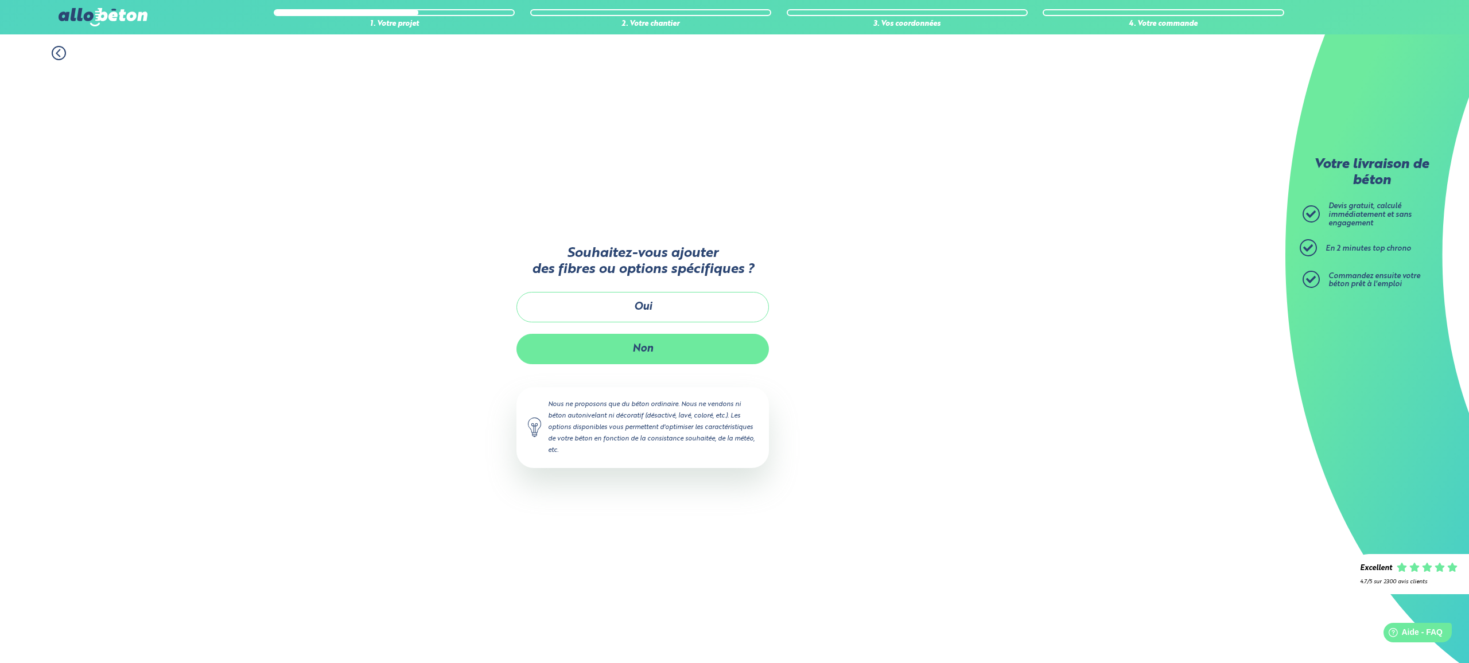
click at [628, 350] on button "Non" at bounding box center [642, 349] width 252 height 30
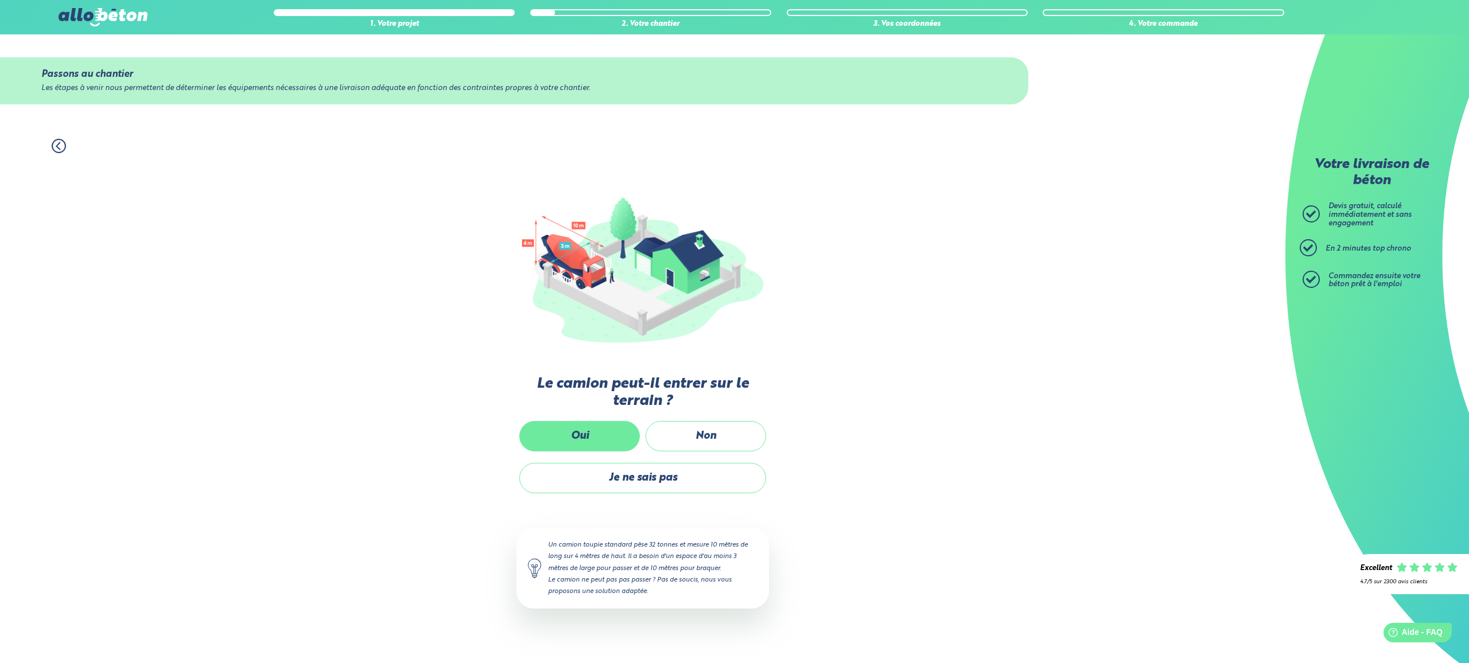
click at [597, 438] on label "Oui" at bounding box center [579, 436] width 120 height 30
click at [0, 0] on input "Oui" at bounding box center [0, 0] width 0 height 0
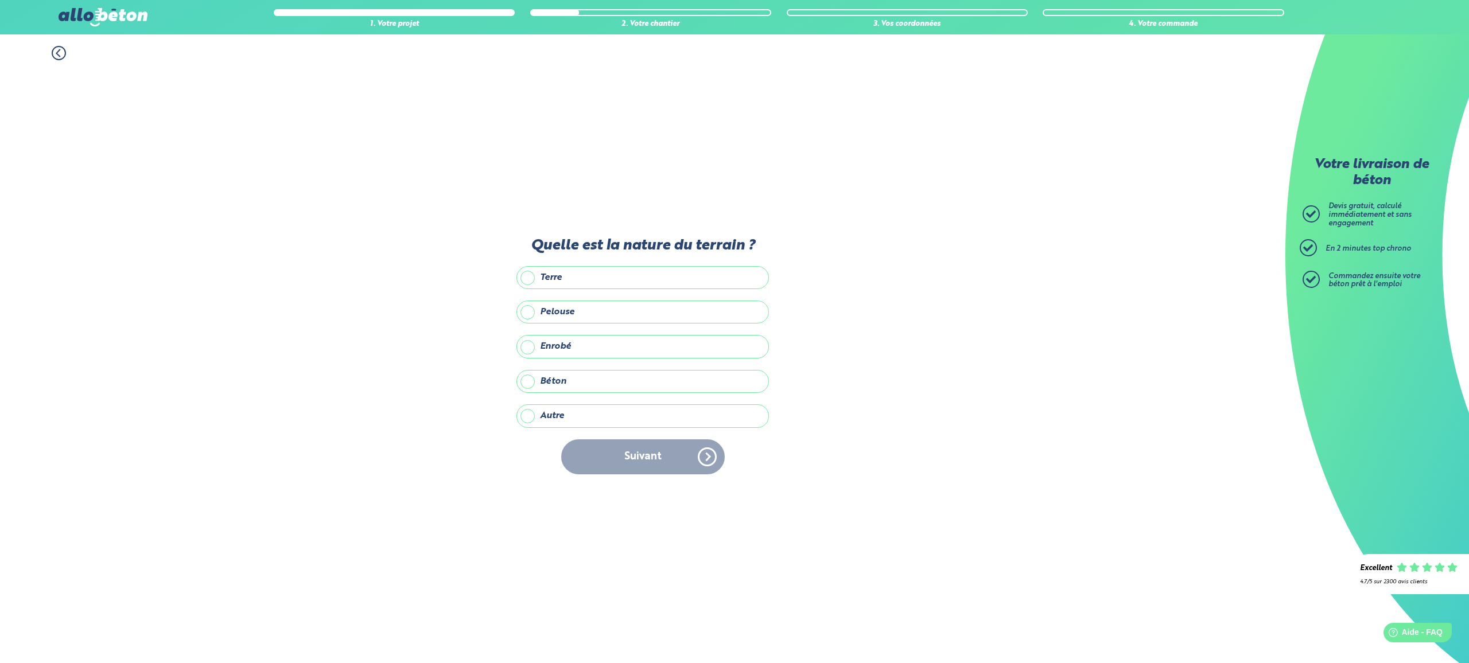
click at [553, 381] on label "Béton" at bounding box center [642, 381] width 252 height 23
click at [0, 0] on input "Béton" at bounding box center [0, 0] width 0 height 0
drag, startPoint x: 565, startPoint y: 346, endPoint x: 577, endPoint y: 378, distance: 34.3
click at [565, 346] on label "Enrobé" at bounding box center [642, 346] width 252 height 23
click at [0, 0] on input "Enrobé" at bounding box center [0, 0] width 0 height 0
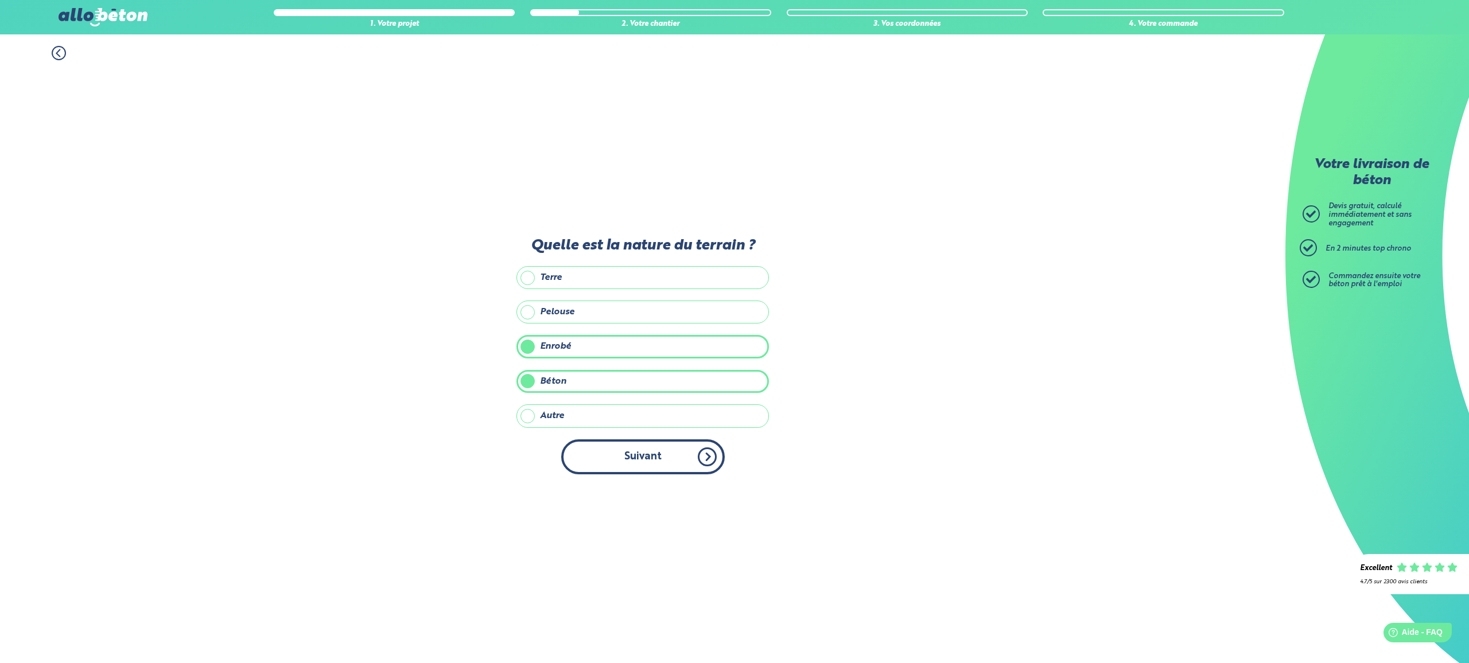
click at [623, 456] on button "Suivant" at bounding box center [643, 456] width 164 height 35
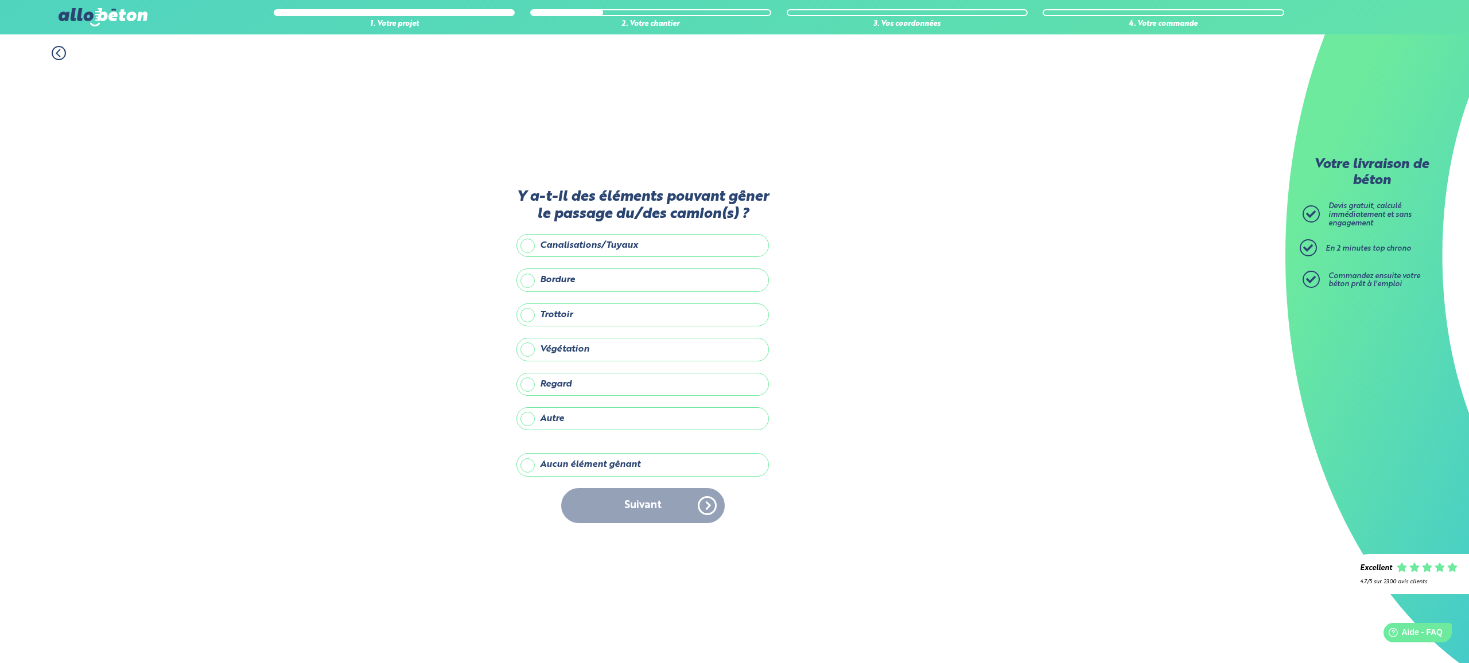
click at [59, 52] on icon at bounding box center [59, 53] width 14 height 14
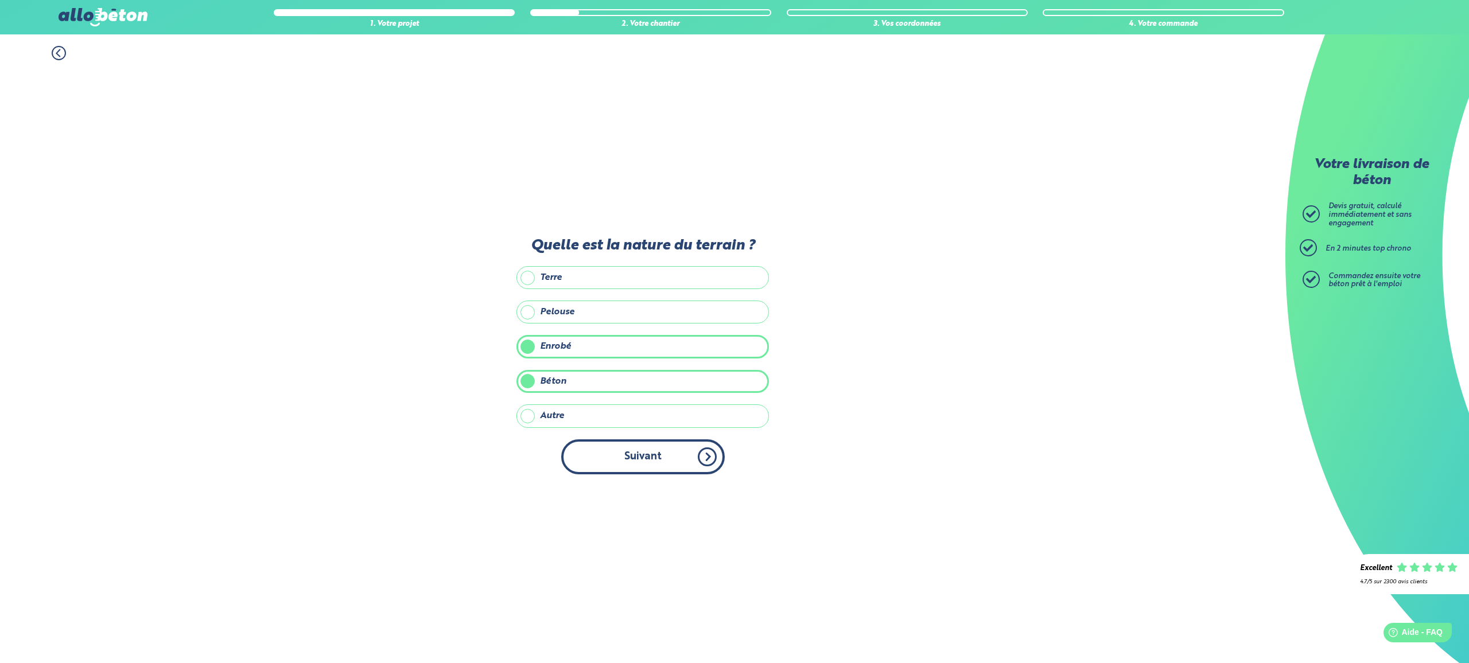
click at [624, 454] on button "Suivant" at bounding box center [643, 456] width 164 height 35
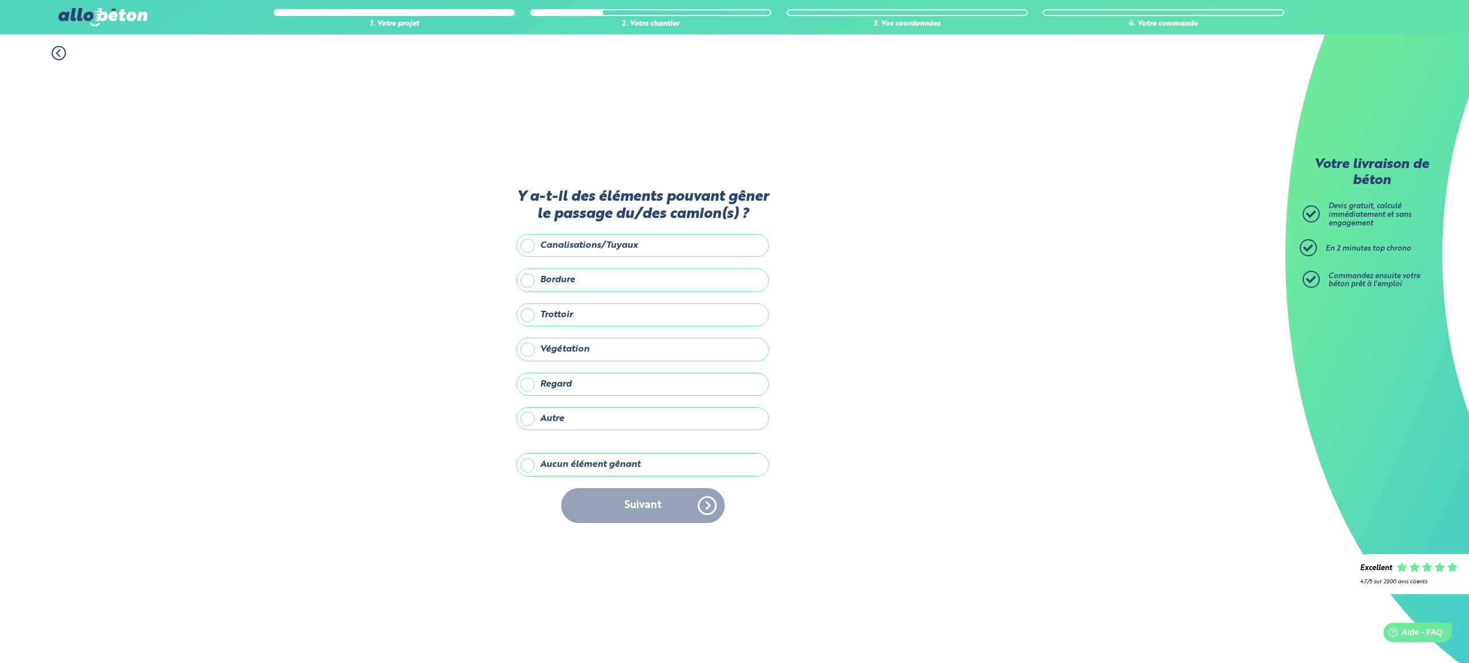
click at [559, 316] on label "Trottoir" at bounding box center [642, 315] width 252 height 23
click at [0, 0] on input "Trottoir" at bounding box center [0, 0] width 0 height 0
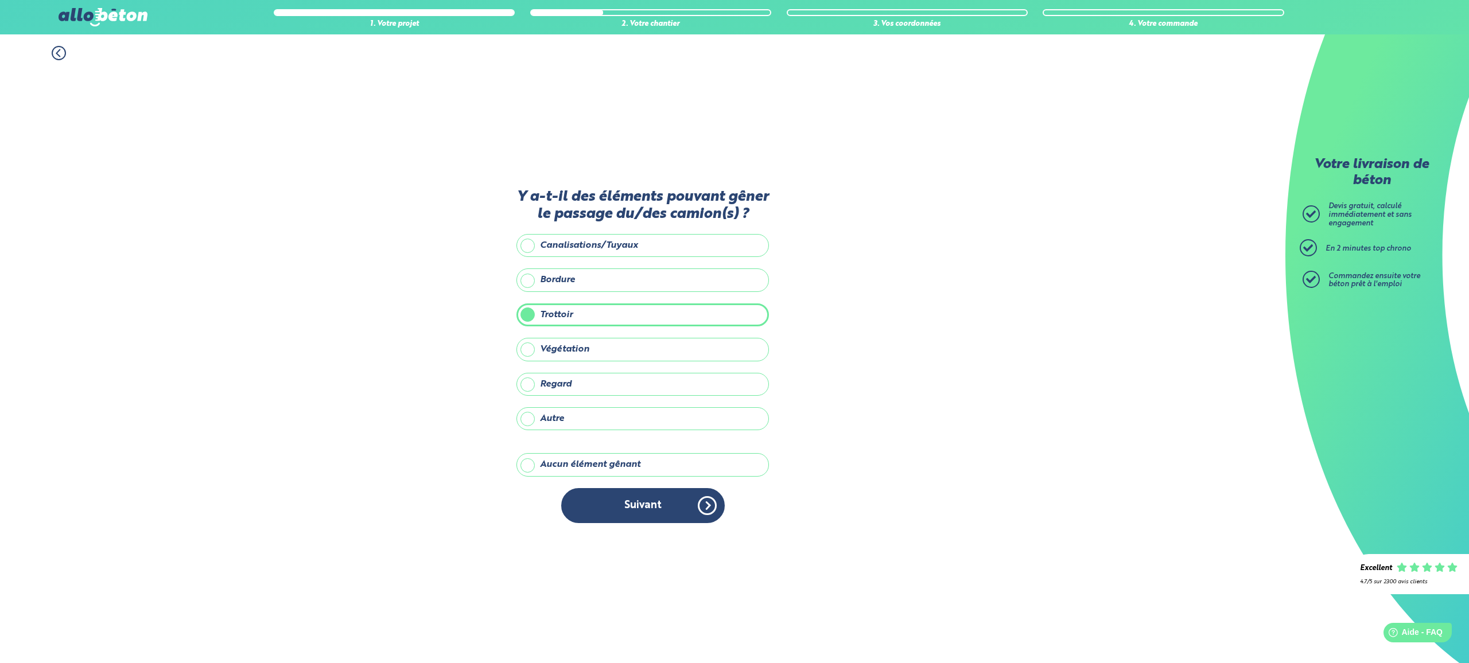
click at [663, 510] on button "Suivant" at bounding box center [643, 505] width 164 height 35
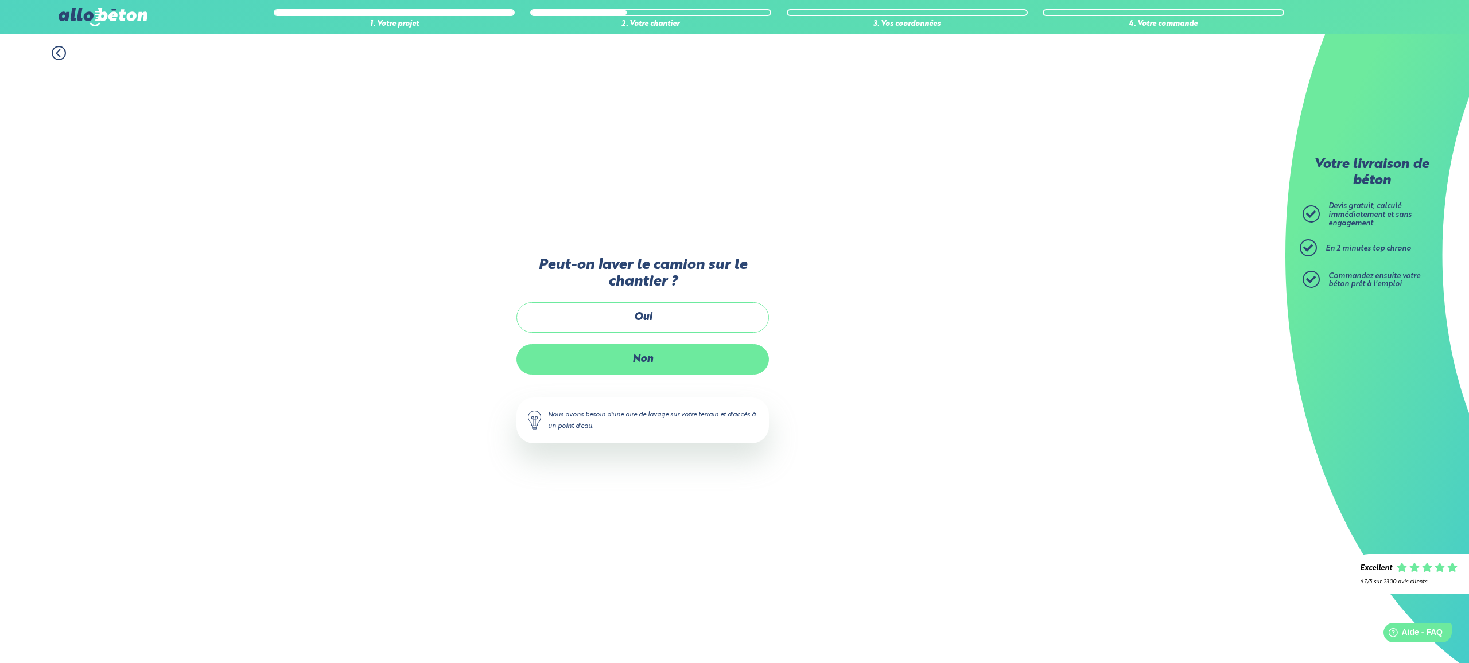
click at [649, 365] on label "Non" at bounding box center [642, 359] width 252 height 30
click at [0, 0] on input "Non" at bounding box center [0, 0] width 0 height 0
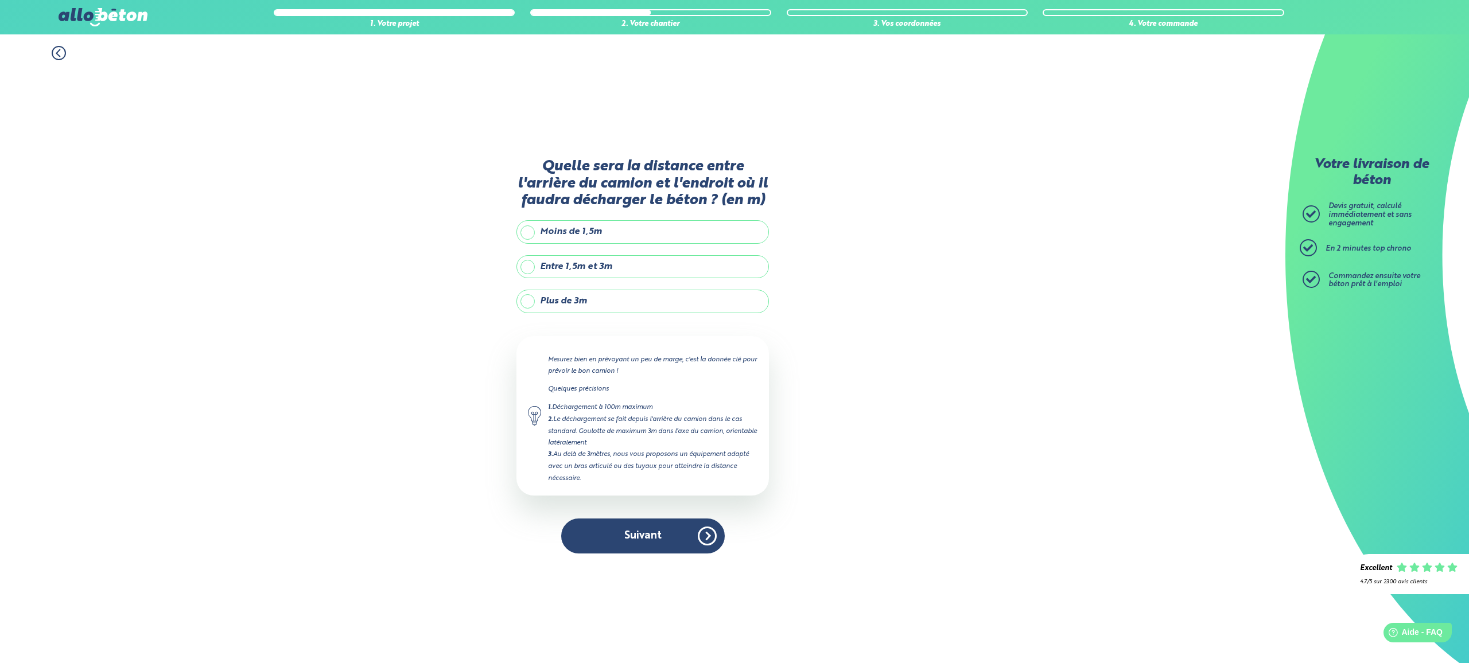
click at [557, 300] on label "Plus de 3m" at bounding box center [642, 301] width 252 height 23
click at [0, 0] on input "Plus de 3m" at bounding box center [0, 0] width 0 height 0
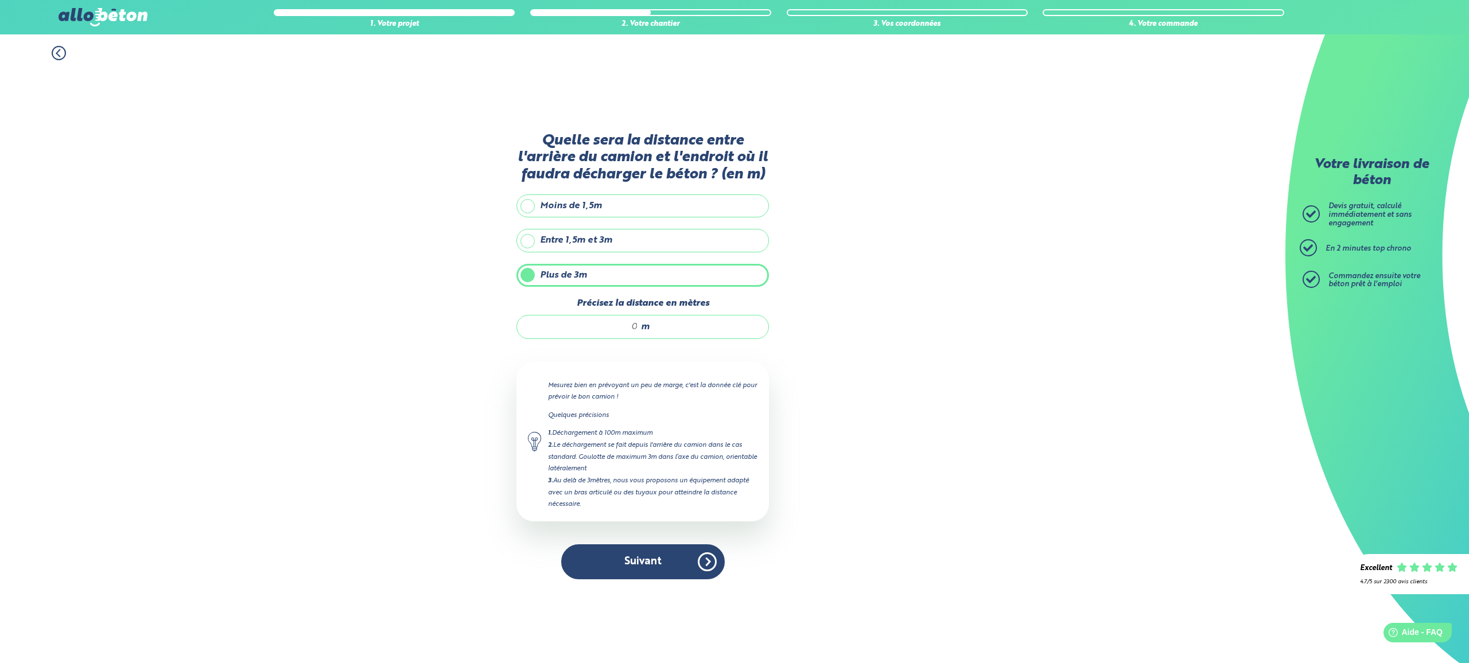
click at [623, 328] on input "Précisez la distance en mètres" at bounding box center [583, 326] width 110 height 11
type input "10"
click at [663, 562] on button "Suivant" at bounding box center [643, 561] width 164 height 35
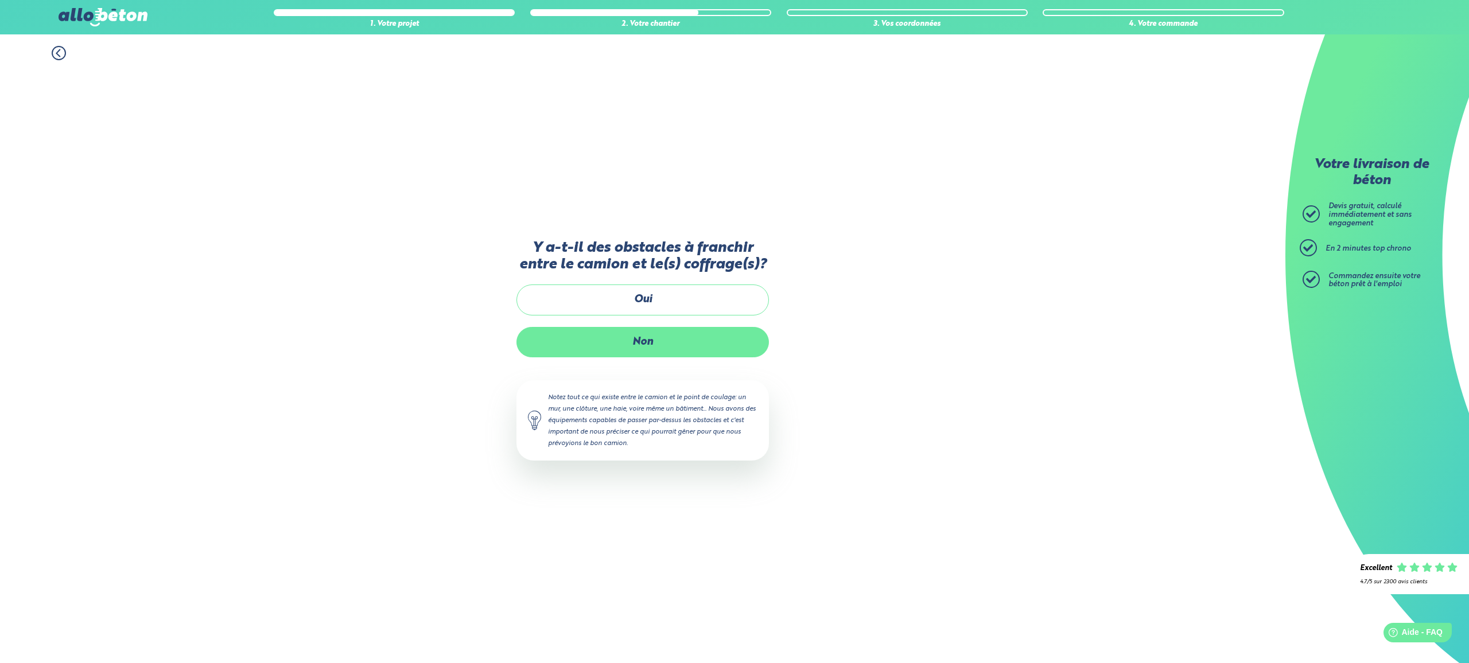
click at [636, 343] on label "Non" at bounding box center [642, 342] width 252 height 30
click at [0, 0] on input "Non" at bounding box center [0, 0] width 0 height 0
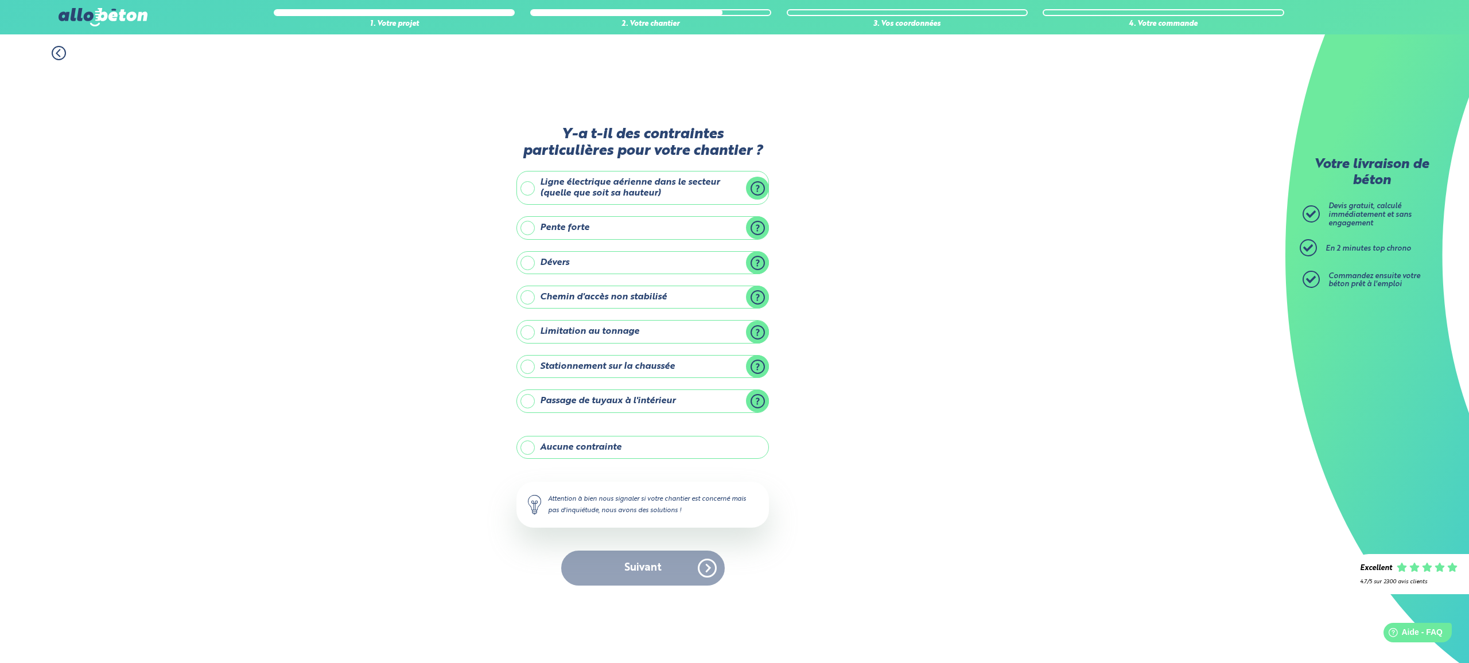
click at [549, 332] on label "Limitation au tonnage" at bounding box center [642, 331] width 252 height 23
click at [0, 0] on input "Limitation au tonnage" at bounding box center [0, 0] width 0 height 0
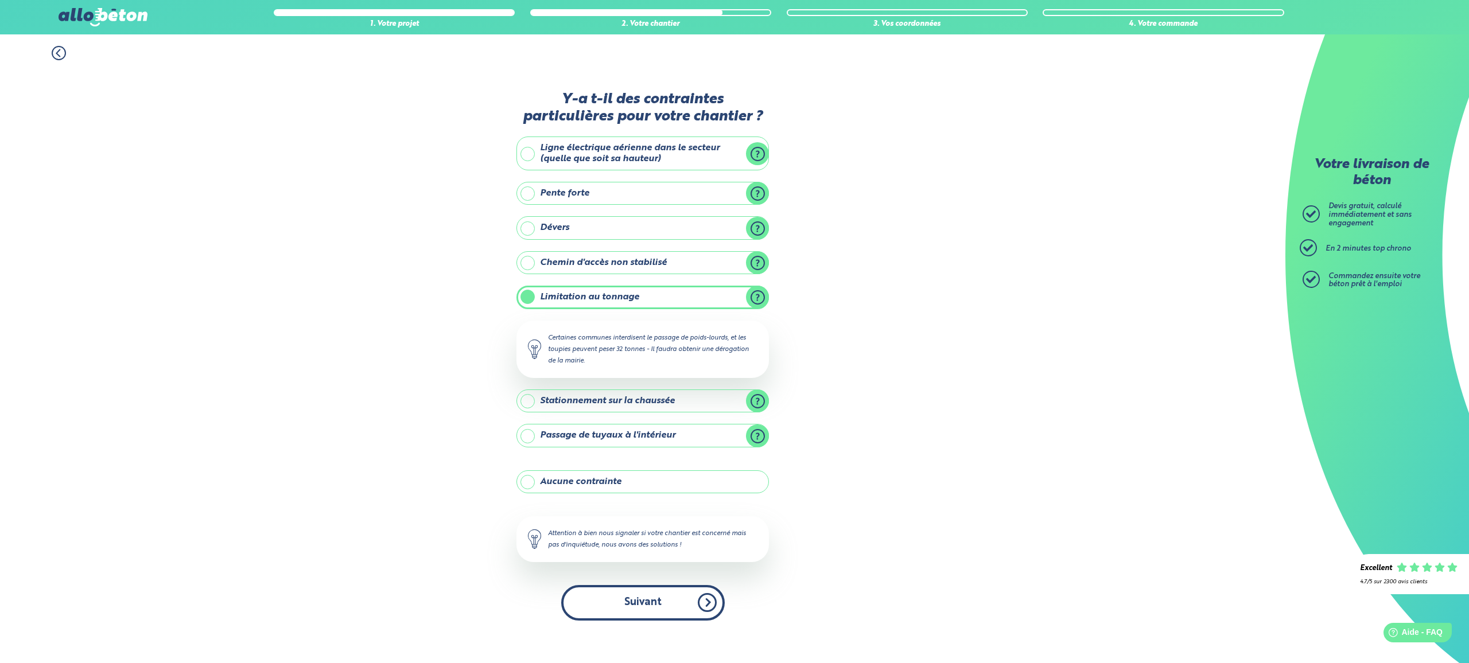
click at [644, 599] on button "Suivant" at bounding box center [643, 602] width 164 height 35
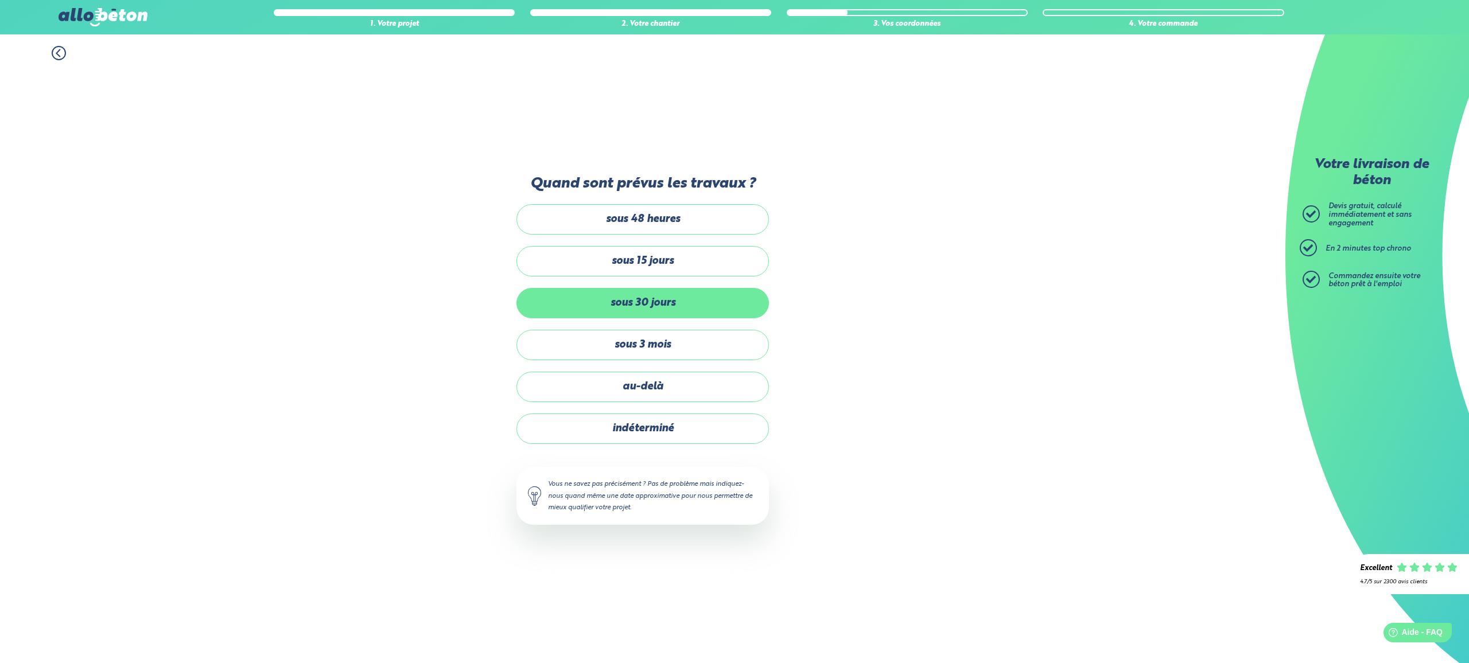
click at [658, 309] on label "sous 30 jours" at bounding box center [642, 303] width 252 height 30
click at [0, 0] on input "sous 30 jours" at bounding box center [0, 0] width 0 height 0
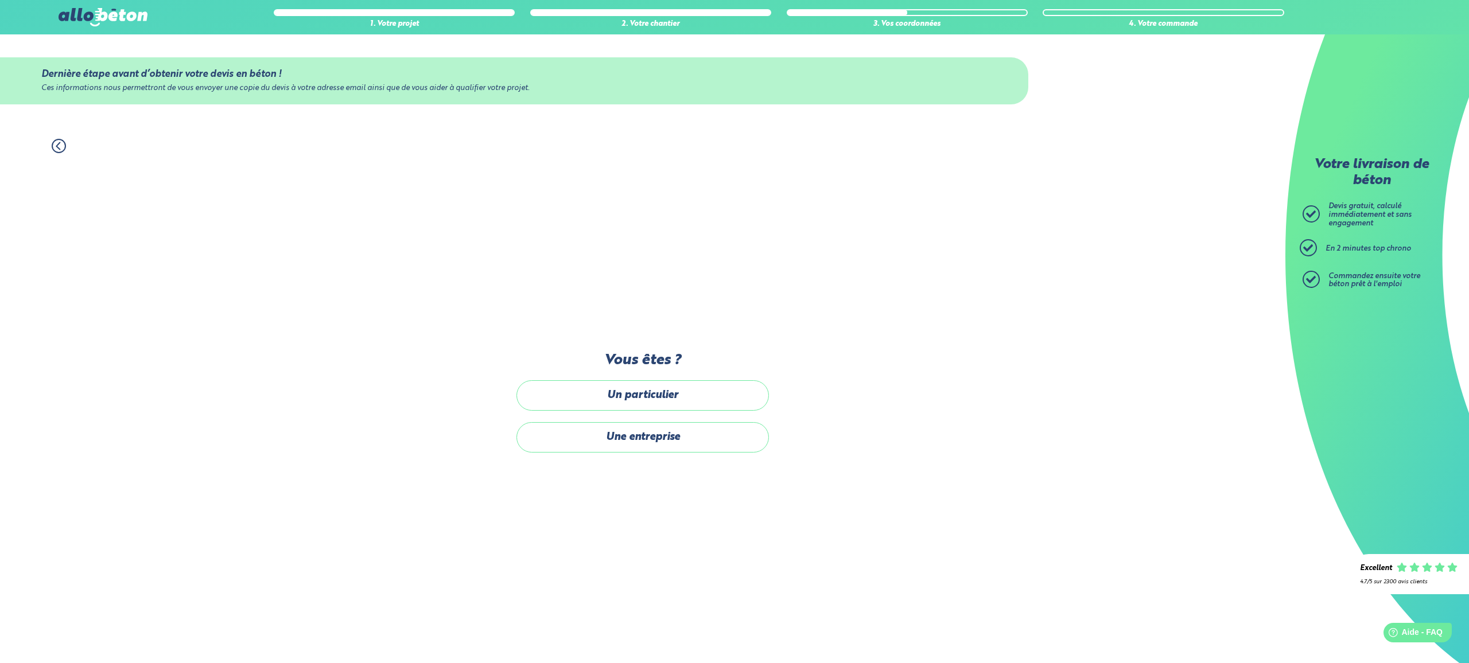
click at [57, 142] on icon at bounding box center [59, 146] width 14 height 14
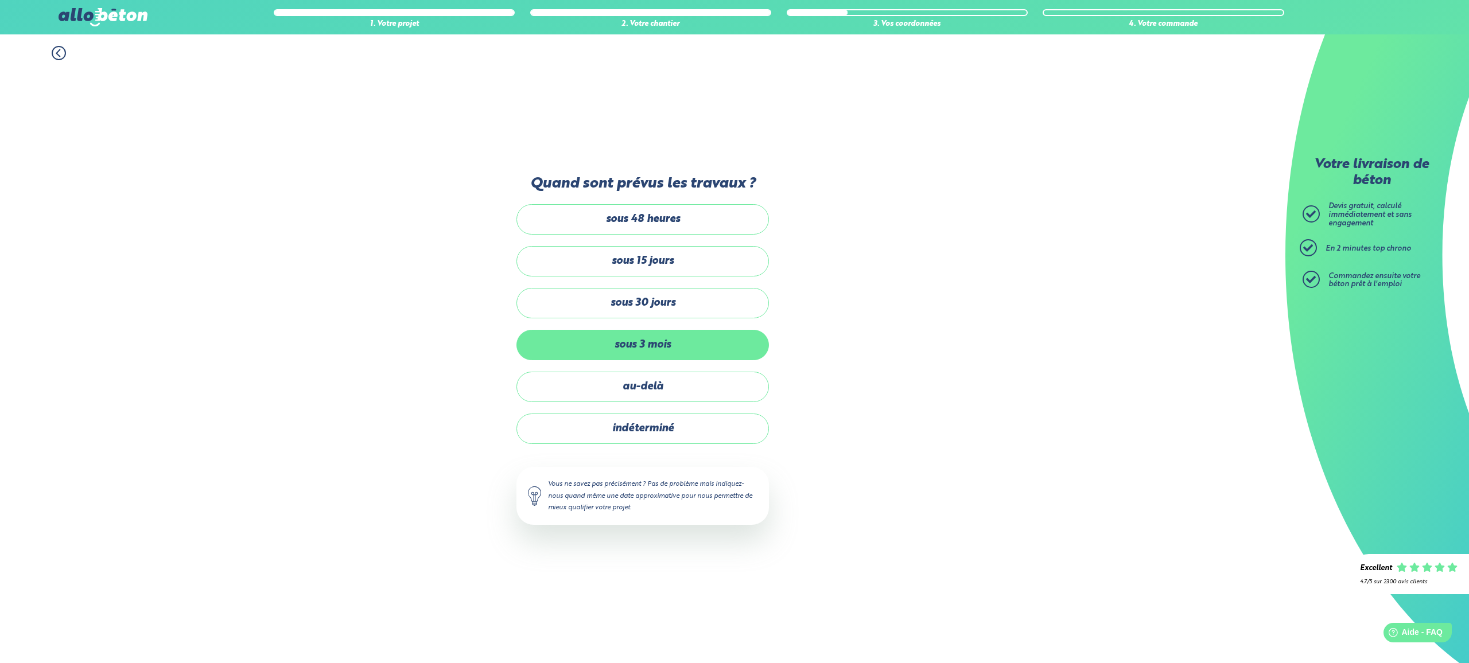
click at [614, 344] on label "sous 3 mois" at bounding box center [642, 345] width 252 height 30
click at [0, 0] on input "sous 3 mois" at bounding box center [0, 0] width 0 height 0
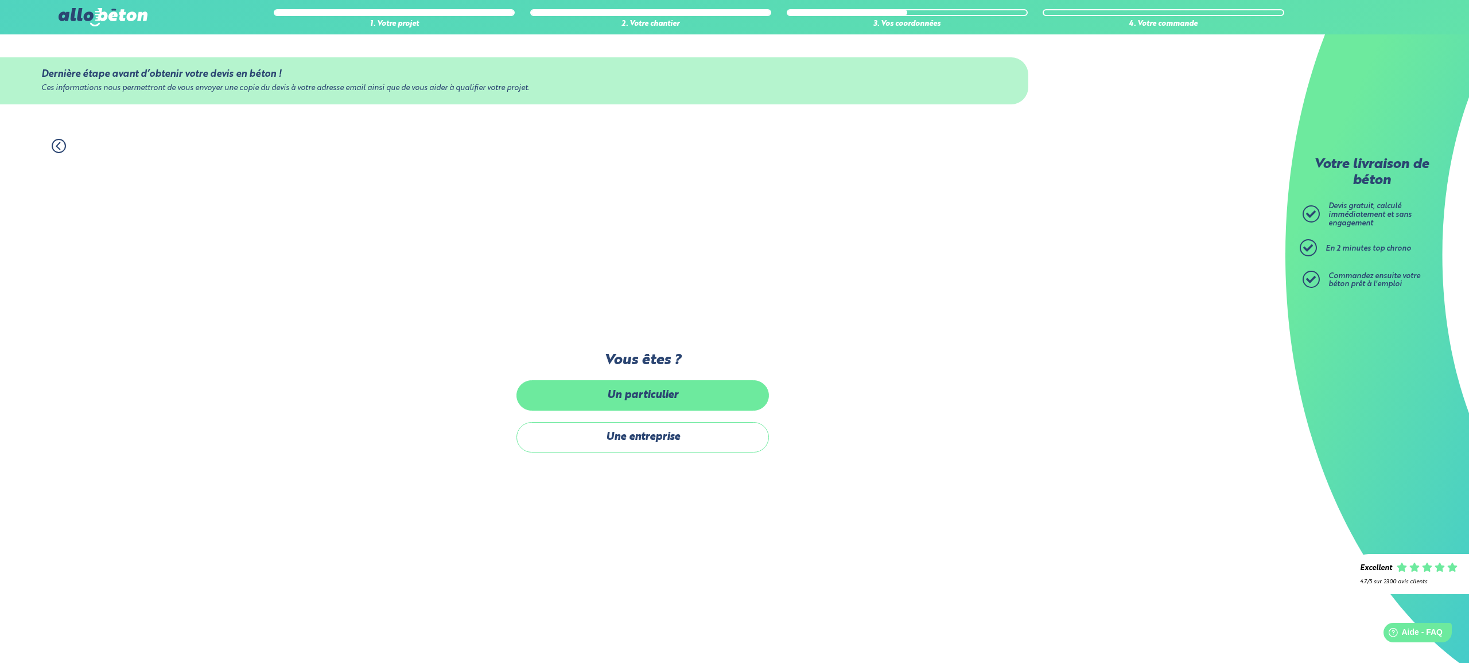
click at [640, 399] on label "Un particulier" at bounding box center [642, 395] width 252 height 30
click at [0, 0] on input "Un particulier" at bounding box center [0, 0] width 0 height 0
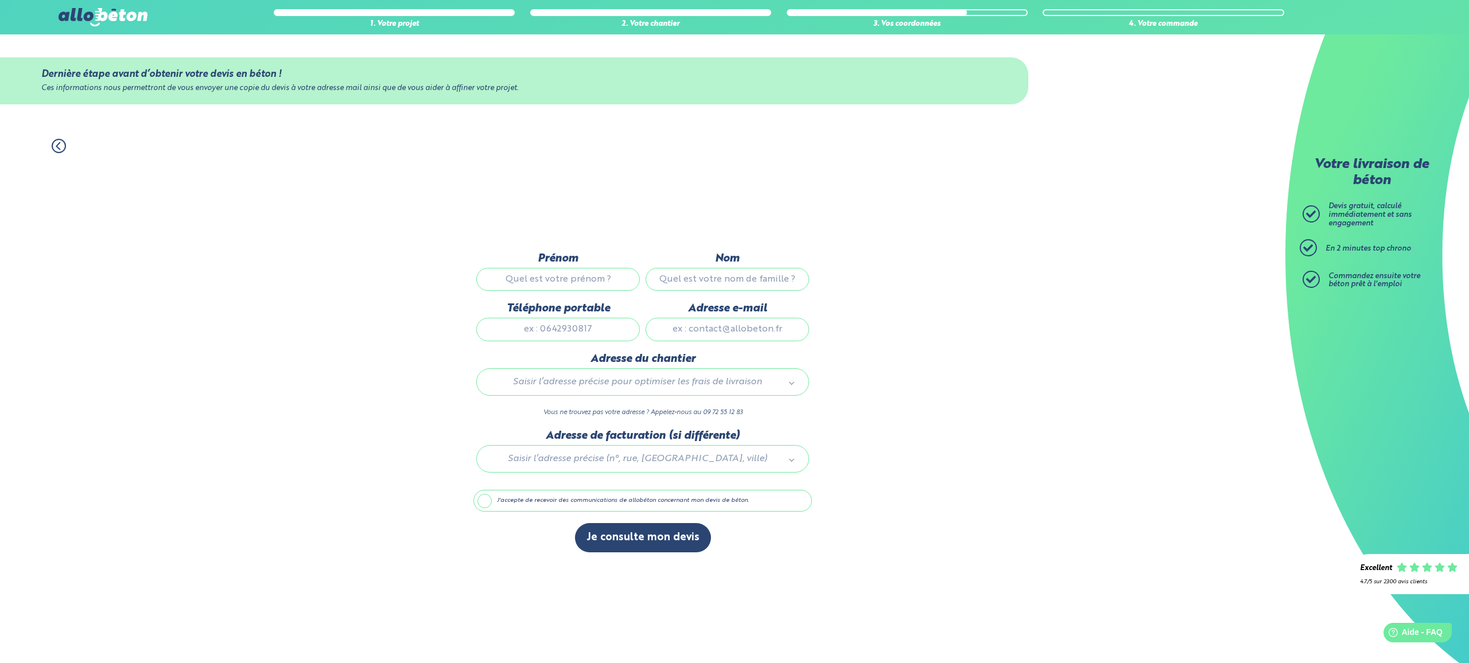
click at [540, 281] on input "Prénom" at bounding box center [558, 279] width 164 height 23
type input "Laurent"
type input "D'ANGELO"
type input "0601314096"
type input "Laurent_13170@hotmail.com"
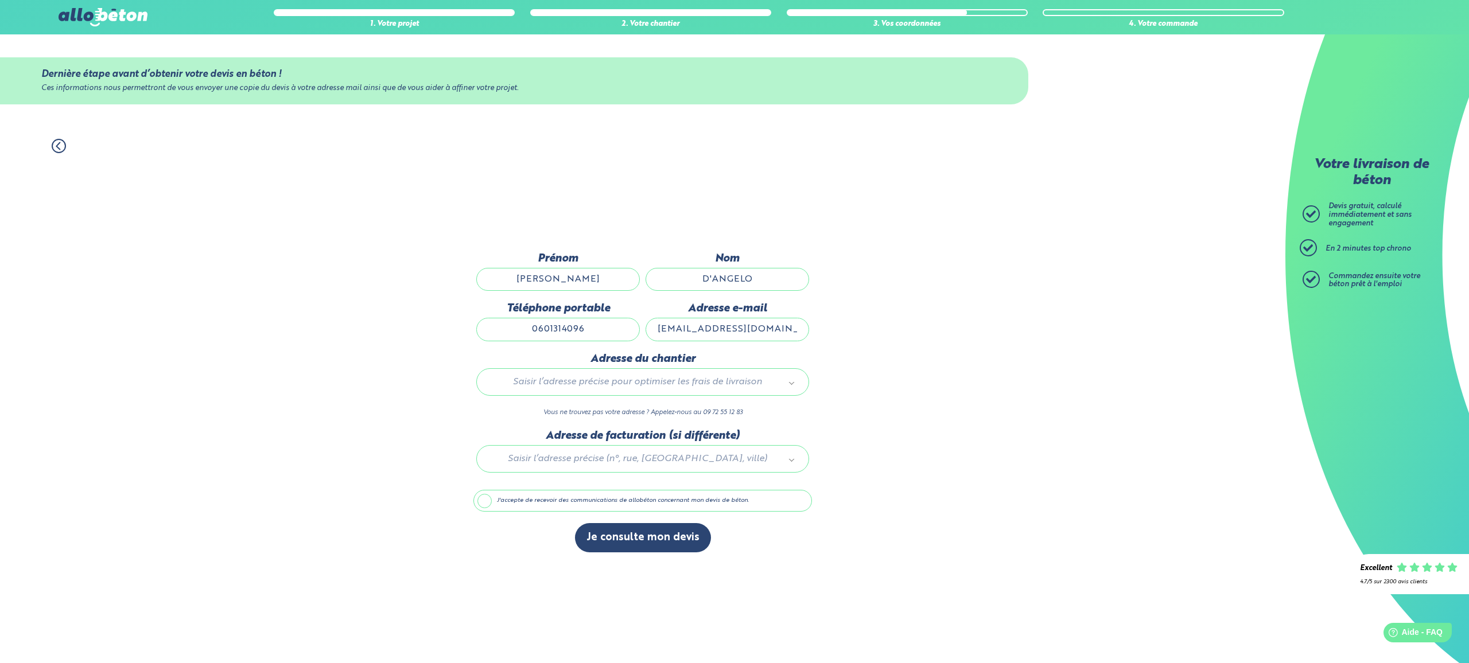
type input "1 Impasse Le Mirabeau"
click at [495, 502] on label "J'accepte de recevoir des communications de allobéton concernant mon devis de b…" at bounding box center [642, 501] width 339 height 22
click at [0, 0] on input "J'accepte de recevoir des communications de allobéton concernant mon devis de b…" at bounding box center [0, 0] width 0 height 0
click at [632, 538] on button "Je consulte mon devis" at bounding box center [643, 537] width 136 height 29
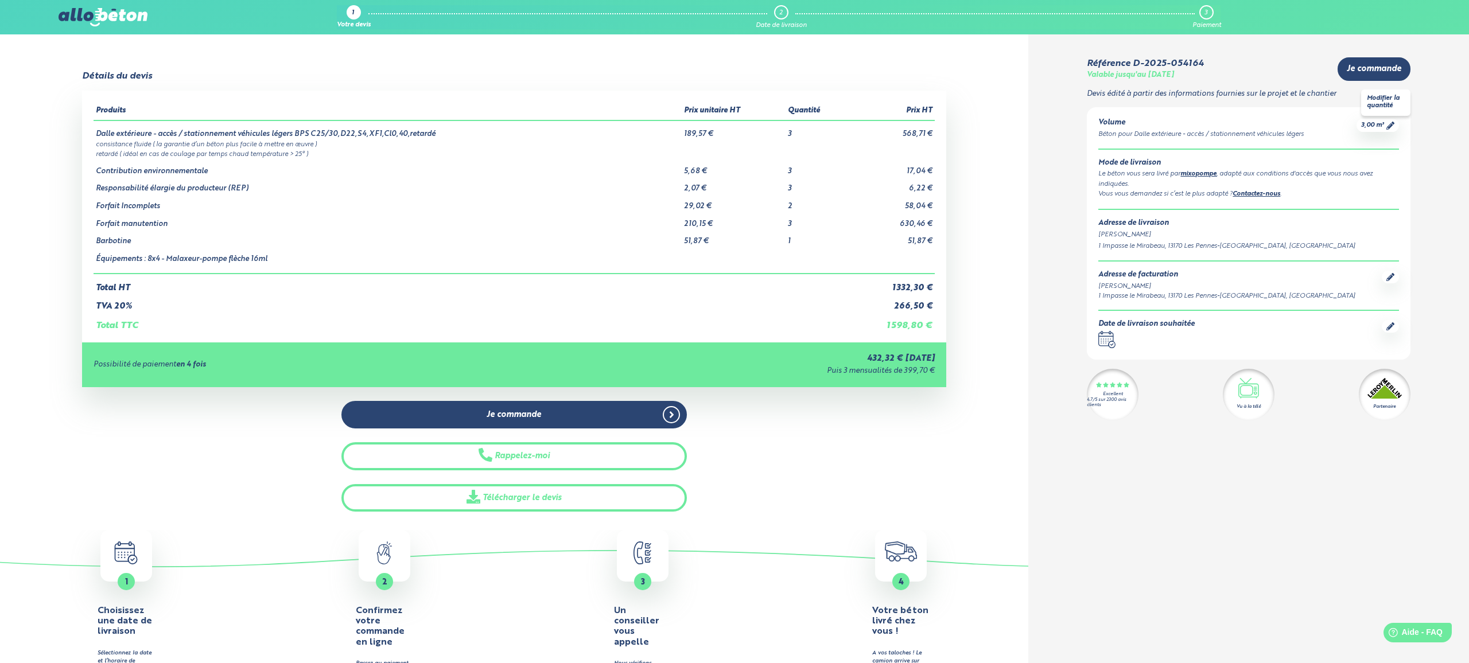
click at [1378, 127] on span "3,00 m³" at bounding box center [1372, 125] width 23 height 9
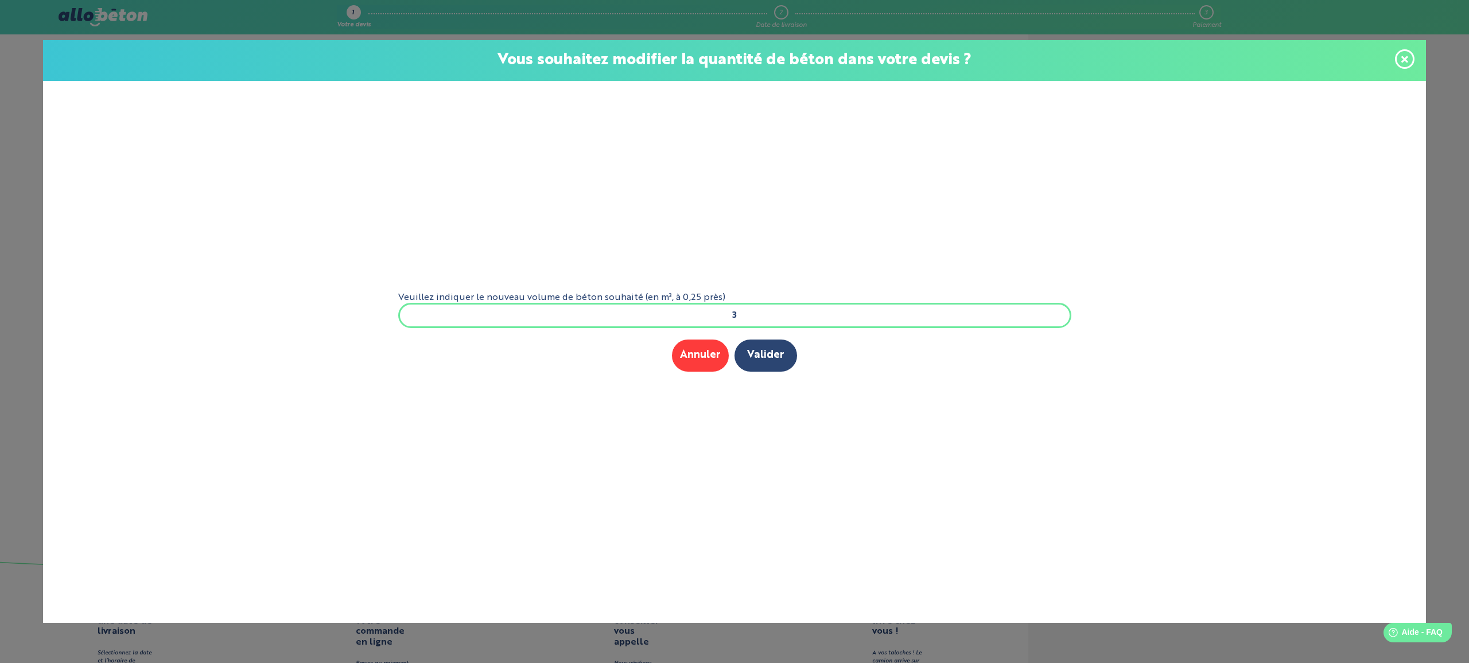
drag, startPoint x: 761, startPoint y: 313, endPoint x: 702, endPoint y: 310, distance: 58.6
click at [703, 311] on input "3" at bounding box center [734, 315] width 673 height 25
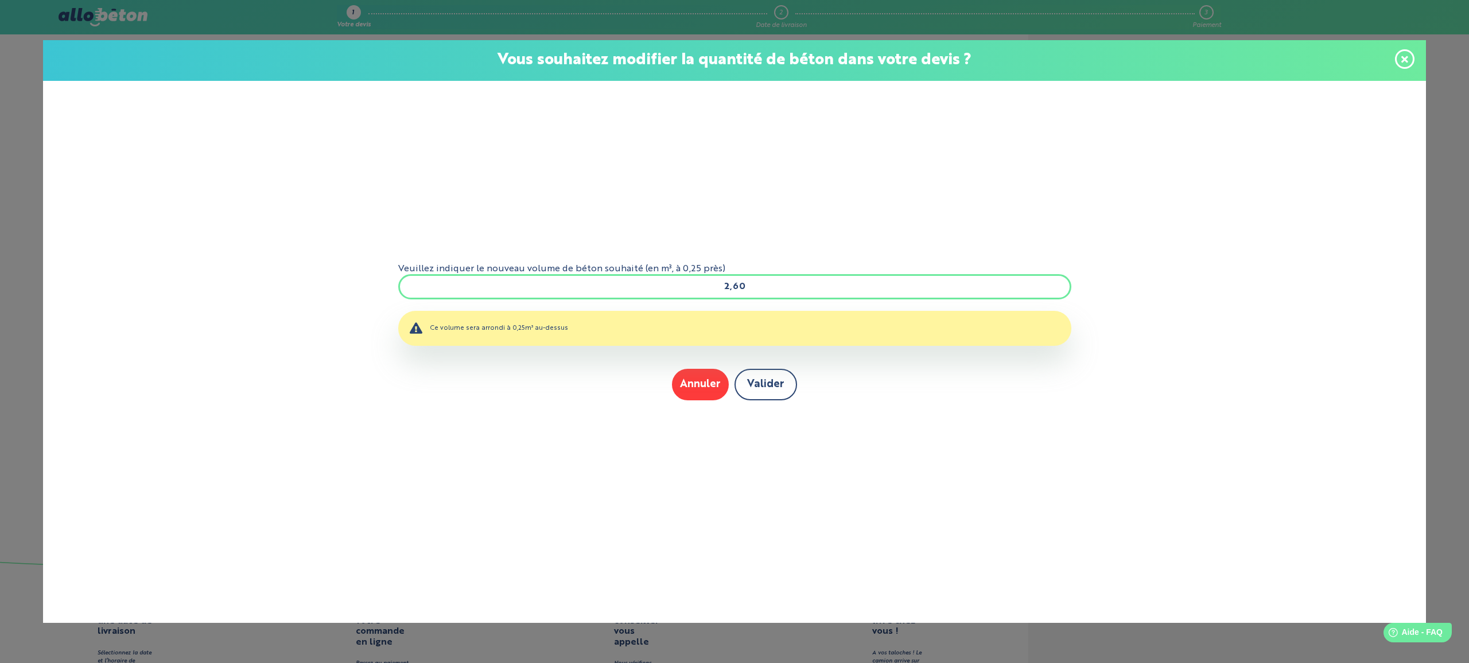
type input "2,60"
click at [775, 388] on button "Valider" at bounding box center [765, 385] width 63 height 32
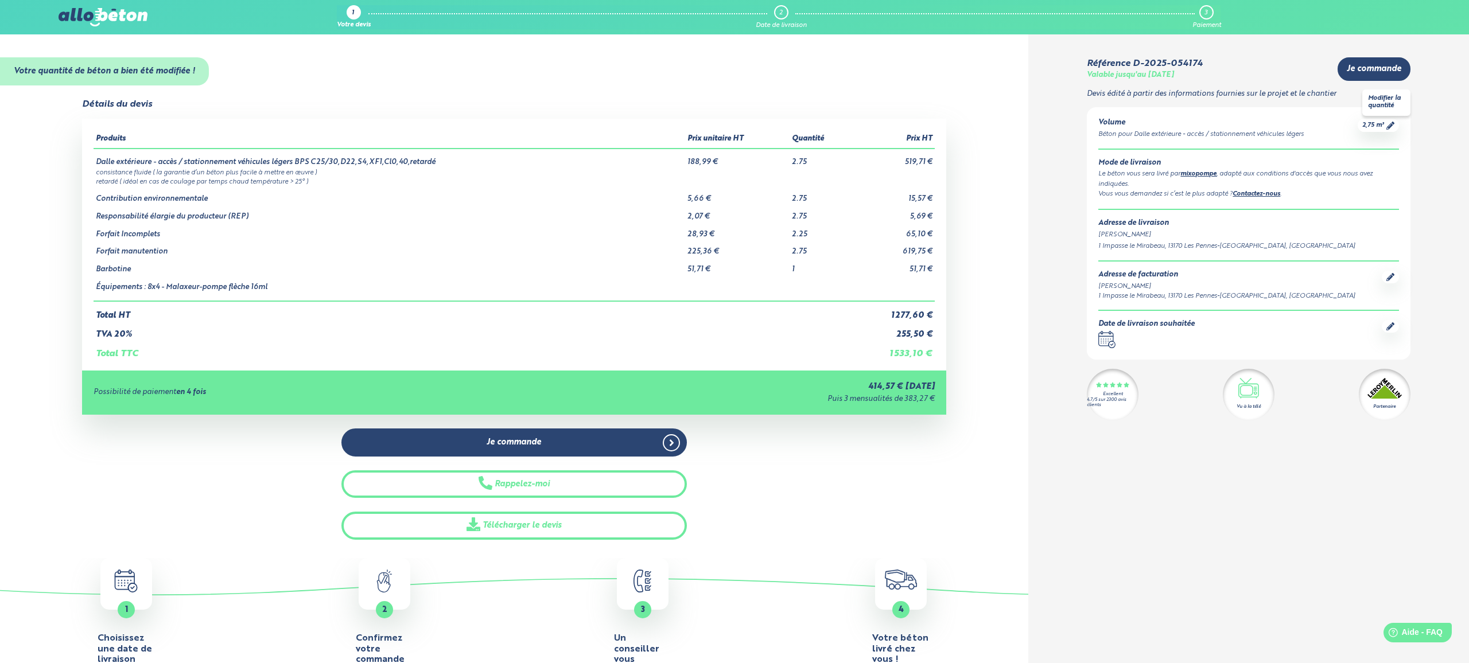
click at [1381, 129] on span "2,75 m³" at bounding box center [1373, 125] width 22 height 9
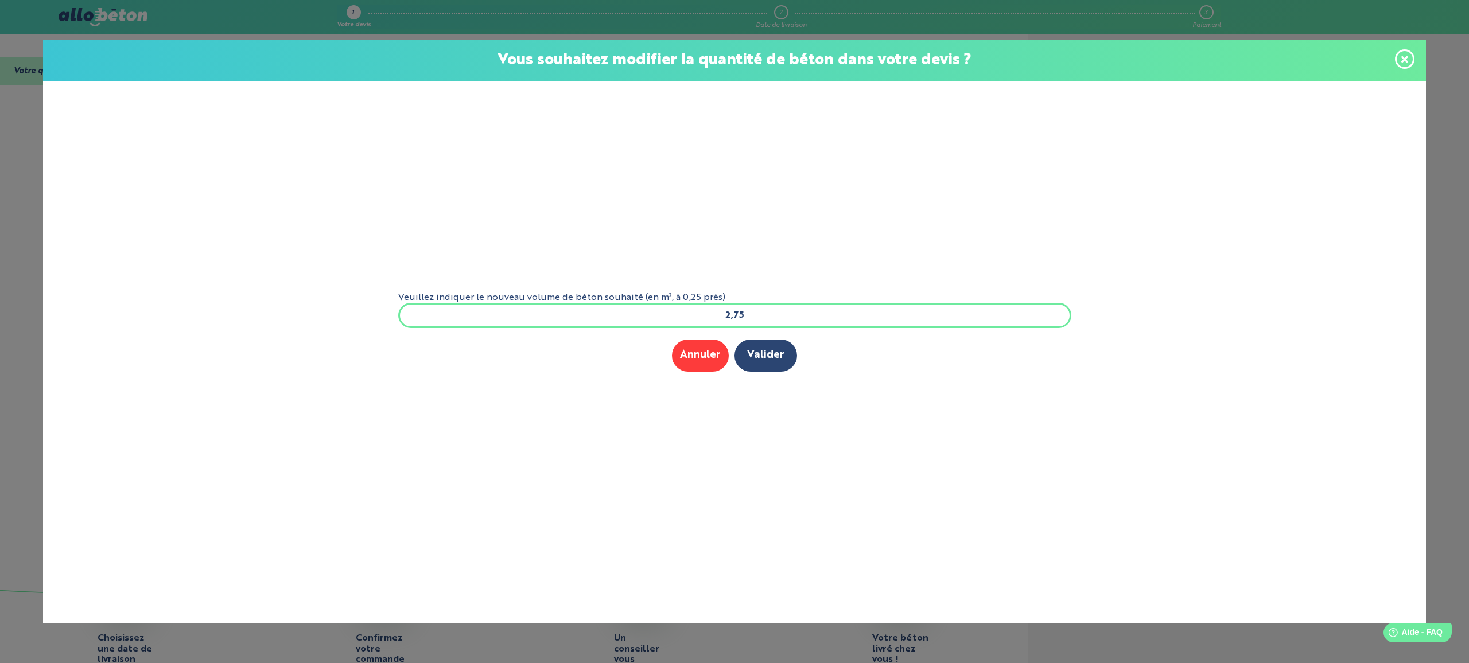
drag, startPoint x: 797, startPoint y: 324, endPoint x: 713, endPoint y: 314, distance: 84.3
click at [713, 314] on input "2,75" at bounding box center [734, 315] width 673 height 25
type input "3"
click at [763, 357] on button "Valider" at bounding box center [765, 356] width 63 height 32
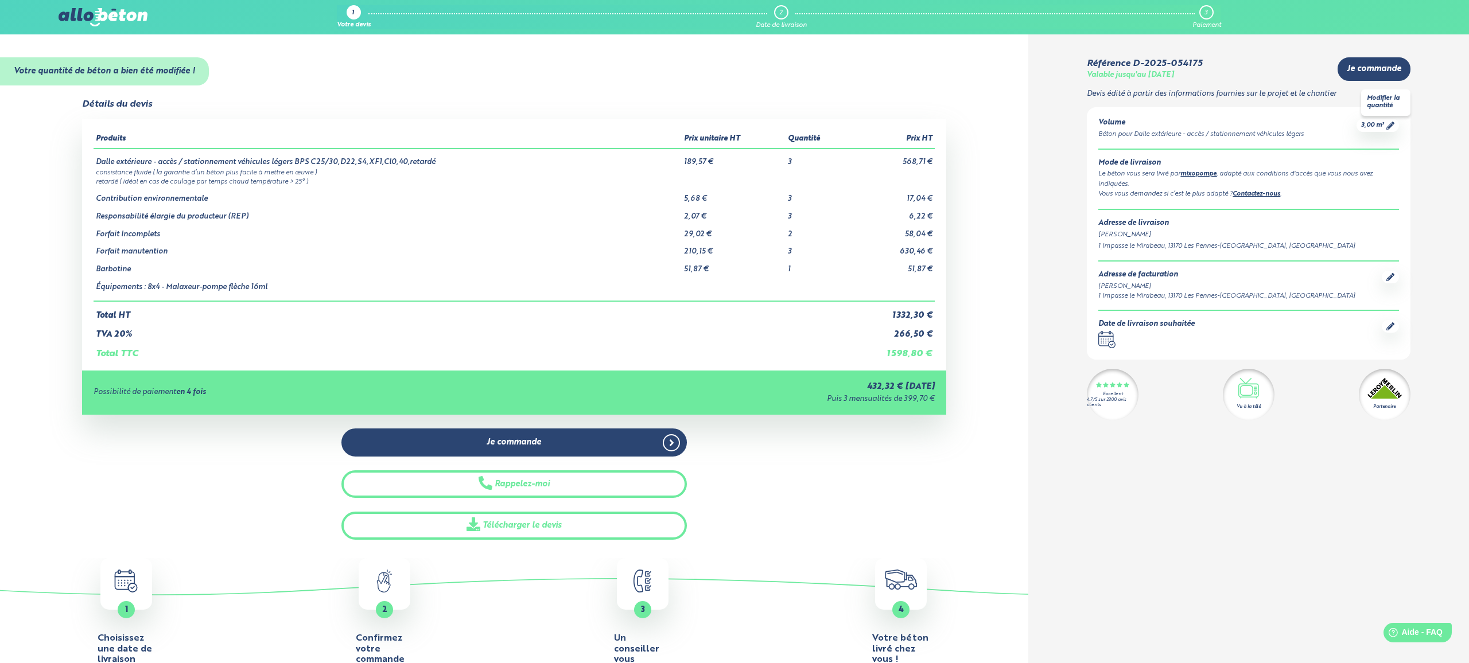
click at [1367, 126] on span "3,00 m³" at bounding box center [1372, 125] width 23 height 9
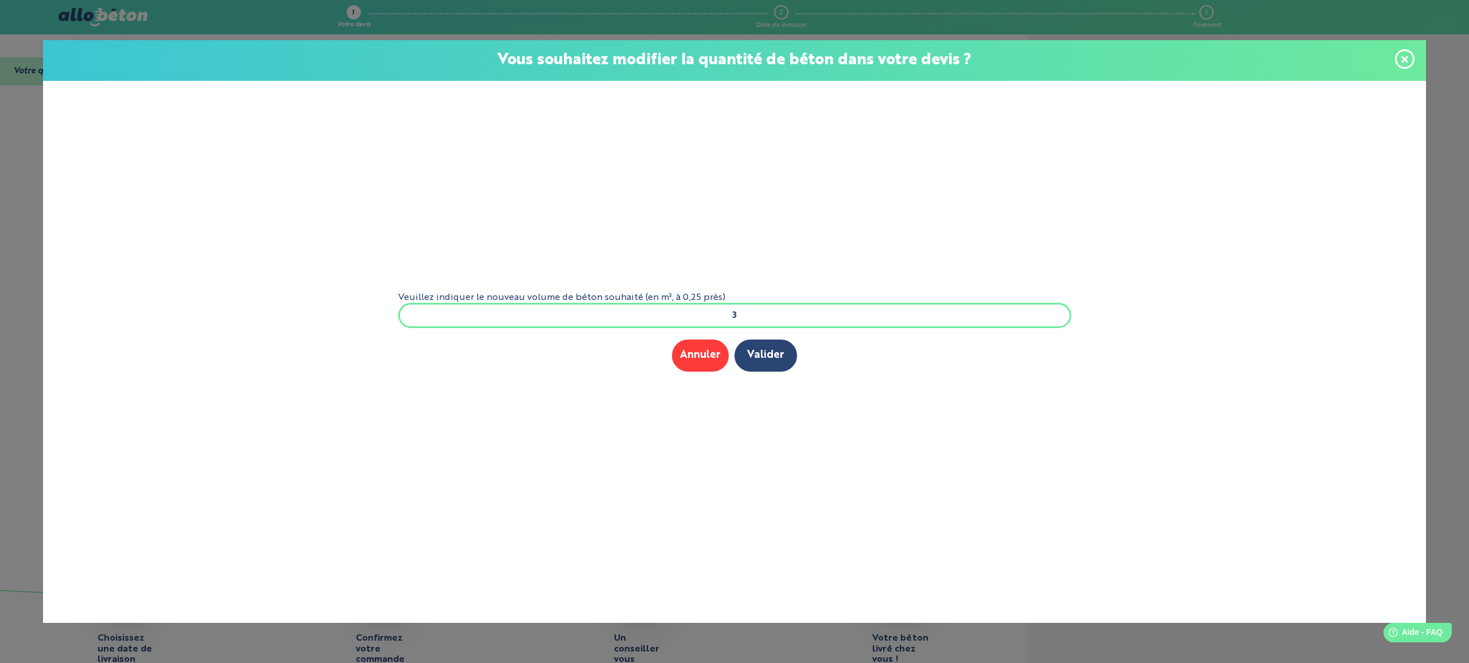
drag, startPoint x: 779, startPoint y: 321, endPoint x: 648, endPoint y: 312, distance: 131.1
click at [648, 312] on input "3" at bounding box center [734, 315] width 673 height 25
type input "2,50"
click at [756, 362] on button "Valider" at bounding box center [765, 356] width 63 height 32
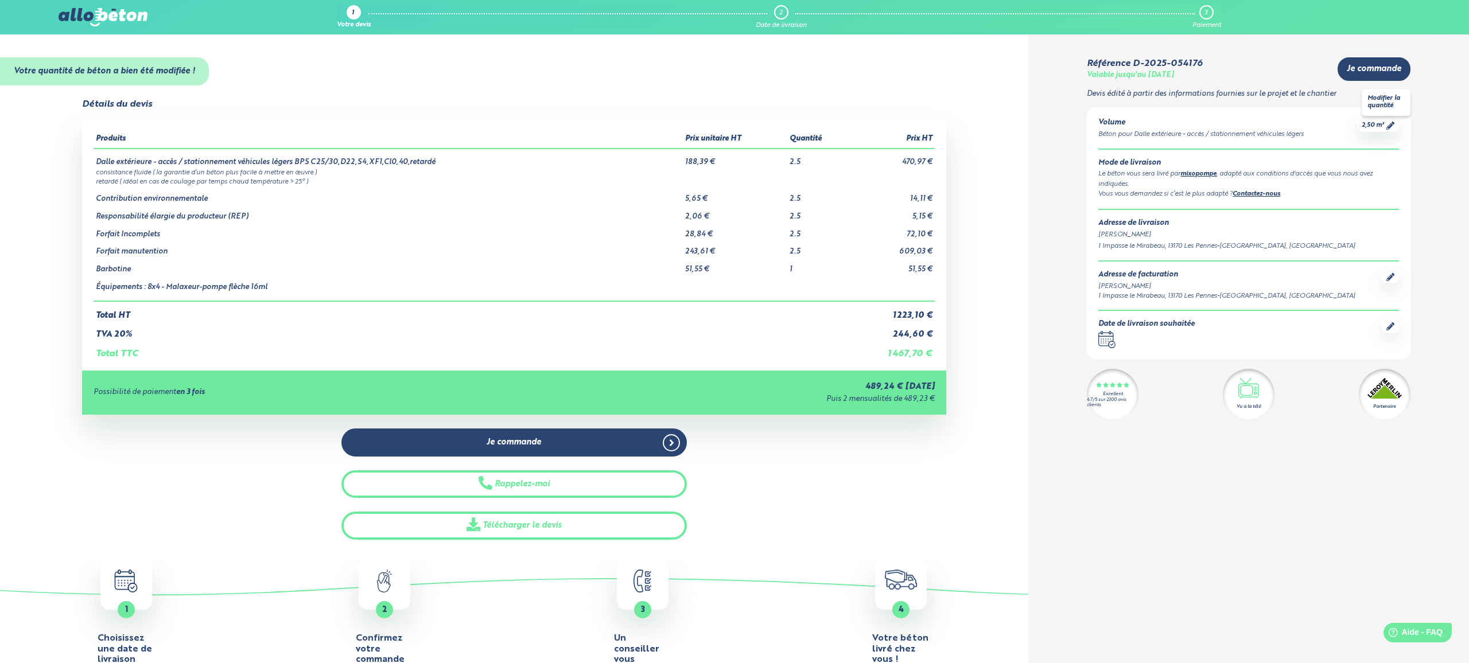
click at [1374, 125] on span "2,50 m³" at bounding box center [1372, 125] width 22 height 9
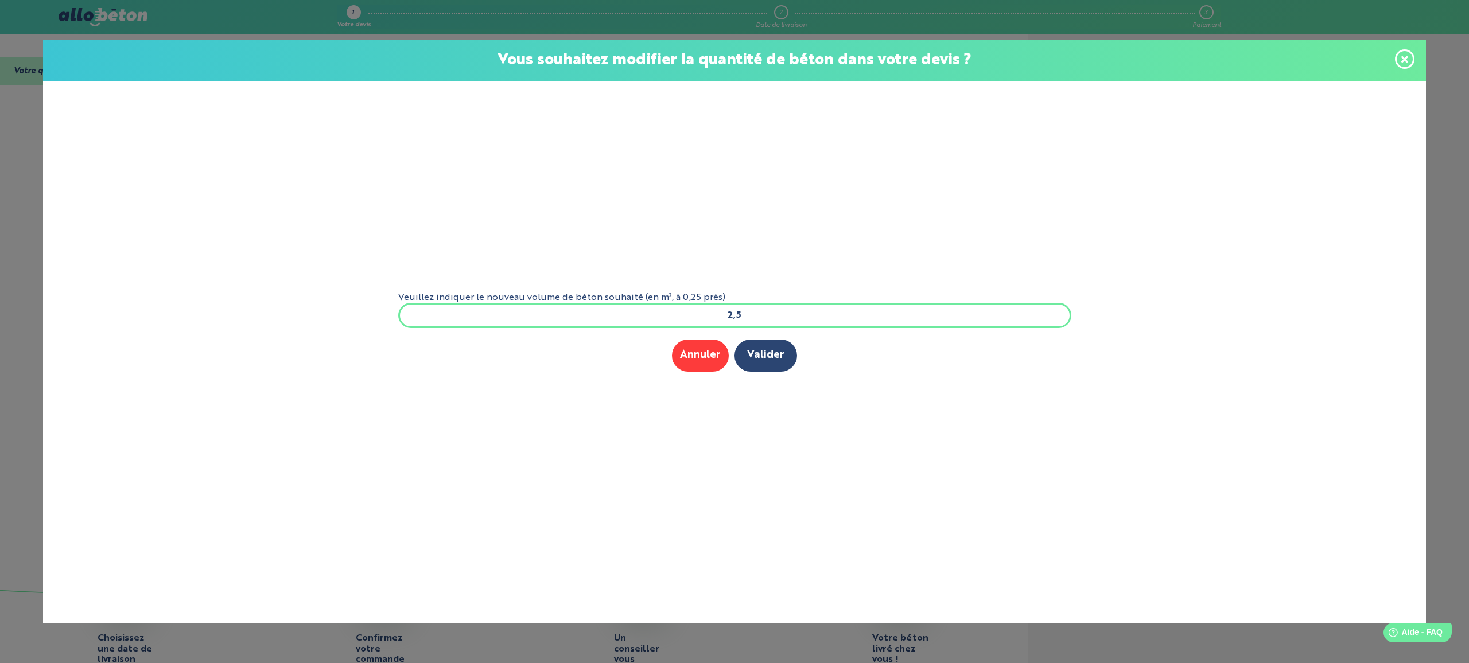
drag, startPoint x: 758, startPoint y: 321, endPoint x: 737, endPoint y: 315, distance: 22.0
click at [737, 315] on input "2,5" at bounding box center [734, 315] width 673 height 25
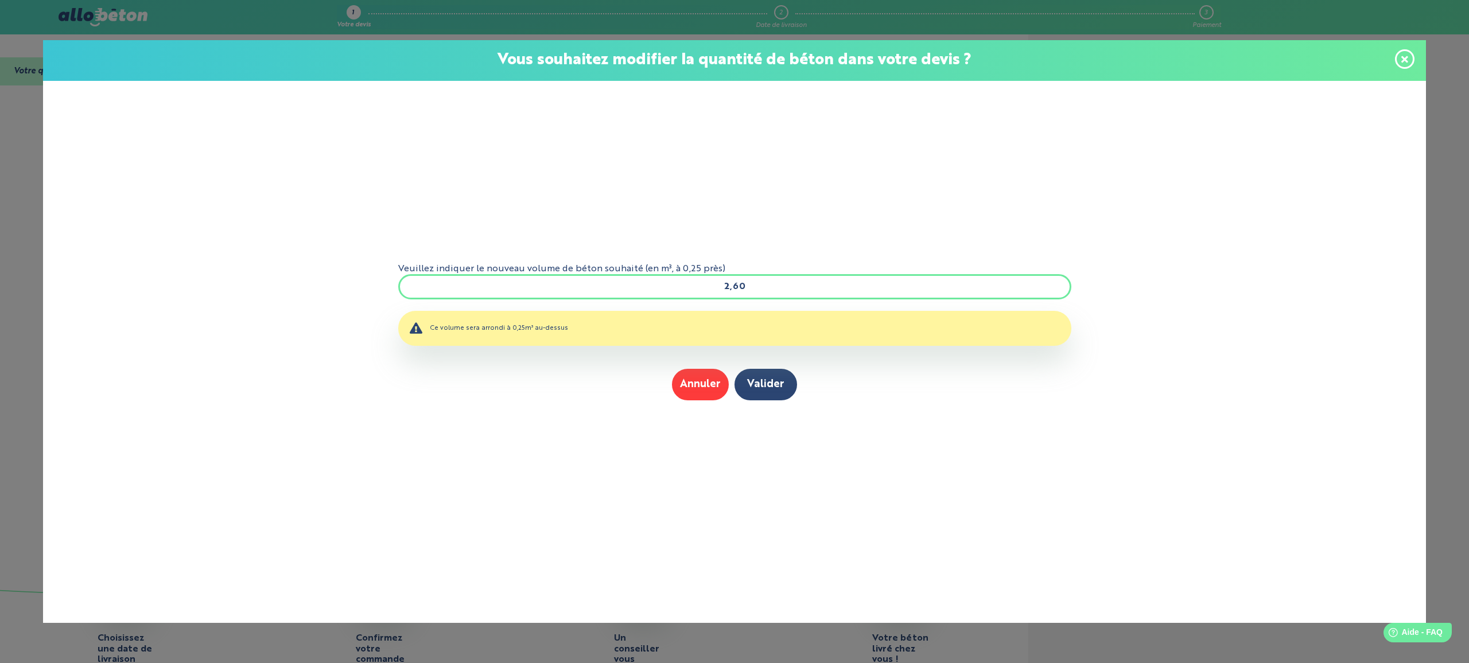
type input "2,60"
click at [734, 369] on button "Valider" at bounding box center [765, 385] width 63 height 32
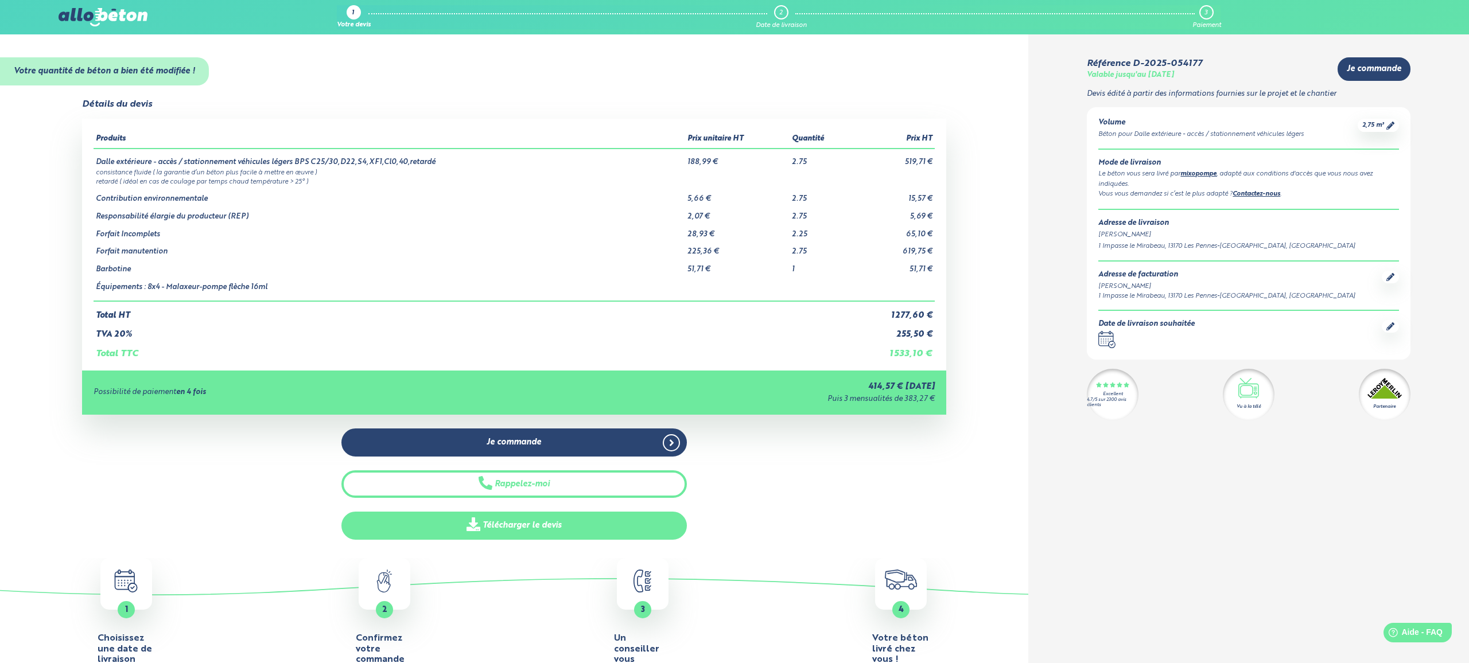
click at [516, 527] on link "Télécharger le devis" at bounding box center [513, 526] width 345 height 28
